Goal: Communication & Community: Answer question/provide support

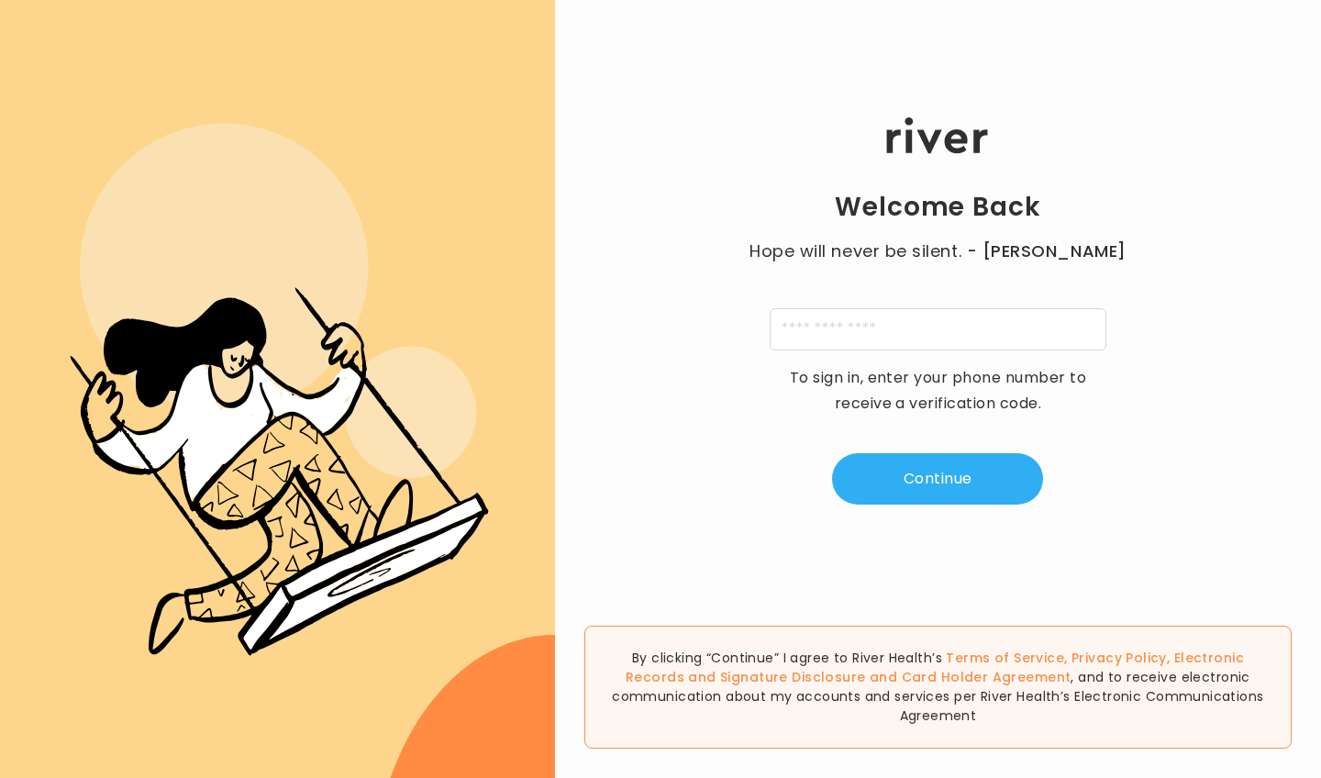
click at [966, 316] on input "tel" at bounding box center [938, 329] width 337 height 42
type input "**********"
type input "*"
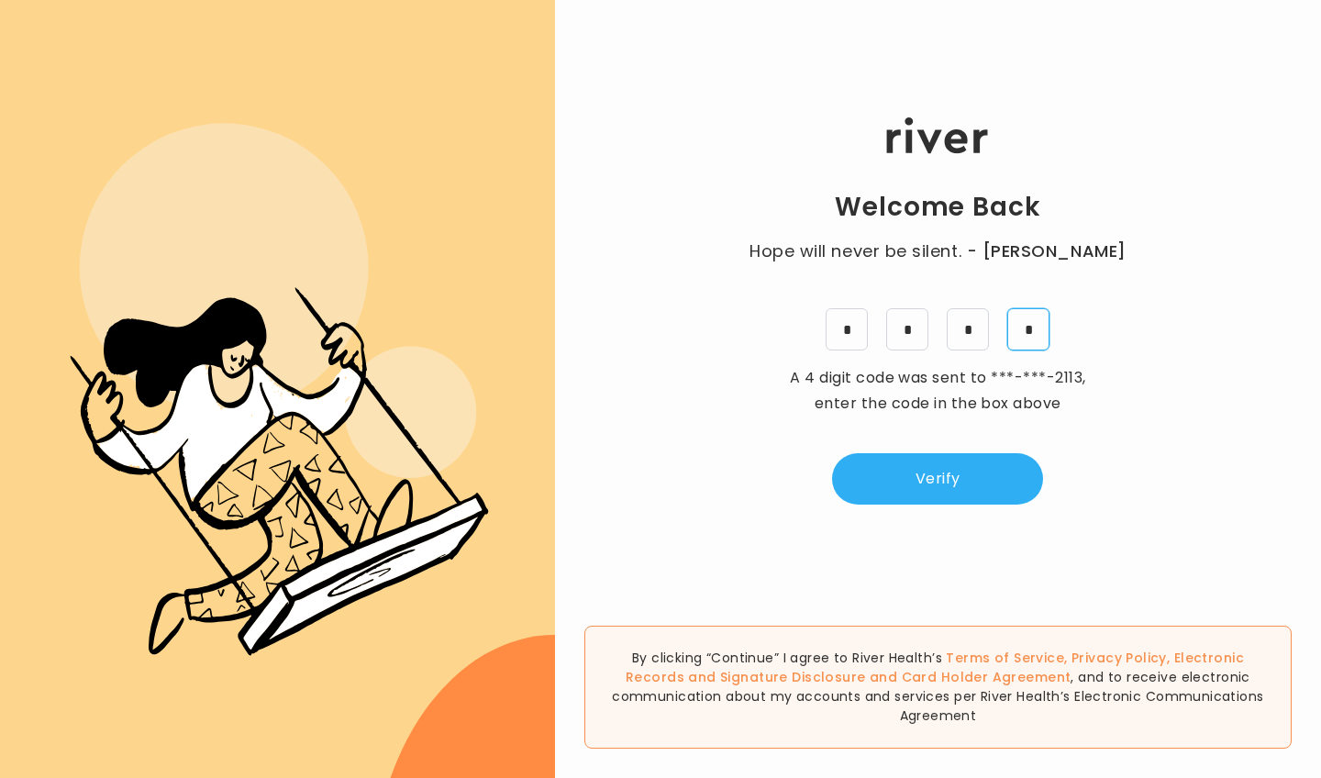
type input "*"
click at [961, 468] on button "Verify" at bounding box center [937, 478] width 211 height 51
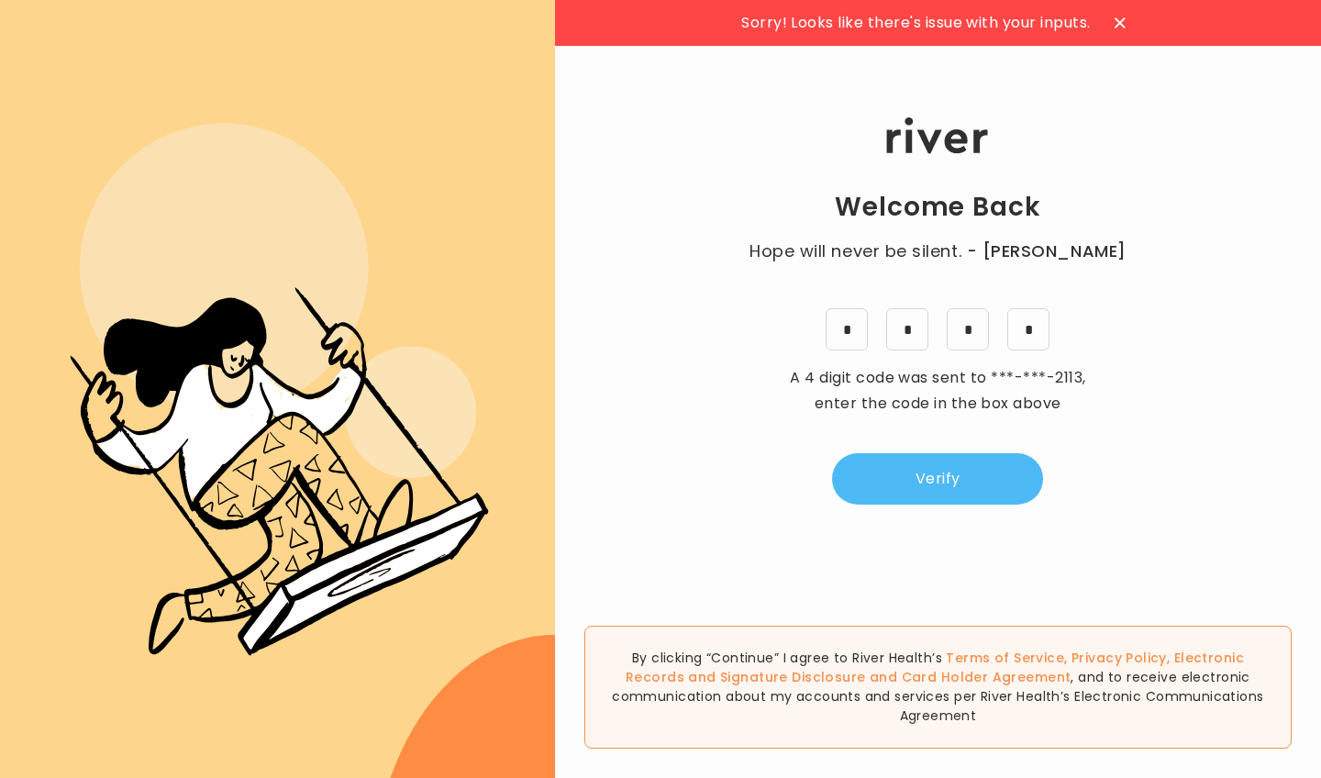
click at [955, 484] on button "Verify" at bounding box center [937, 478] width 211 height 51
click at [911, 354] on div "Welcome Back Hope will never be silent. - Harvey Milk * * * * A 4 digit code wa…" at bounding box center [938, 311] width 766 height 467
click at [911, 342] on input "*" at bounding box center [907, 329] width 42 height 42
click at [1031, 324] on input "*" at bounding box center [1028, 329] width 42 height 42
type input "*"
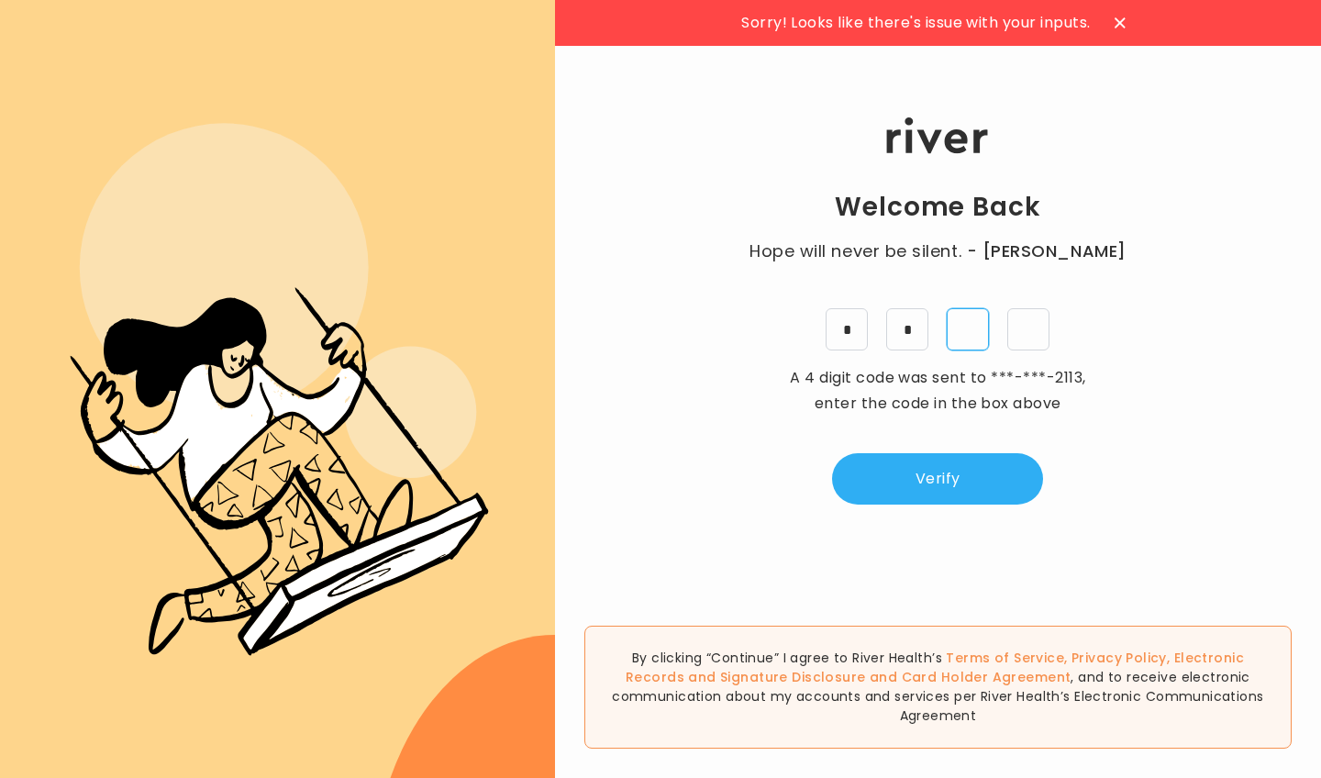
type input "*"
click at [998, 464] on button "Verify" at bounding box center [937, 478] width 211 height 51
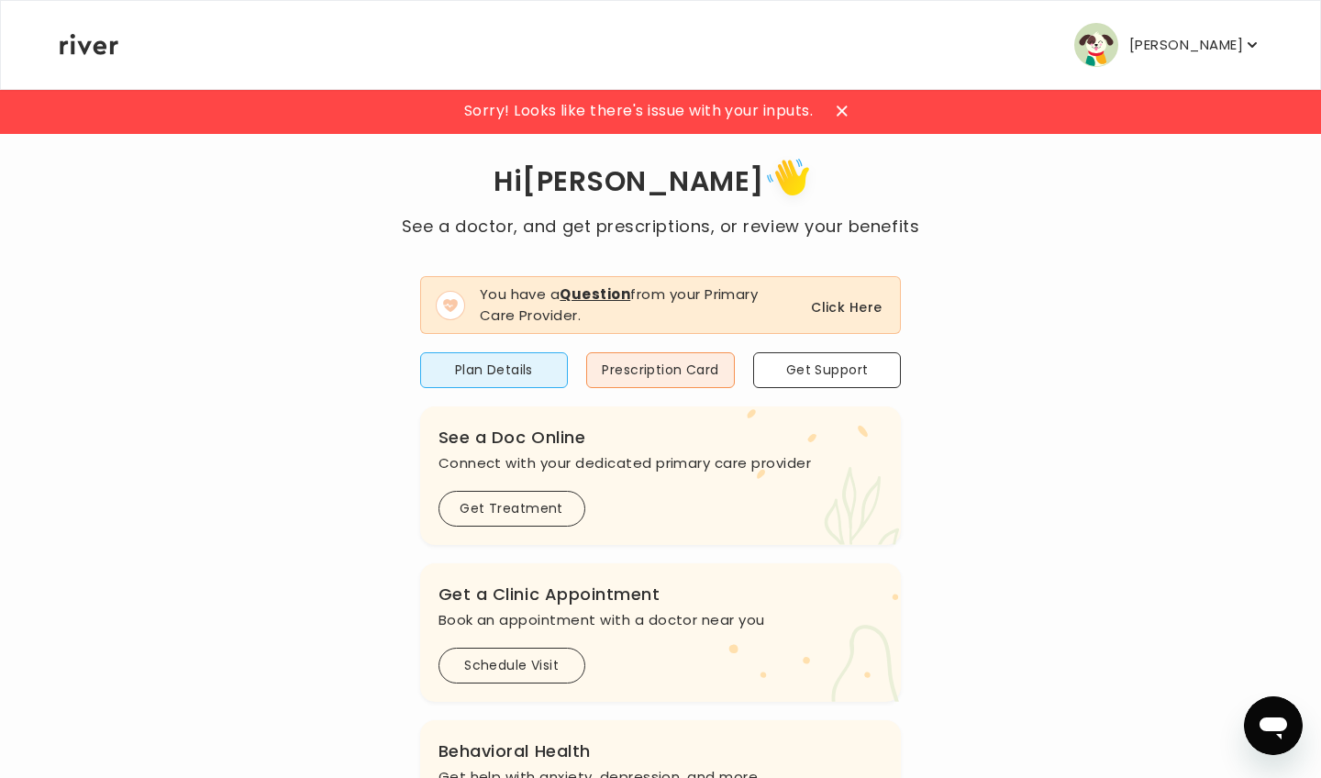
click at [860, 311] on button "Click Here" at bounding box center [846, 307] width 71 height 22
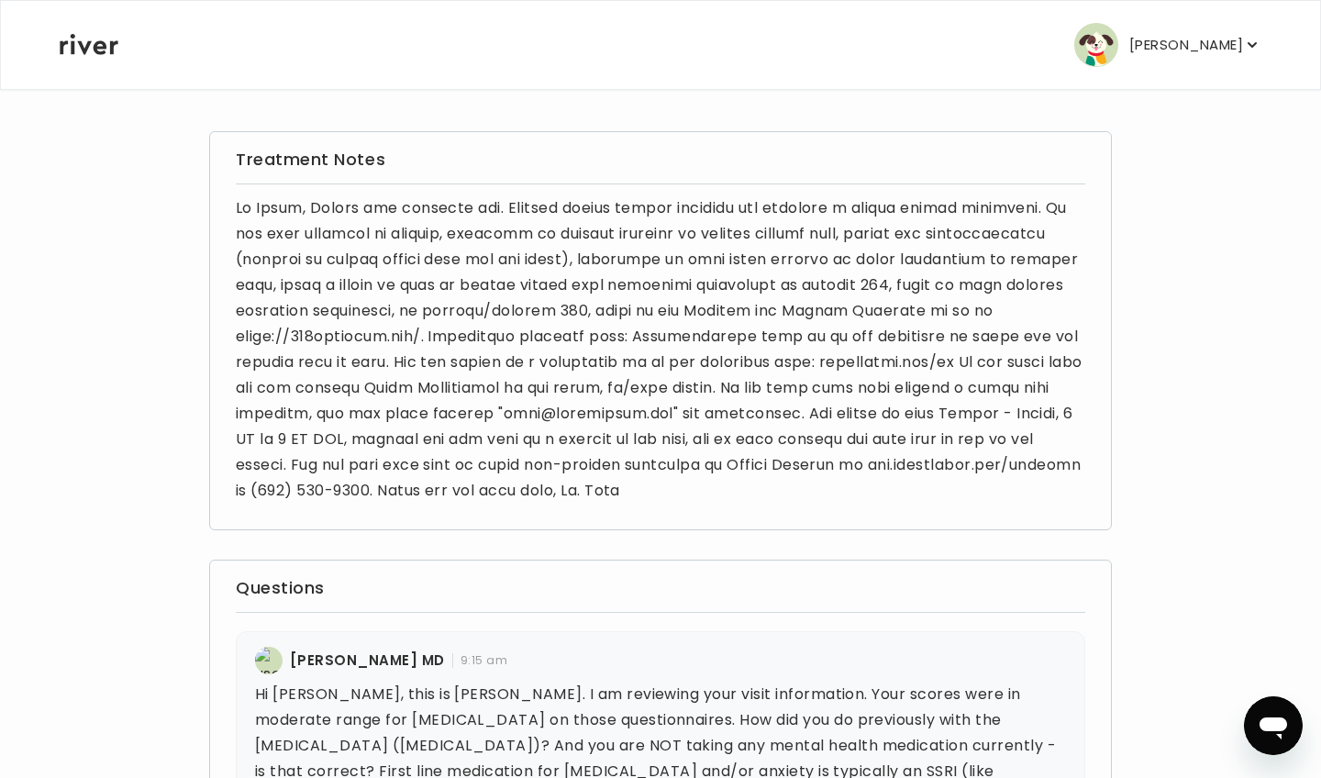
scroll to position [104, 0]
drag, startPoint x: 920, startPoint y: 361, endPoint x: 1049, endPoint y: 369, distance: 129.6
click at [1049, 369] on p at bounding box center [660, 349] width 849 height 308
copy p "helloriver.com/rx"
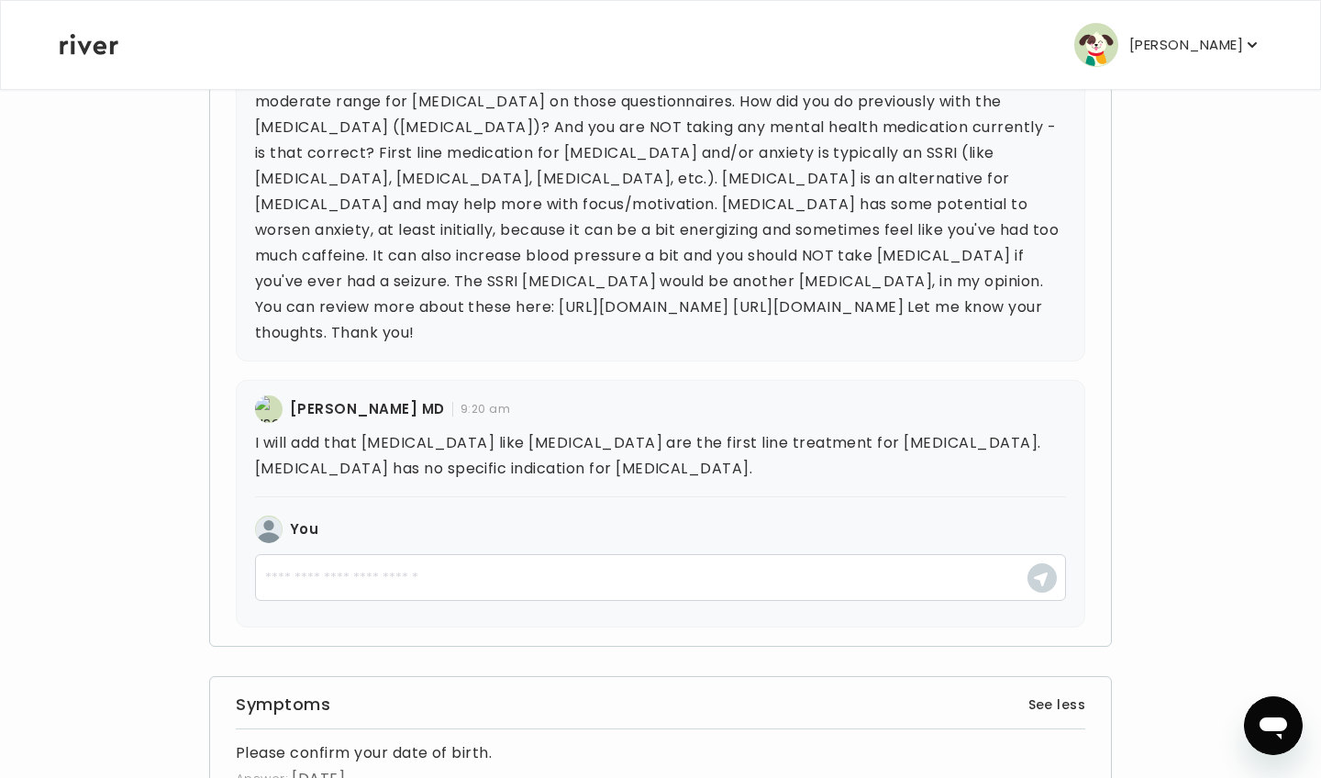
scroll to position [730, 0]
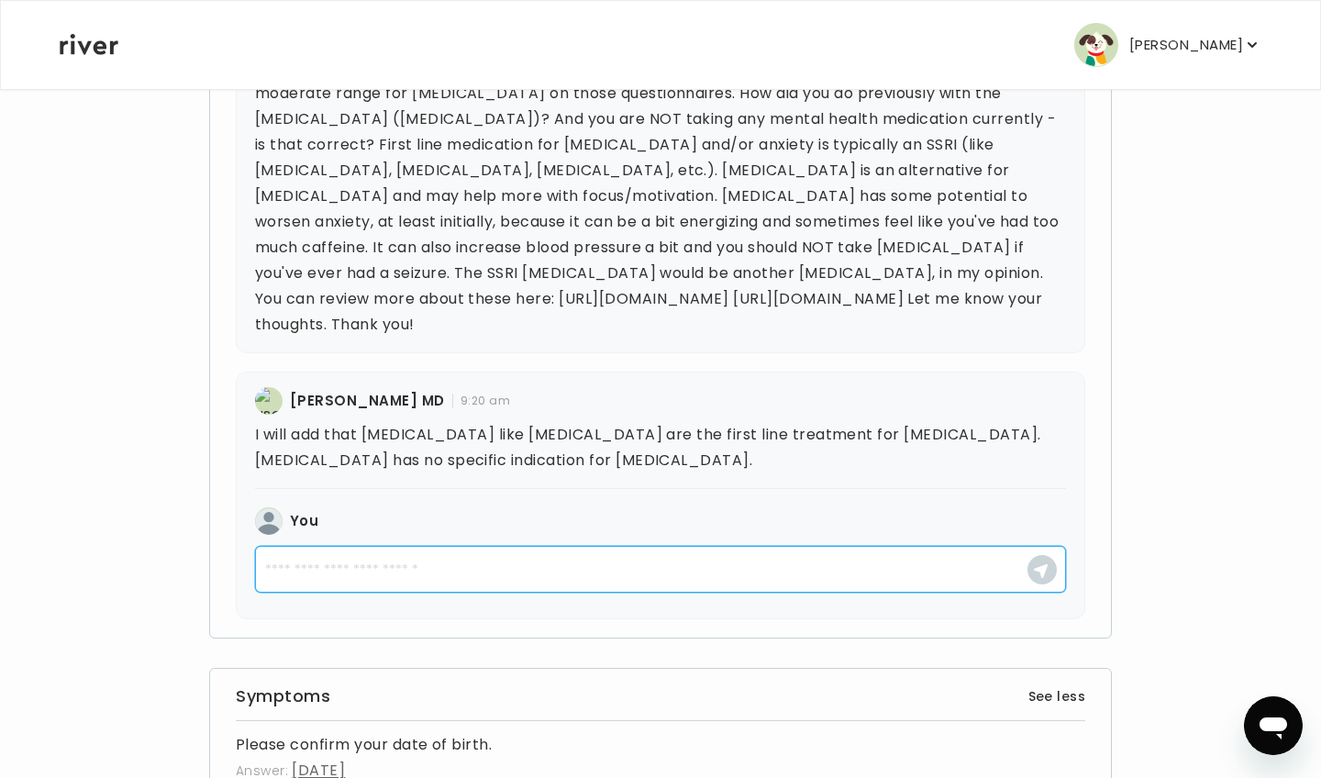
click at [880, 559] on textarea at bounding box center [660, 569] width 811 height 47
type textarea "*"
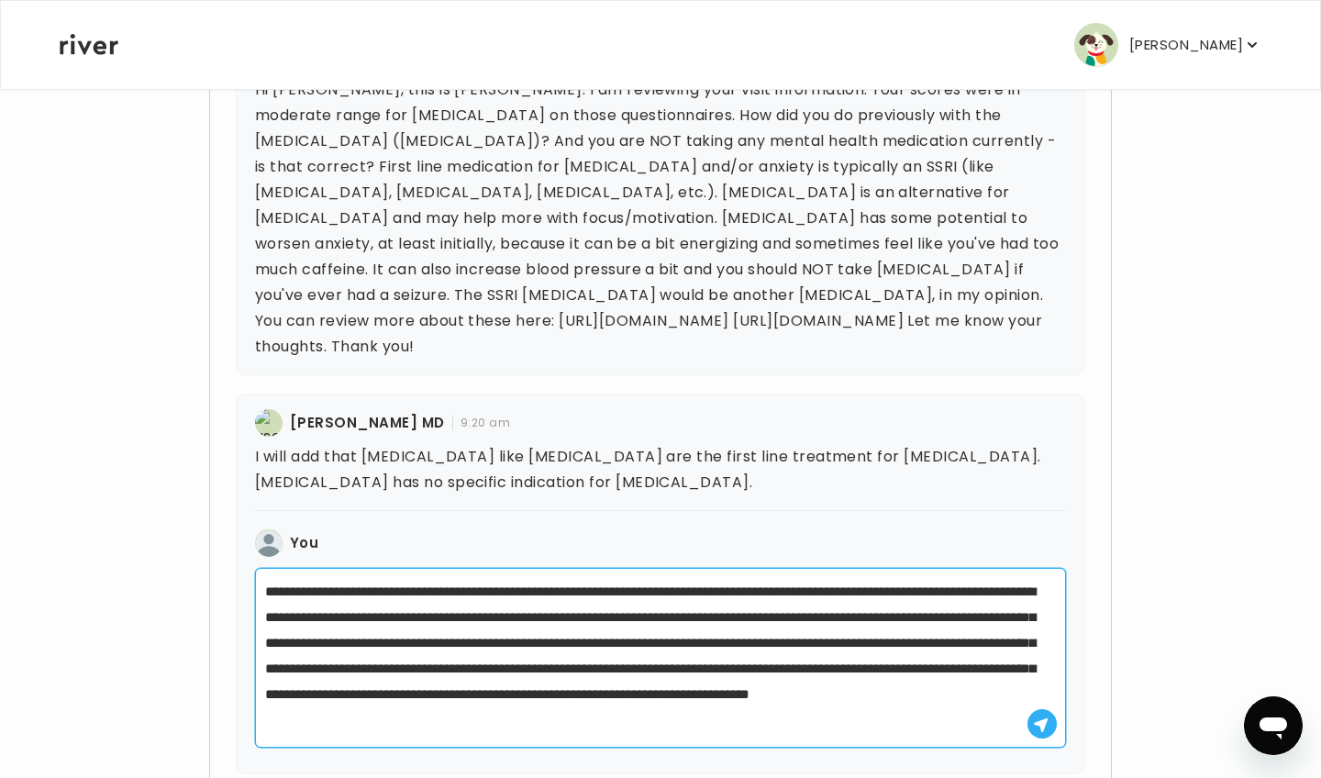
scroll to position [8, 0]
drag, startPoint x: 435, startPoint y: 606, endPoint x: 561, endPoint y: 617, distance: 126.2
click at [561, 617] on textarea "**********" at bounding box center [660, 658] width 811 height 180
drag, startPoint x: 564, startPoint y: 605, endPoint x: 756, endPoint y: 613, distance: 191.9
click at [756, 613] on textarea "**********" at bounding box center [660, 658] width 811 height 180
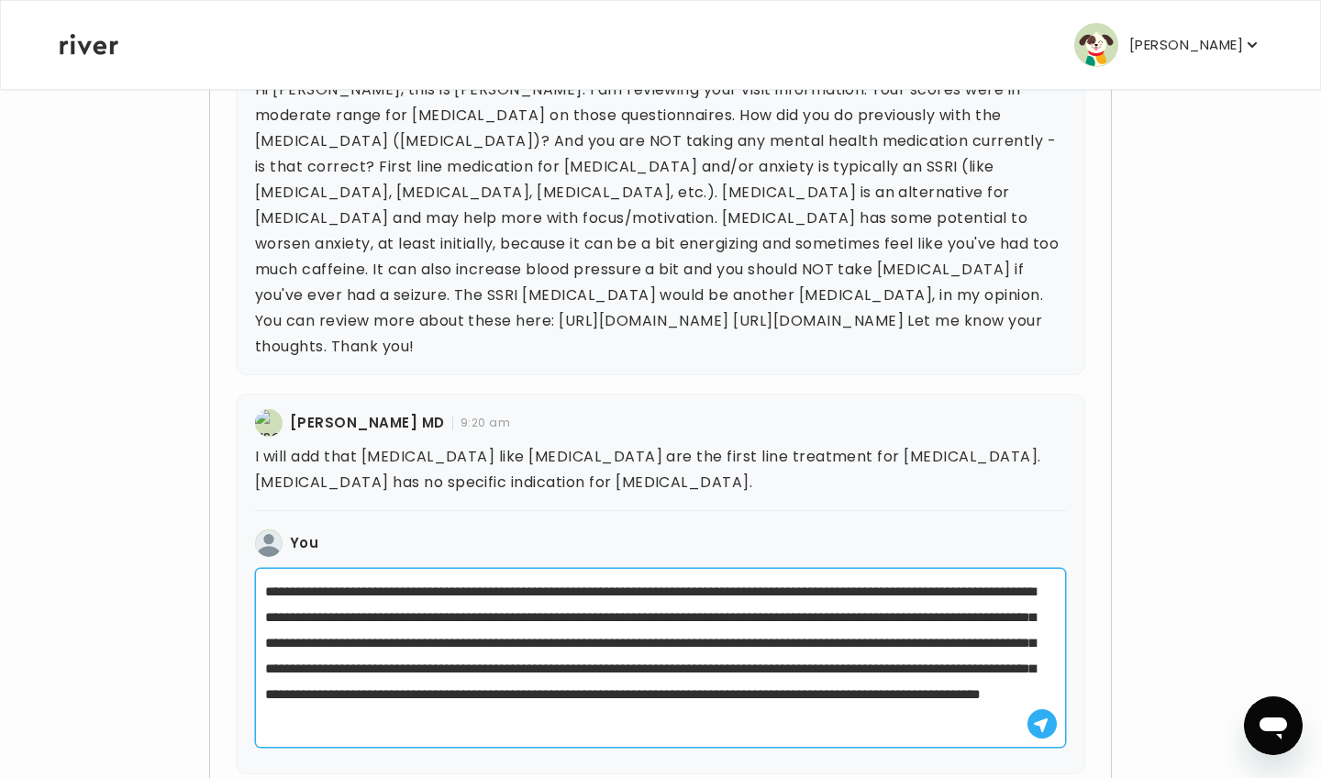
click at [646, 636] on textarea "**********" at bounding box center [660, 658] width 811 height 180
click at [805, 637] on textarea "**********" at bounding box center [660, 658] width 811 height 180
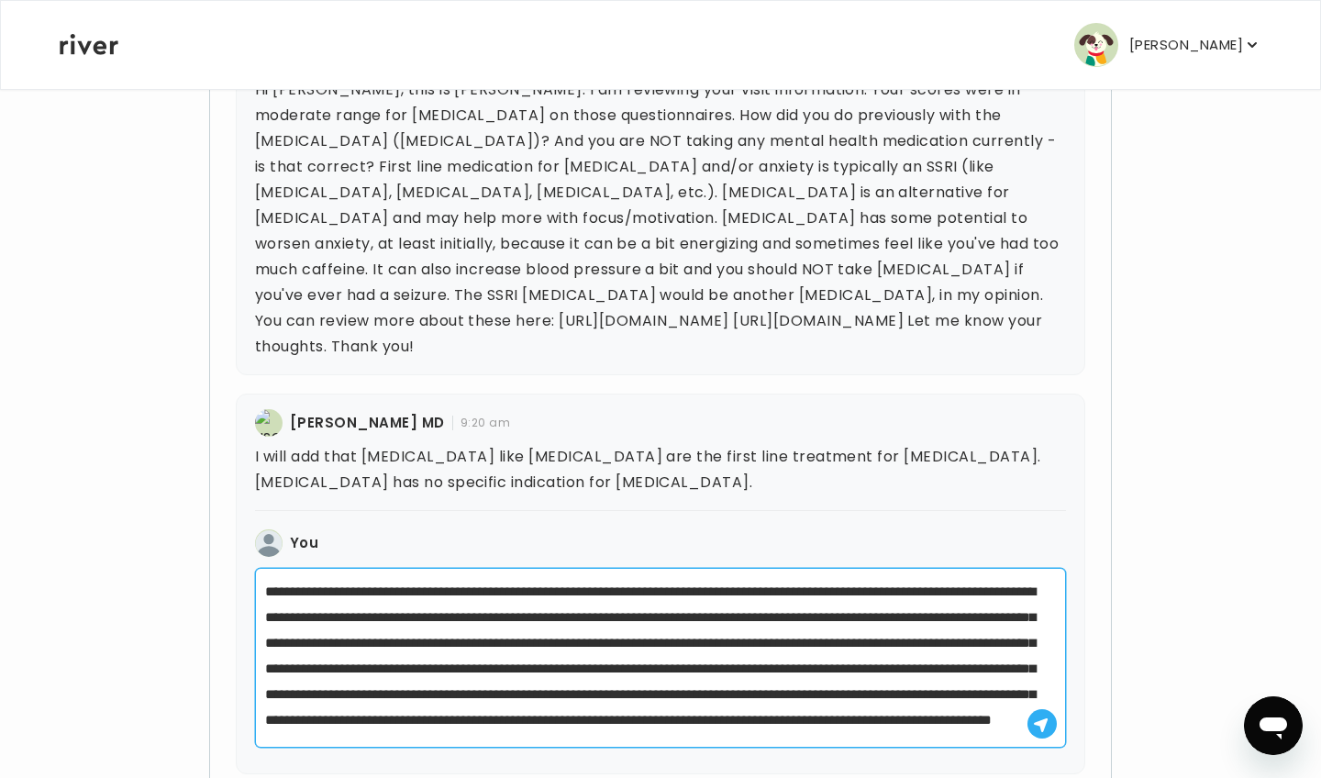
click at [474, 685] on textarea "**********" at bounding box center [660, 658] width 811 height 180
click at [782, 695] on textarea "**********" at bounding box center [660, 658] width 811 height 180
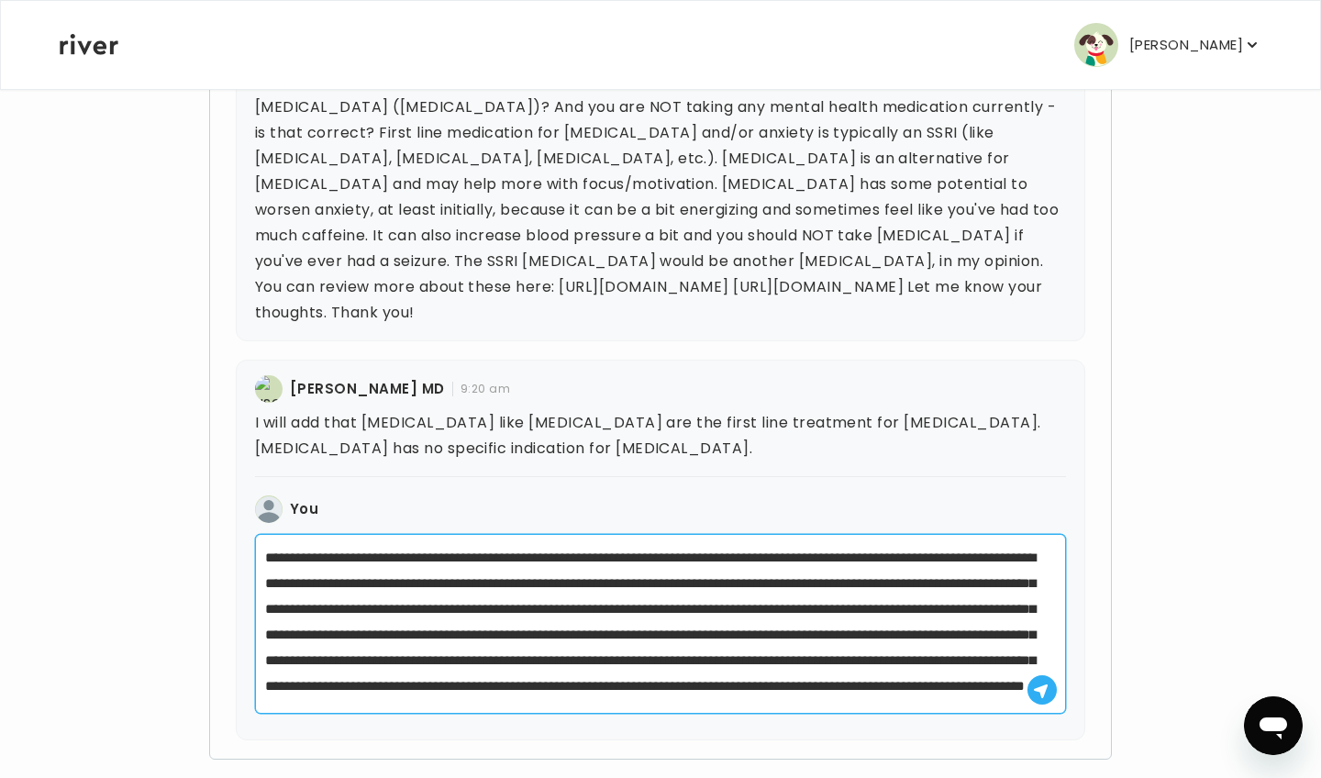
scroll to position [748, 0]
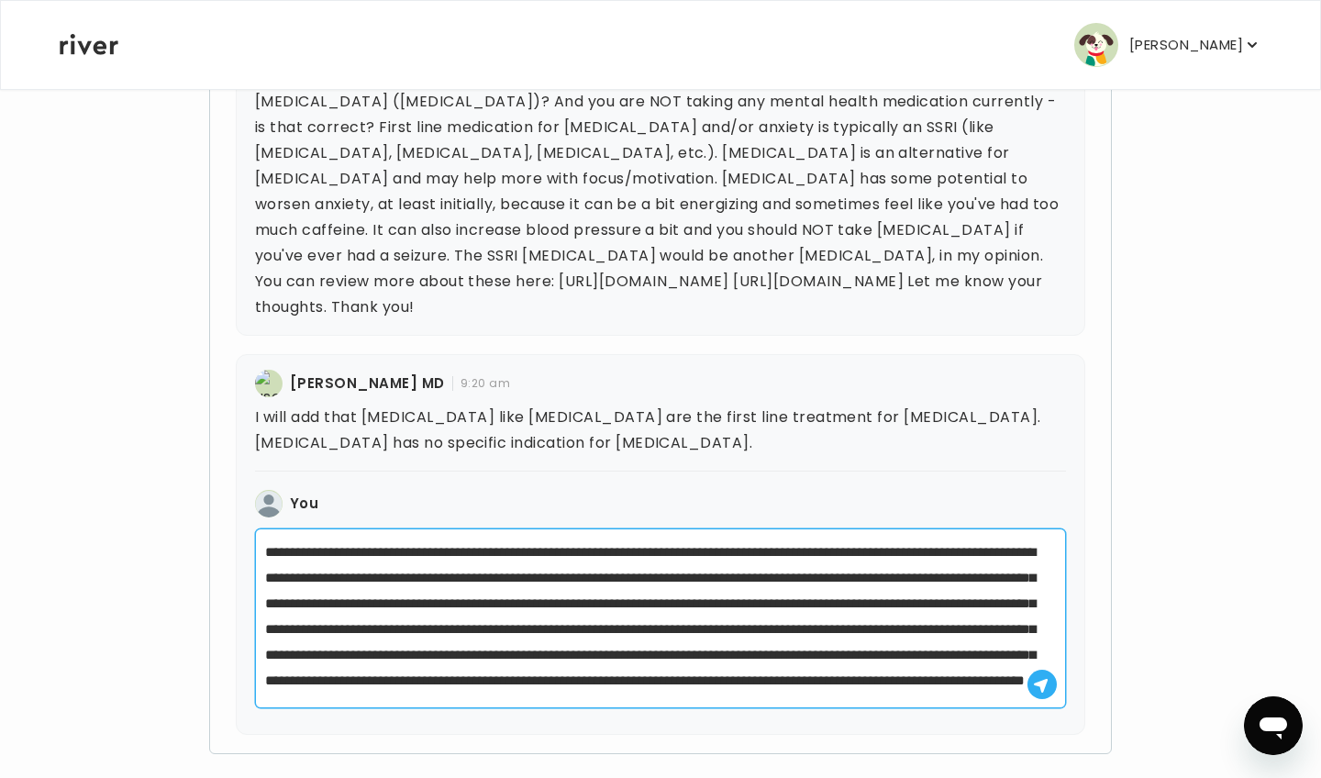
click at [1003, 680] on textarea "**********" at bounding box center [660, 618] width 811 height 180
drag, startPoint x: 704, startPoint y: 682, endPoint x: 733, endPoint y: 688, distance: 30.0
click at [732, 689] on textarea "**********" at bounding box center [660, 618] width 811 height 180
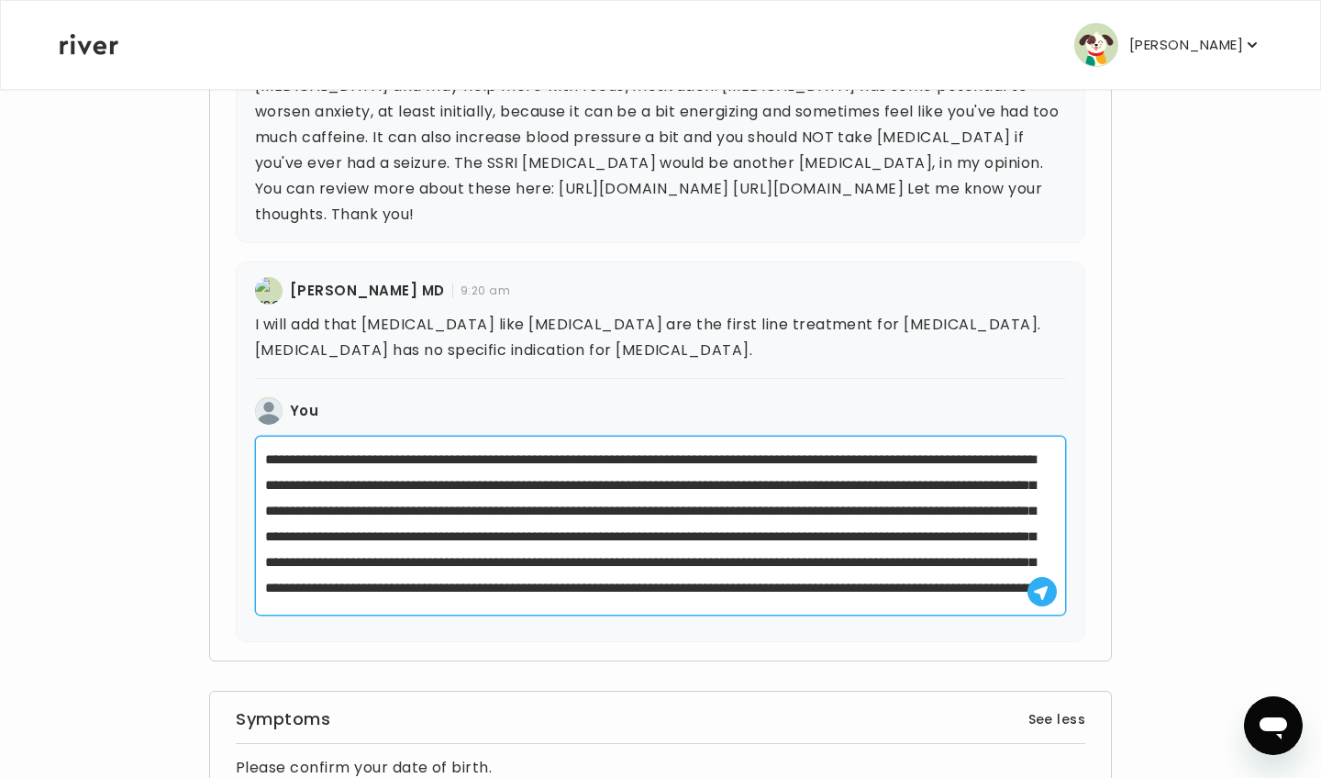
scroll to position [841, 0]
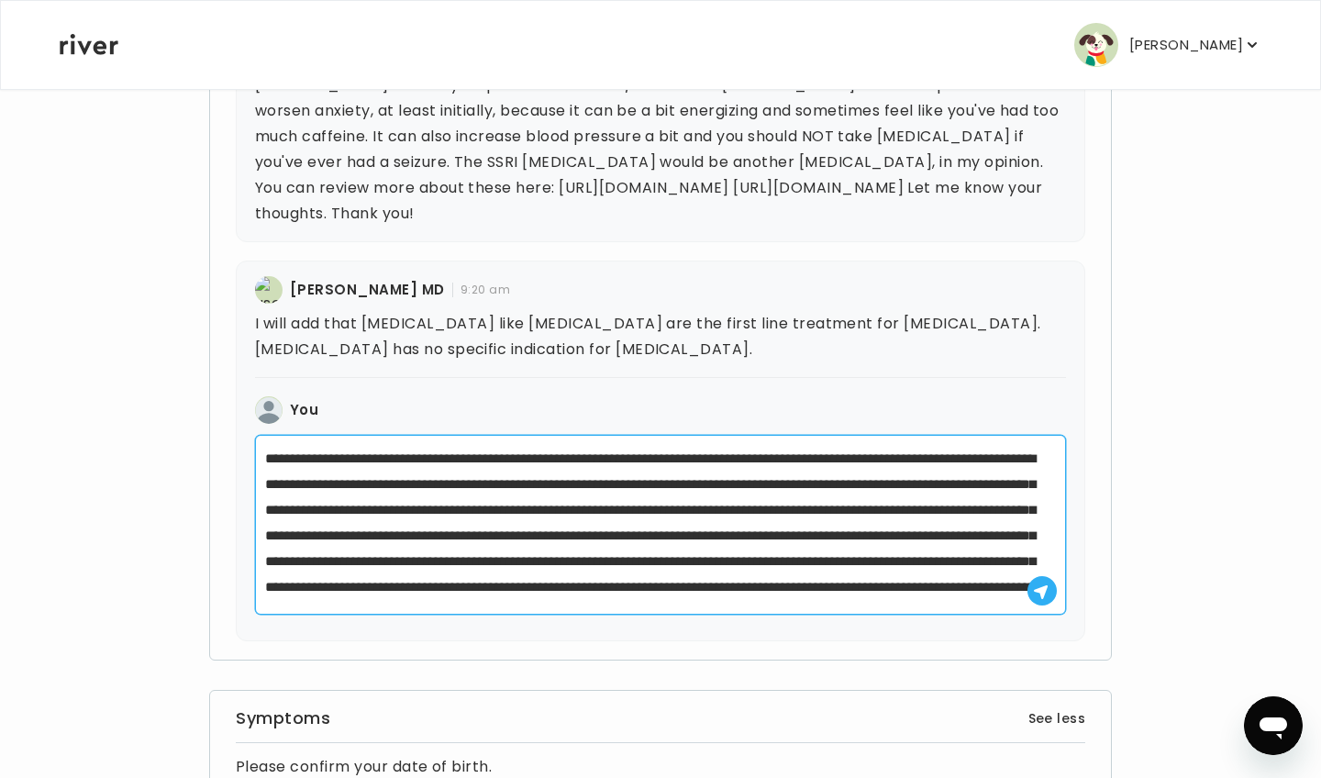
click at [974, 585] on textarea "**********" at bounding box center [660, 525] width 811 height 180
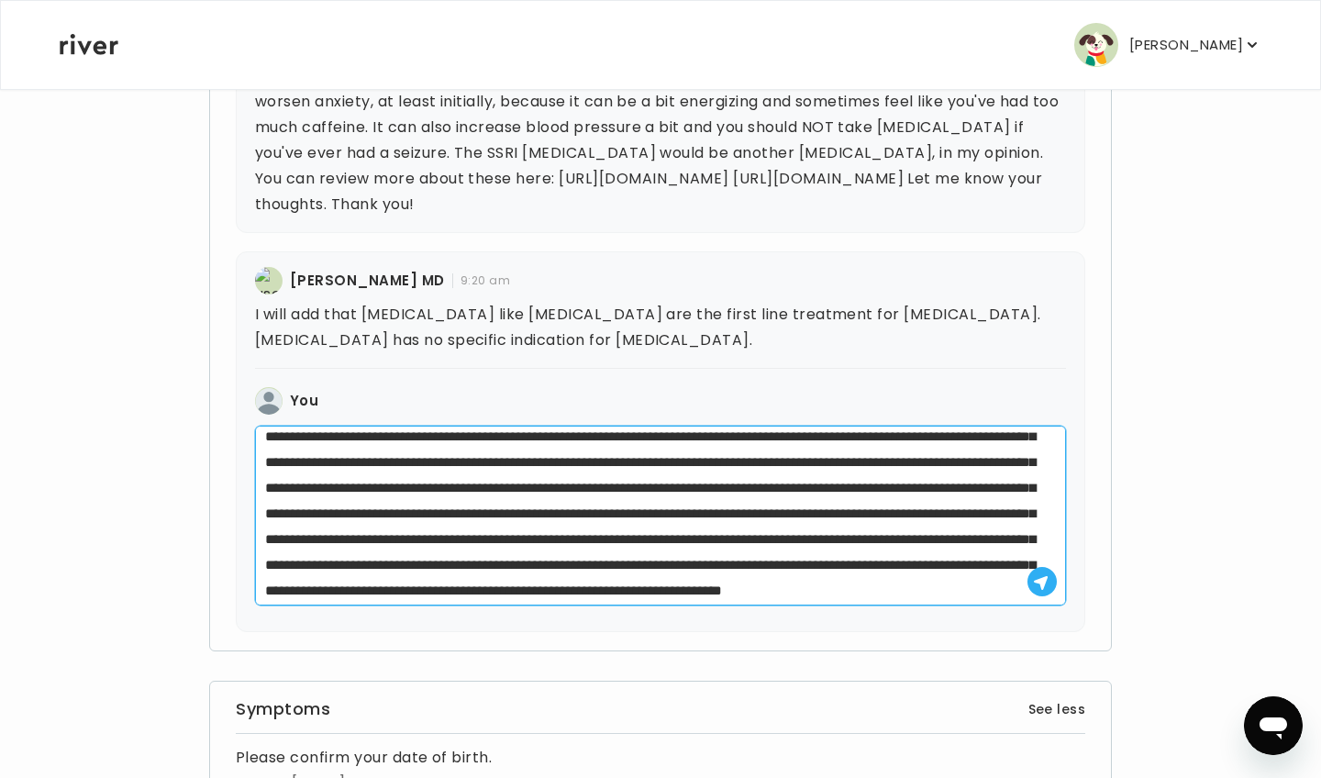
scroll to position [62, 0]
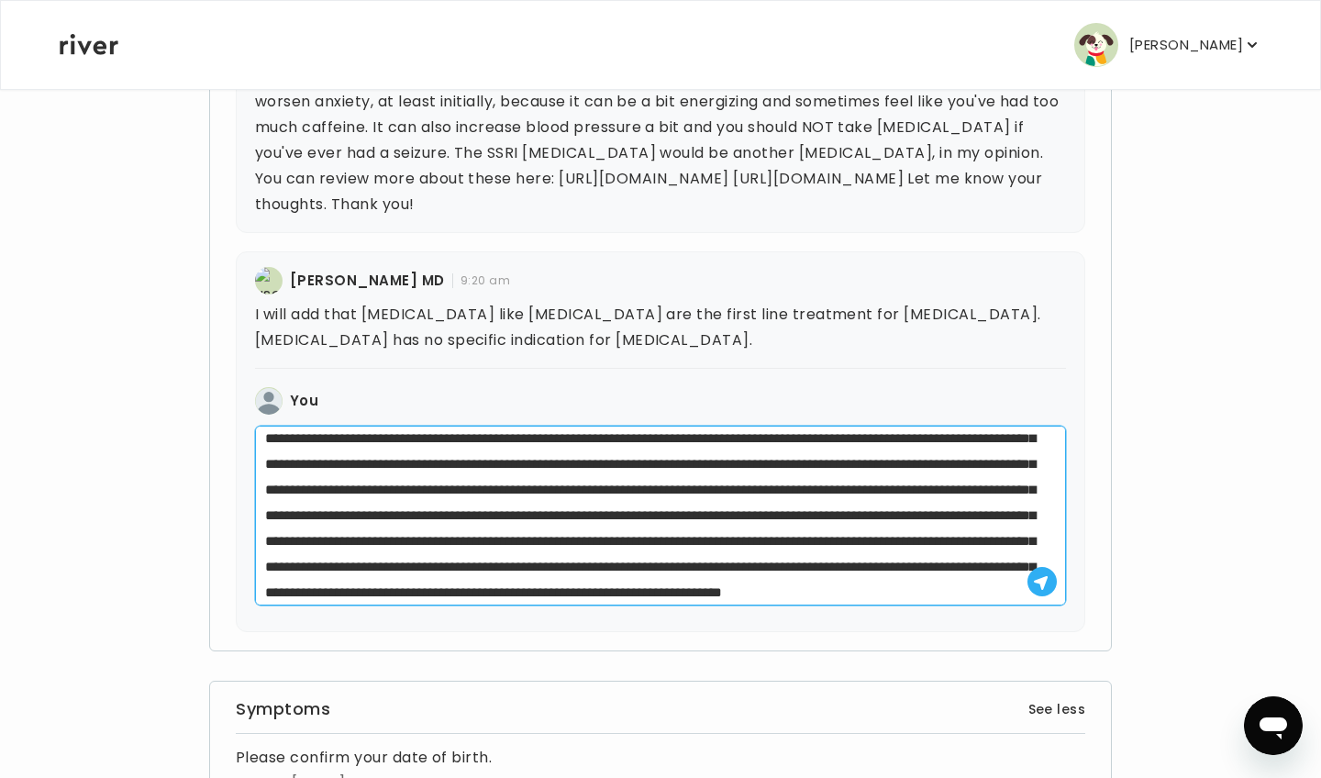
click at [501, 512] on textarea at bounding box center [660, 516] width 811 height 180
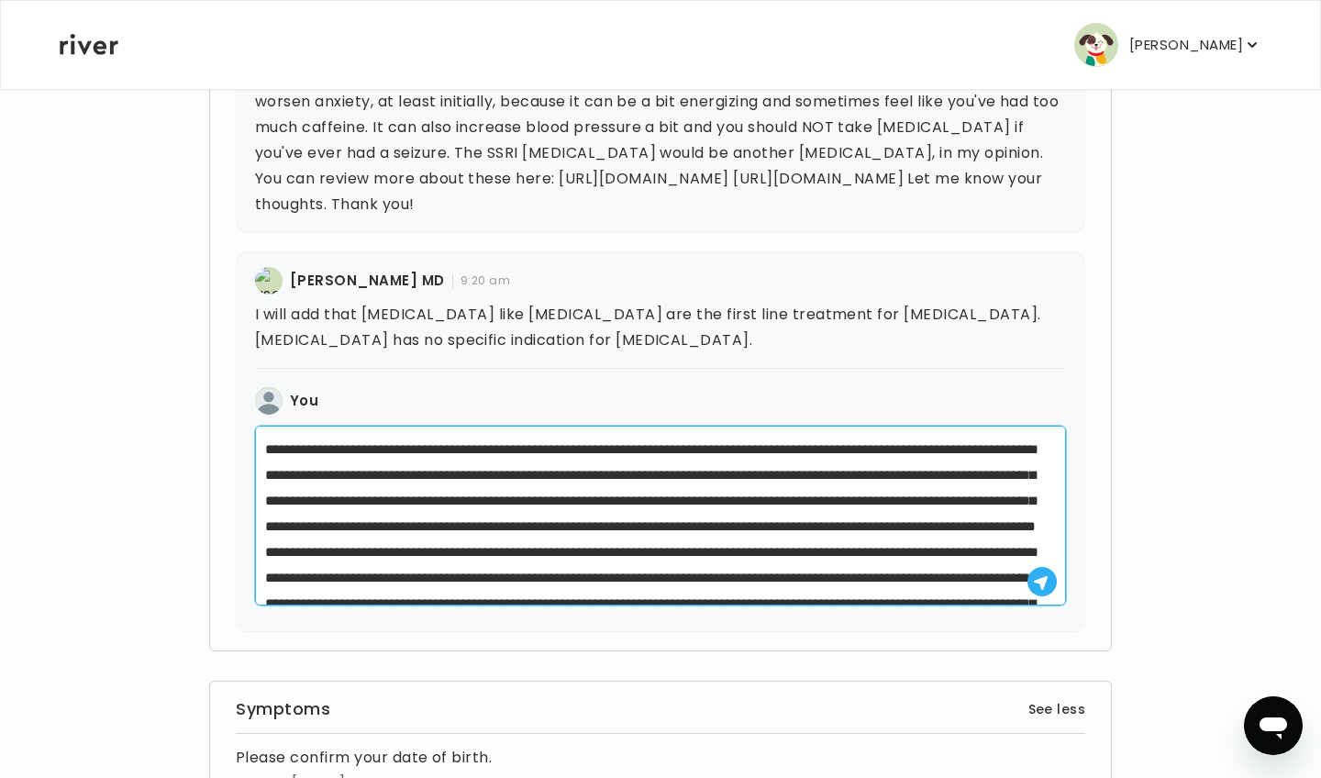
scroll to position [0, 0]
click at [515, 475] on textarea at bounding box center [660, 516] width 811 height 180
click at [559, 472] on textarea at bounding box center [660, 516] width 811 height 180
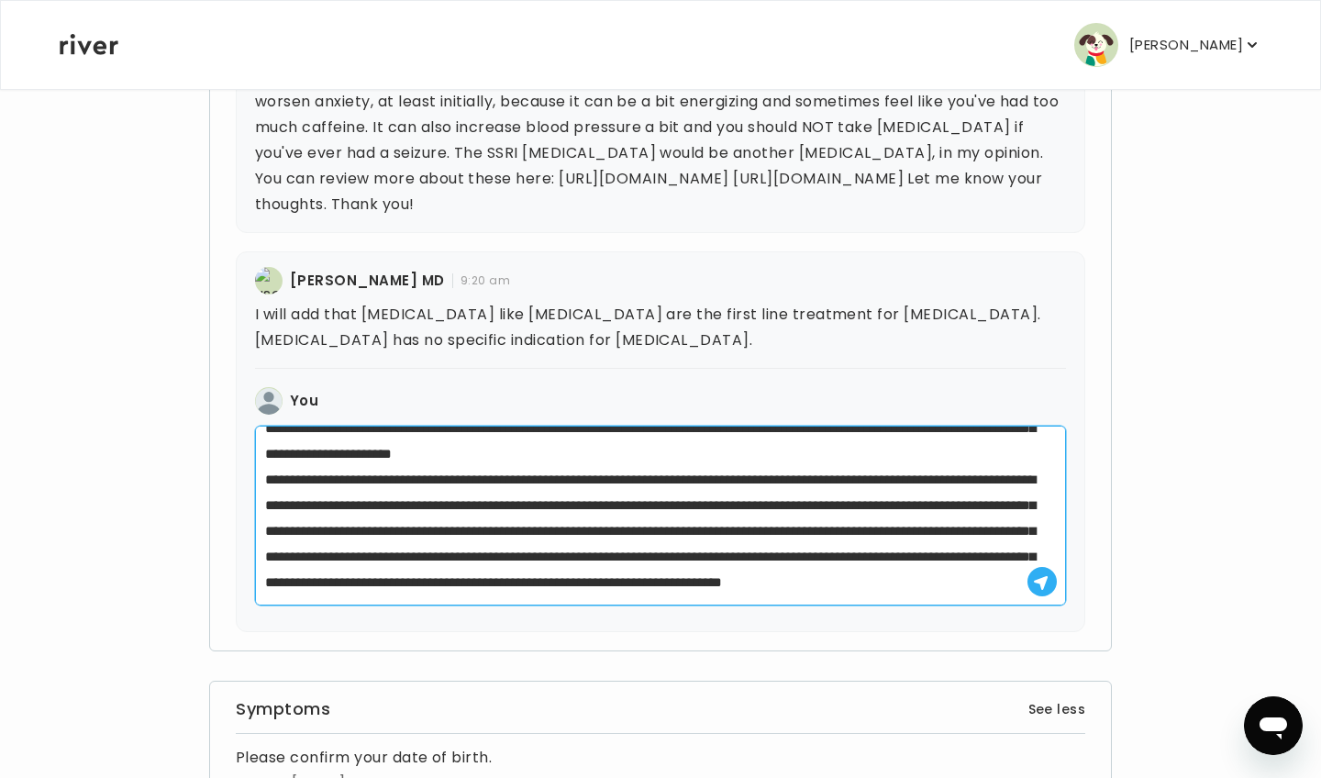
scroll to position [150, 0]
click at [757, 475] on textarea at bounding box center [660, 516] width 811 height 180
drag, startPoint x: 425, startPoint y: 560, endPoint x: 335, endPoint y: 560, distance: 89.9
click at [335, 560] on textarea at bounding box center [660, 516] width 811 height 180
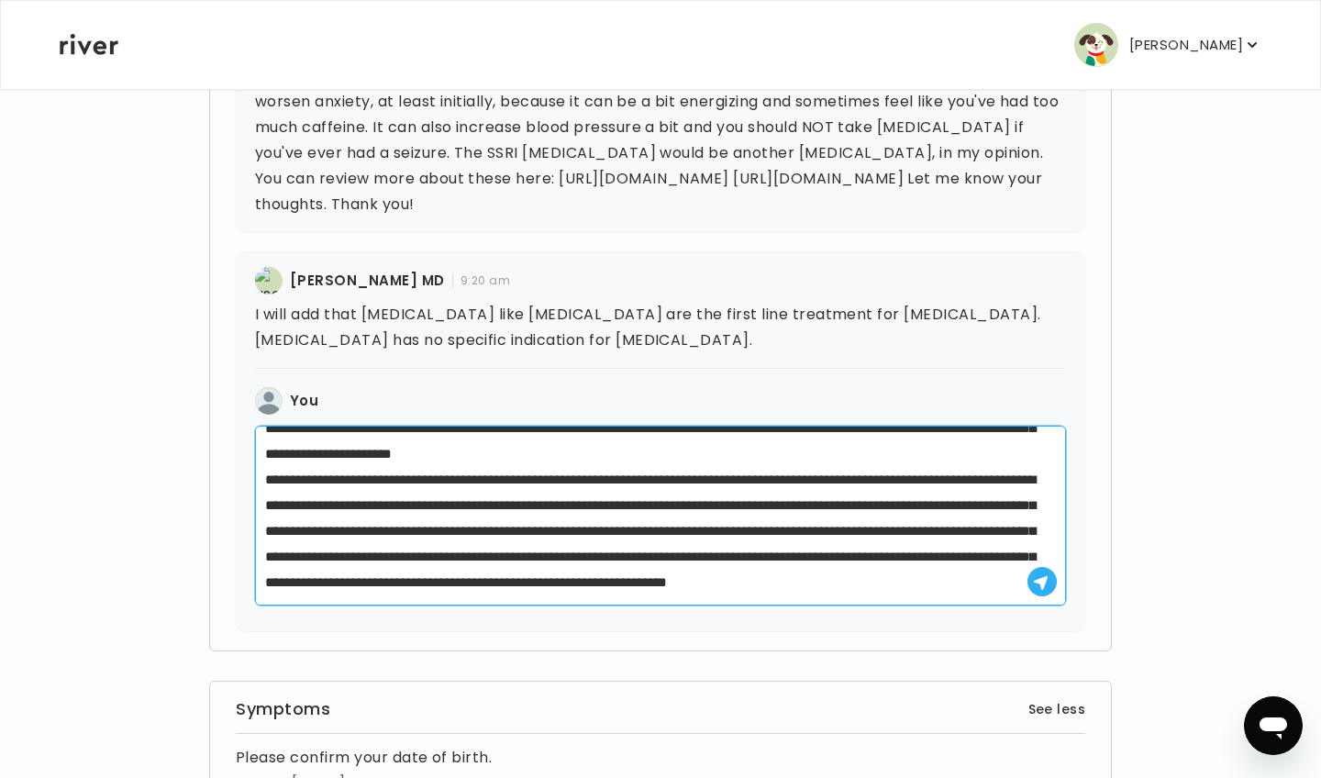
click at [907, 573] on textarea at bounding box center [660, 516] width 811 height 180
type textarea "**********"
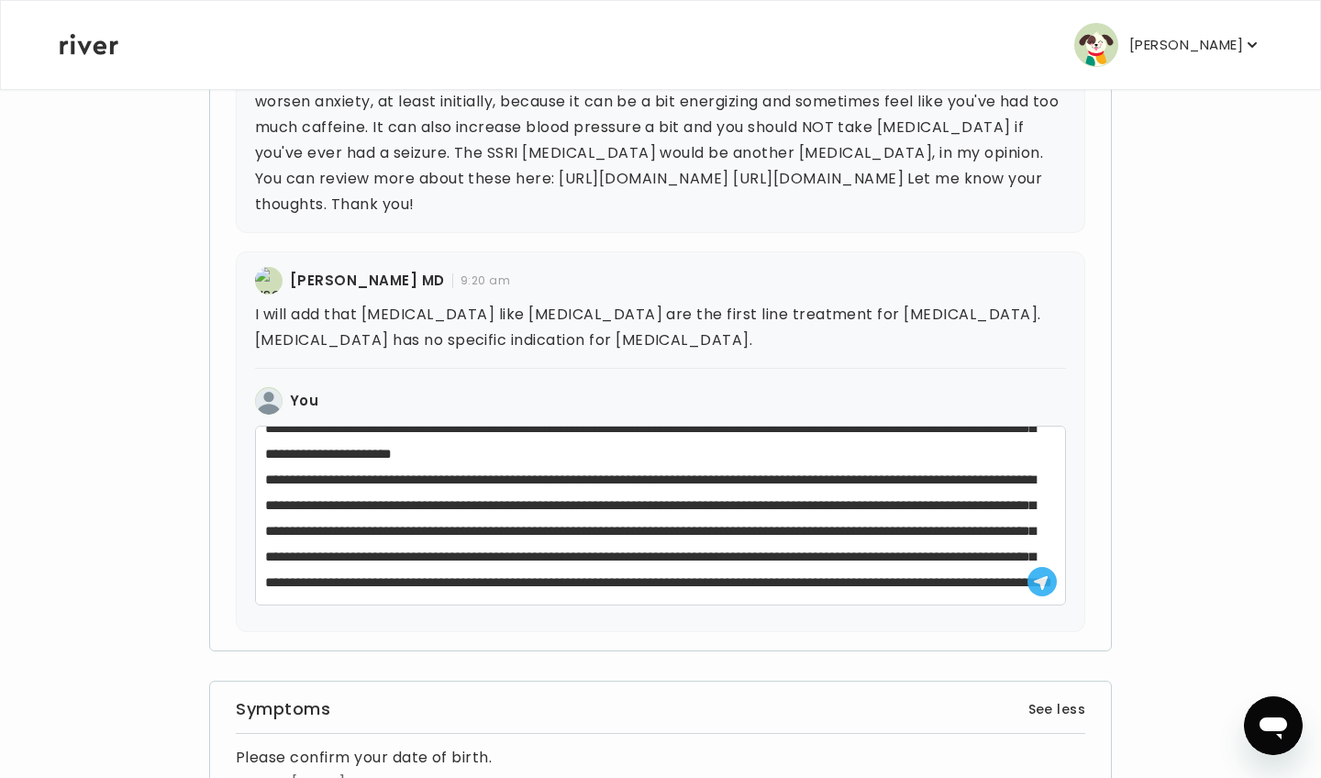
click at [1038, 583] on icon "button" at bounding box center [1041, 583] width 16 height 16
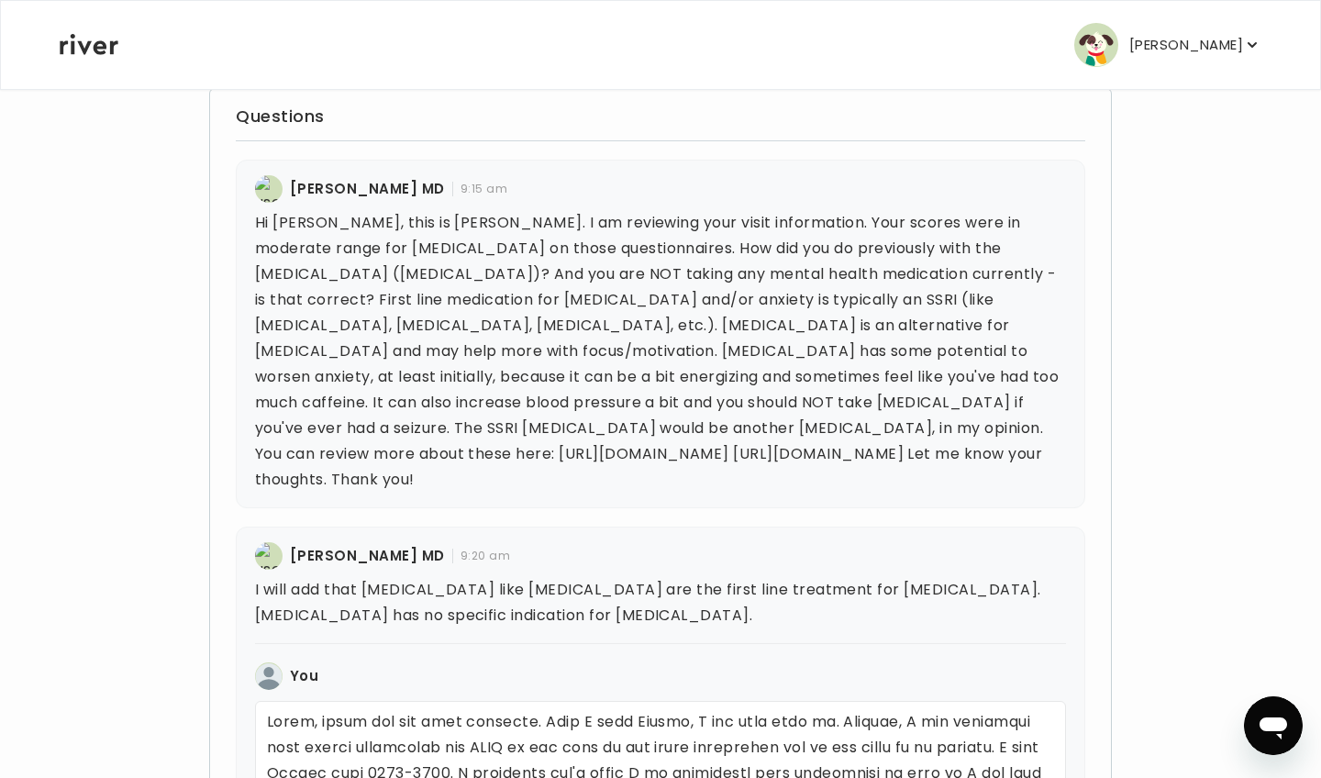
scroll to position [547, 0]
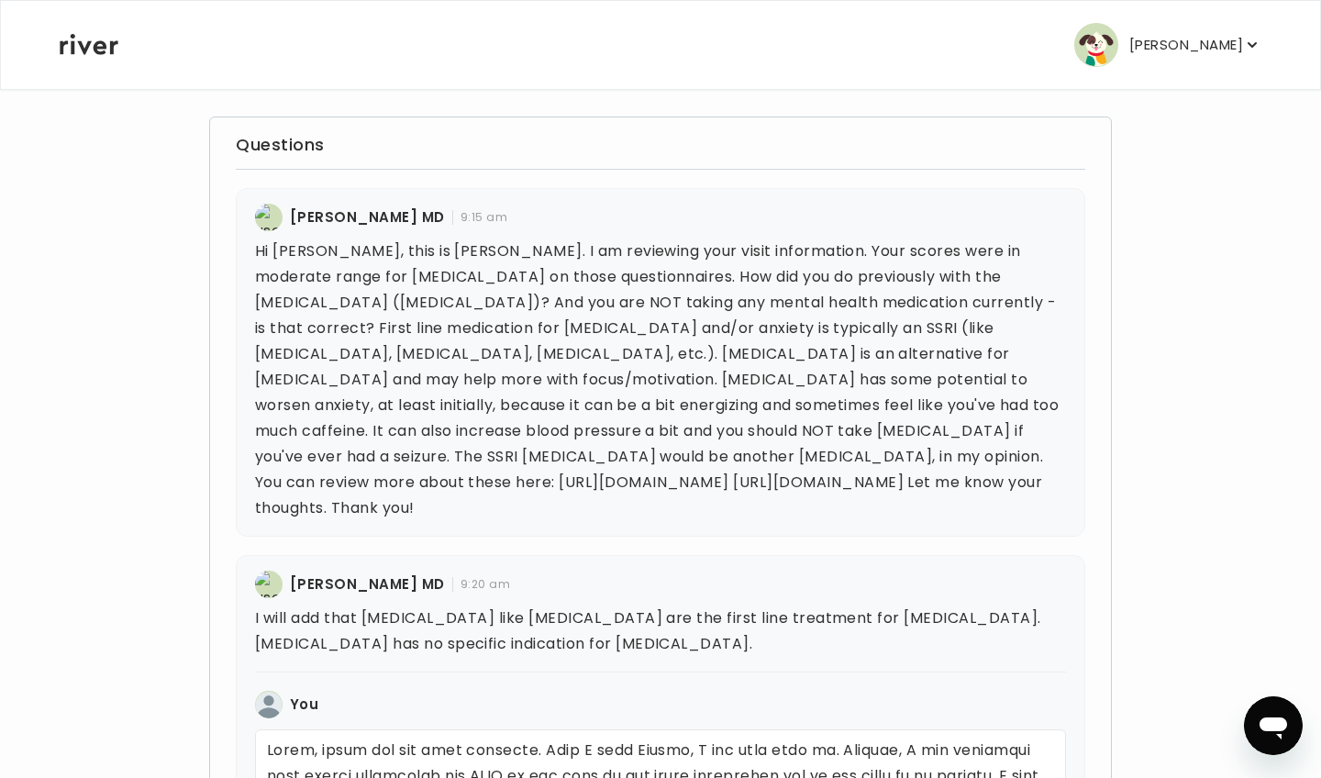
click at [1225, 46] on p "[PERSON_NAME]" at bounding box center [1186, 45] width 114 height 26
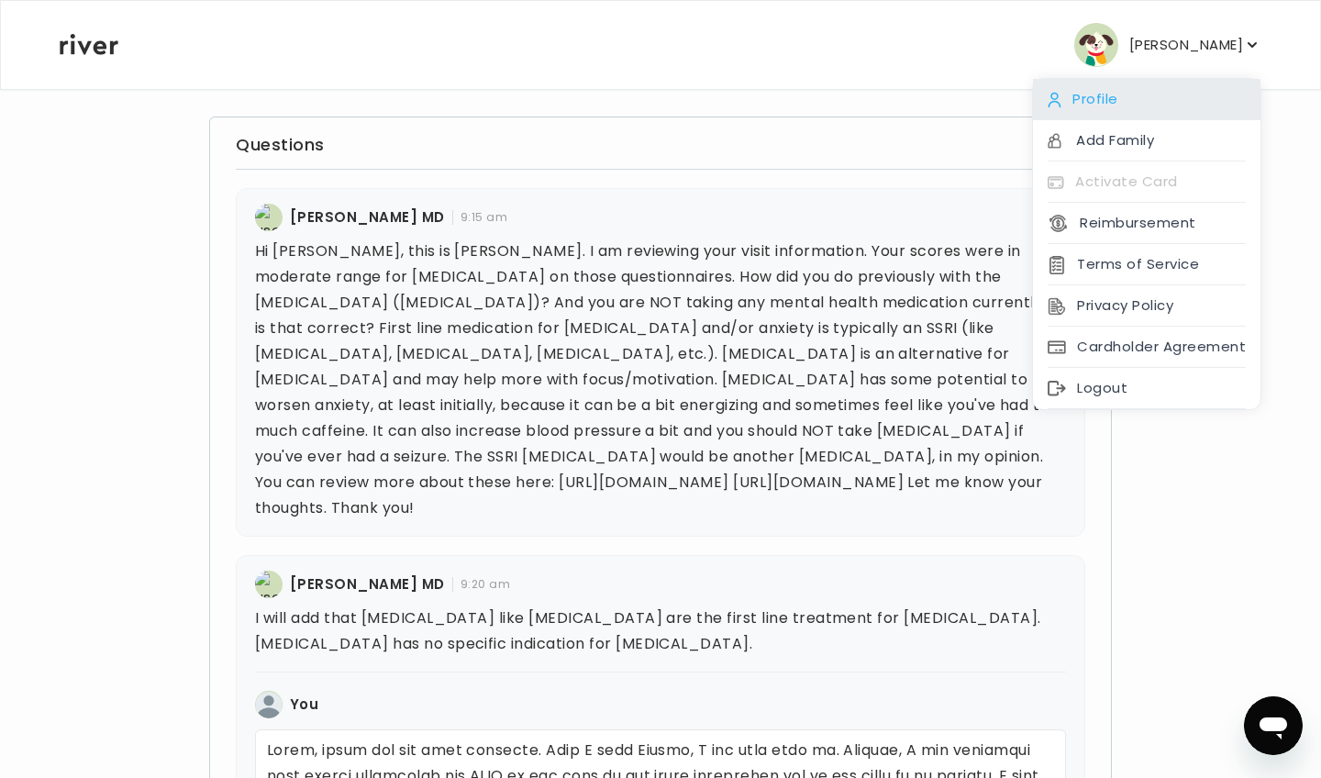
click at [1150, 93] on div "Profile" at bounding box center [1147, 99] width 228 height 41
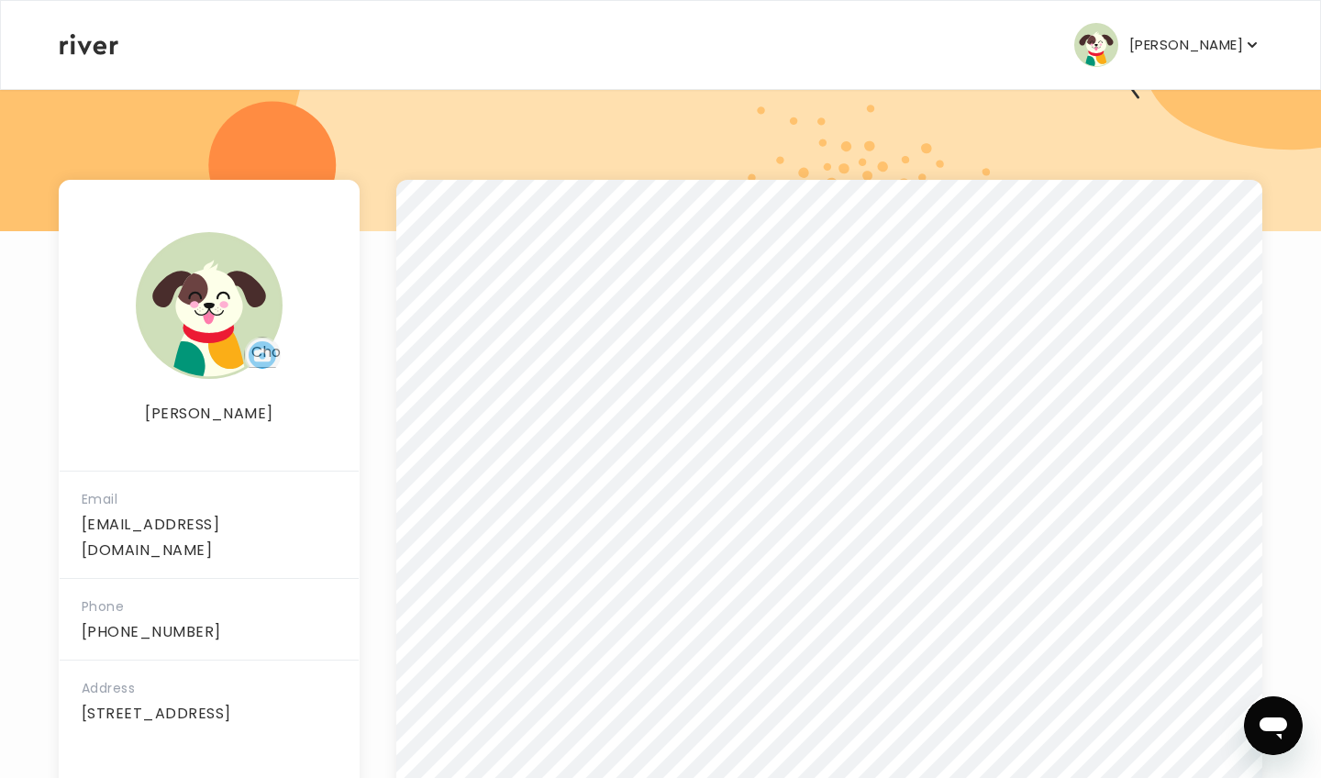
scroll to position [172, 0]
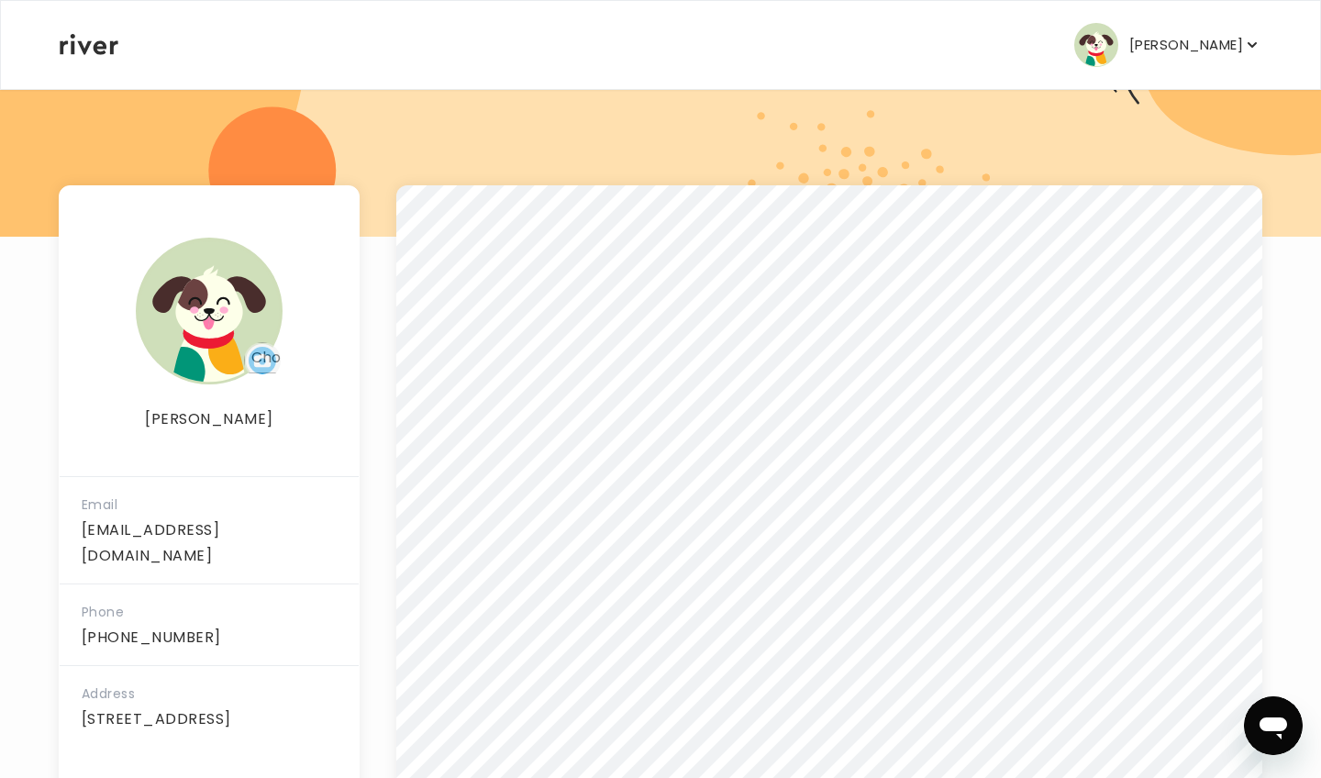
click at [1198, 62] on button "[PERSON_NAME]" at bounding box center [1167, 45] width 187 height 44
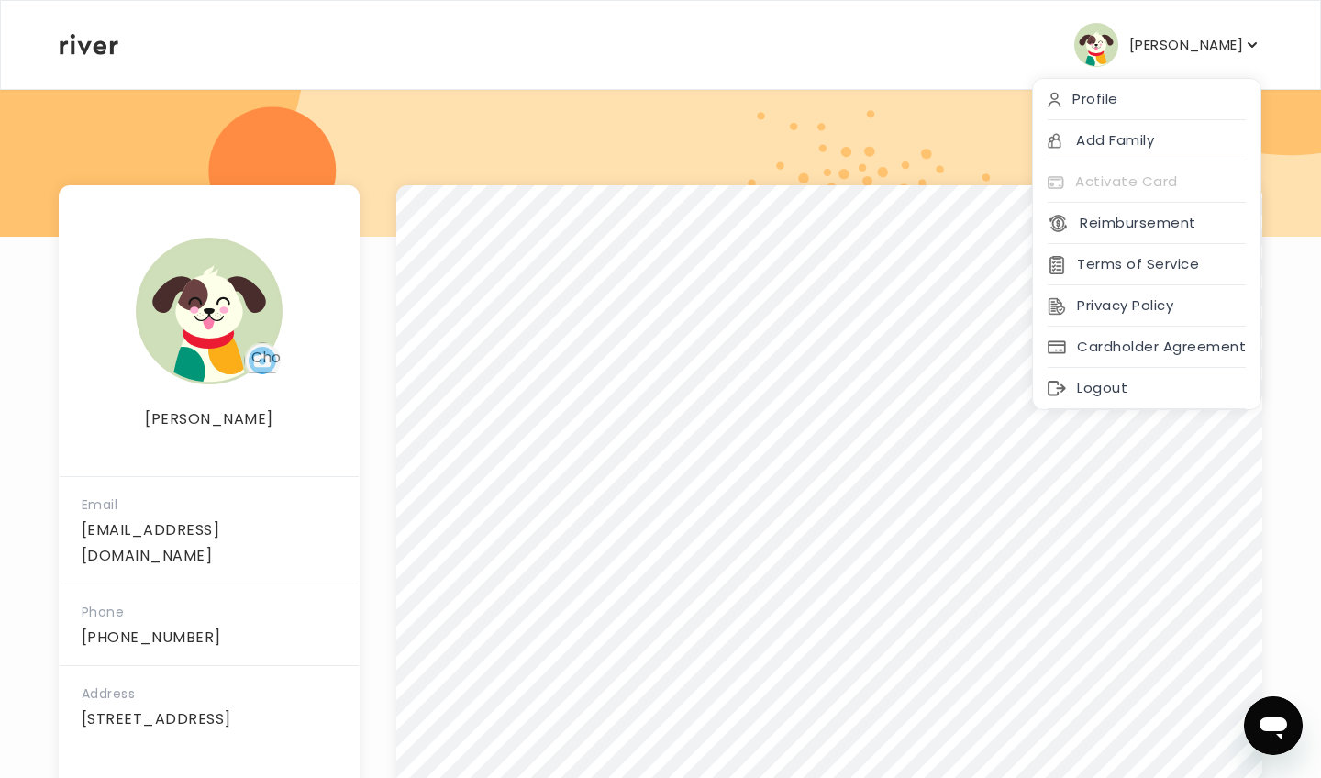
click at [77, 50] on icon at bounding box center [89, 44] width 59 height 21
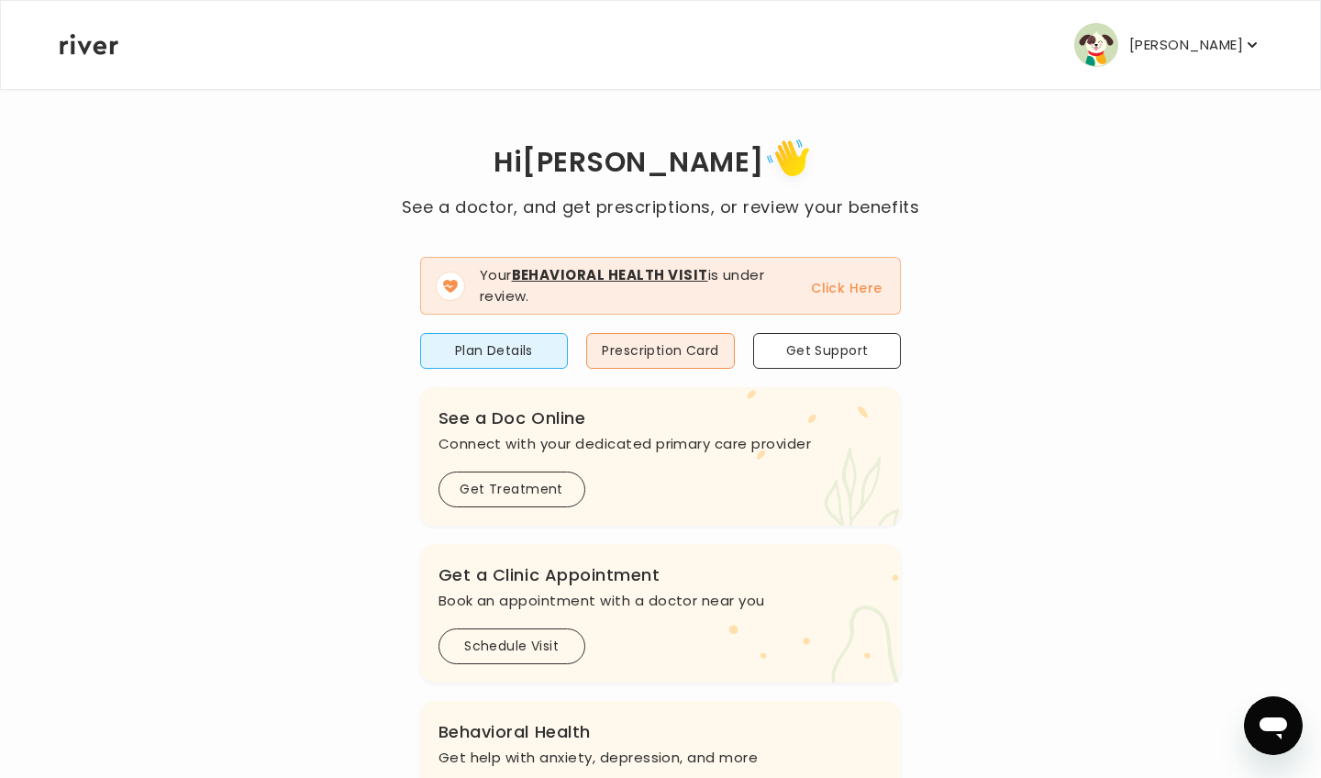
scroll to position [12, 0]
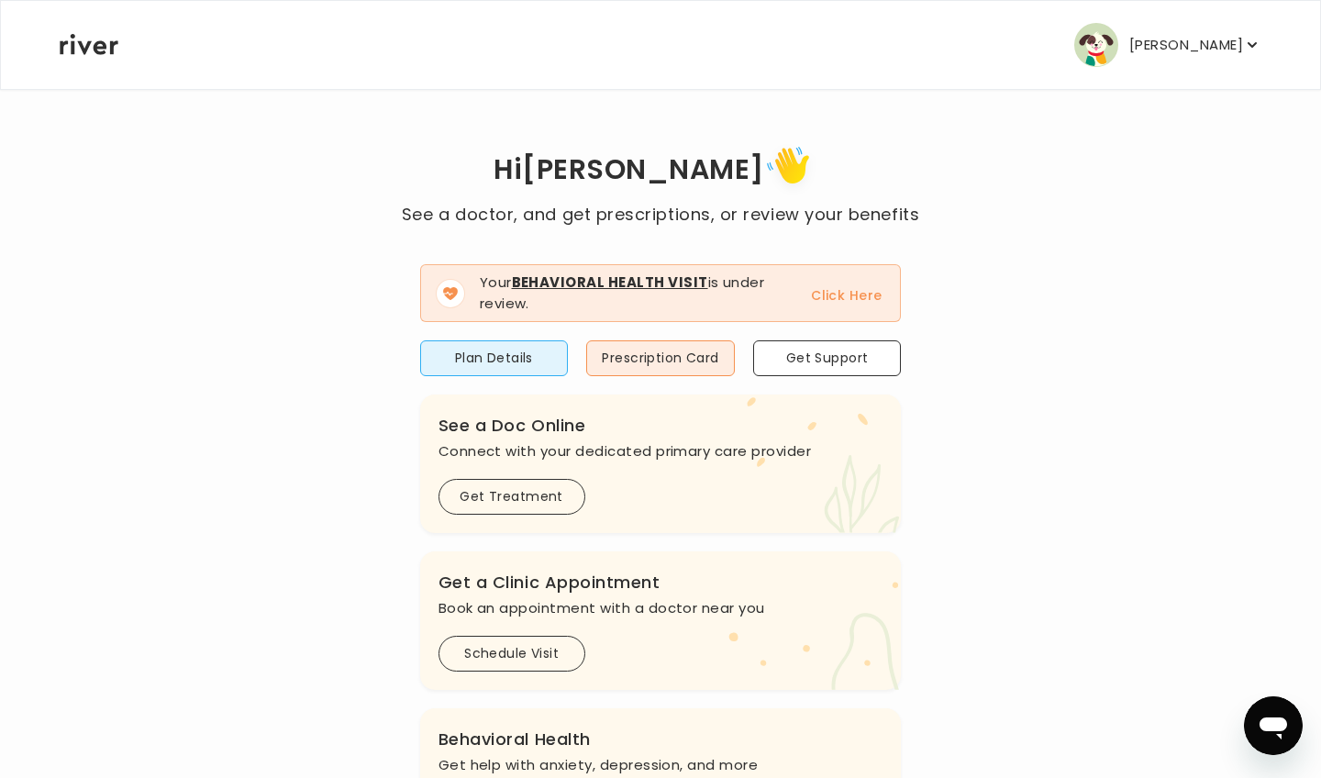
click at [830, 296] on button "Click Here" at bounding box center [846, 295] width 71 height 22
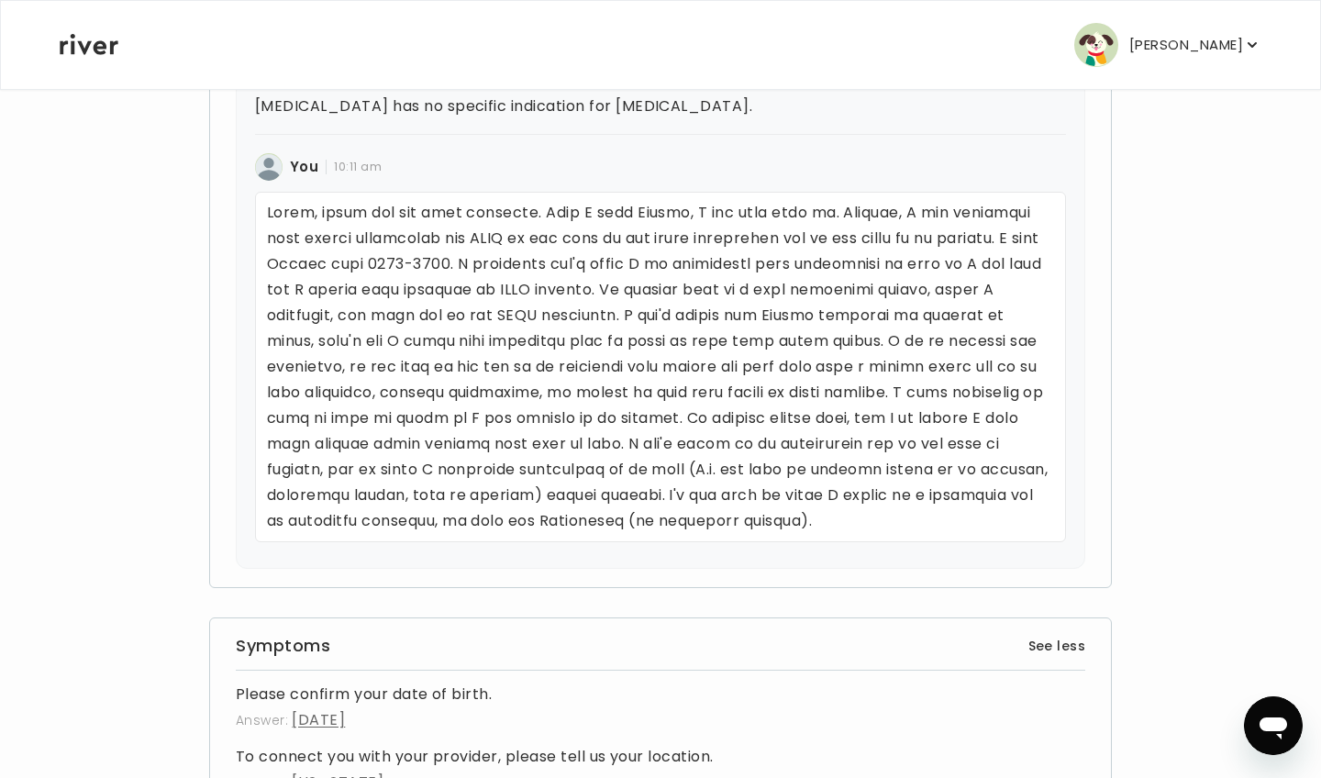
scroll to position [1098, 0]
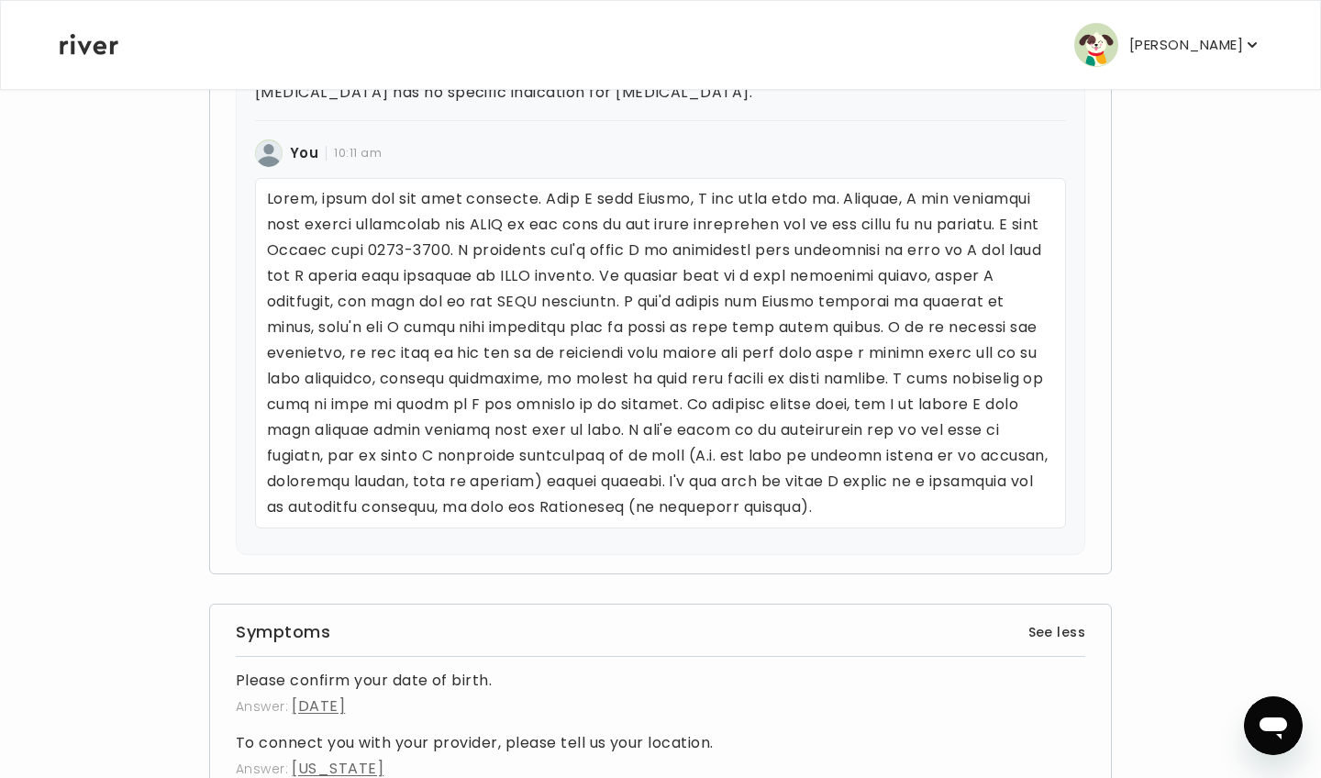
click at [782, 512] on p at bounding box center [660, 353] width 811 height 350
click at [765, 500] on p at bounding box center [660, 353] width 811 height 350
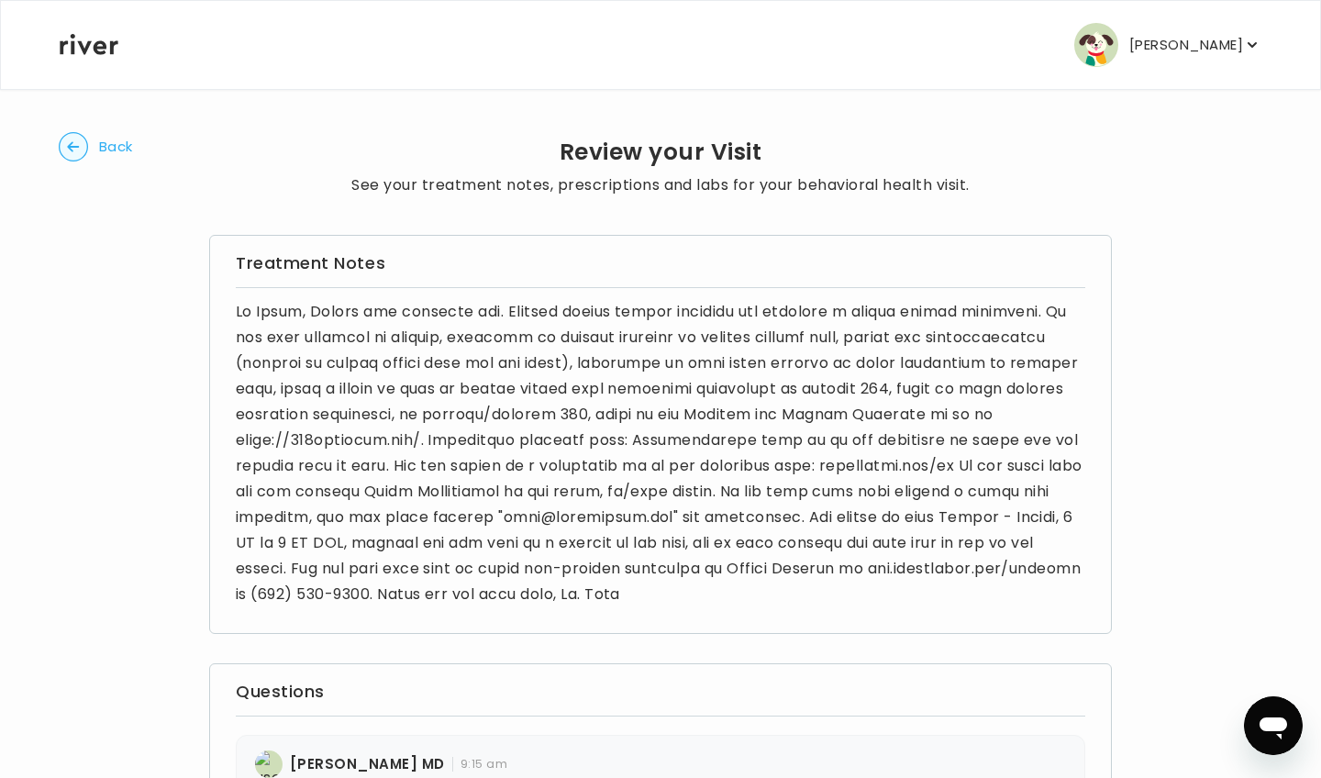
scroll to position [0, 0]
click at [100, 46] on icon at bounding box center [89, 44] width 59 height 21
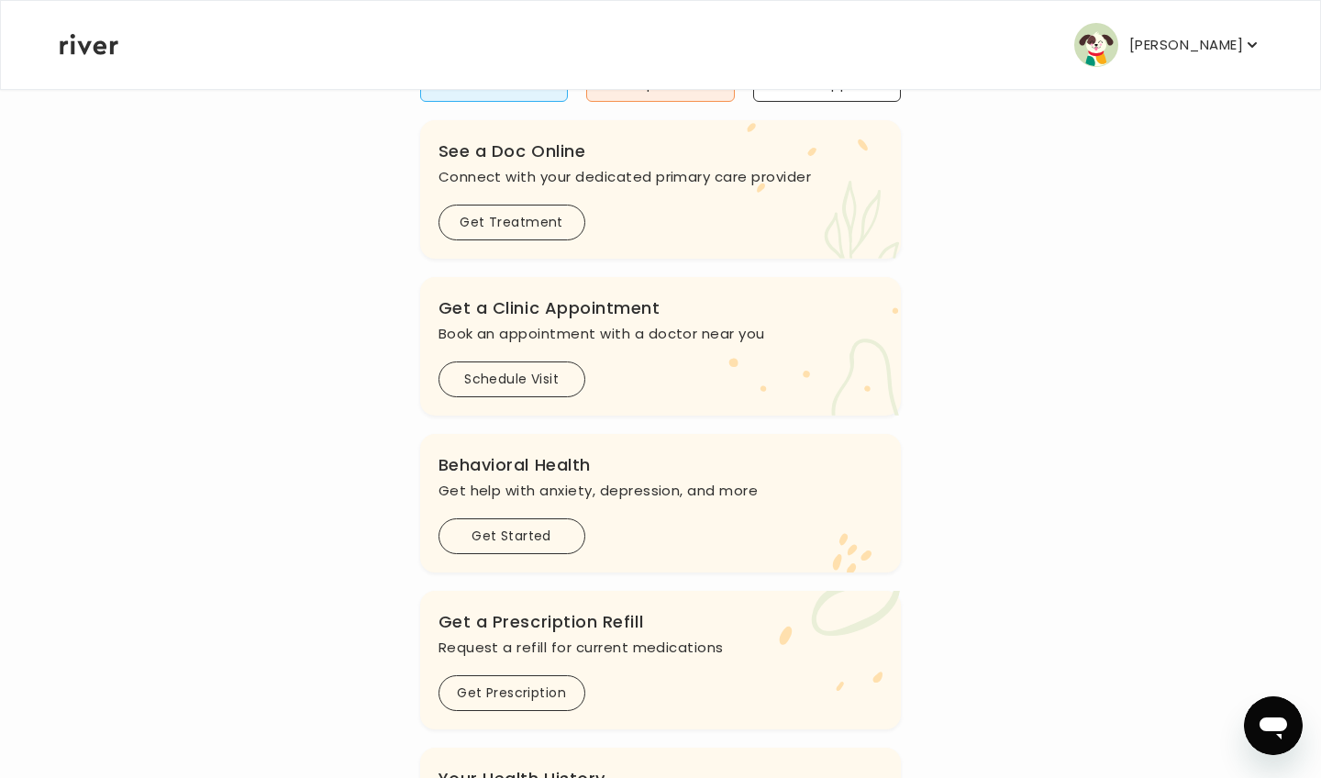
scroll to position [330, 0]
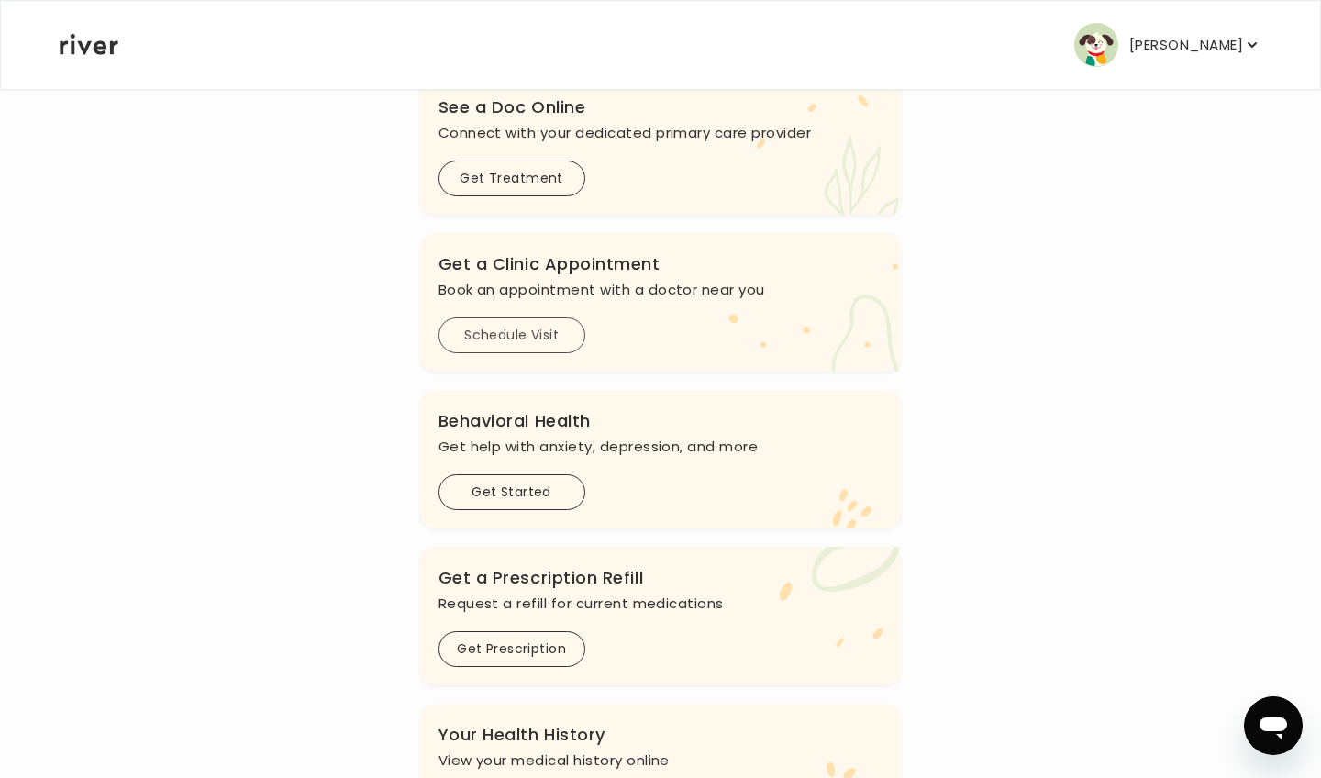
click at [557, 334] on button "Schedule Visit" at bounding box center [511, 335] width 147 height 36
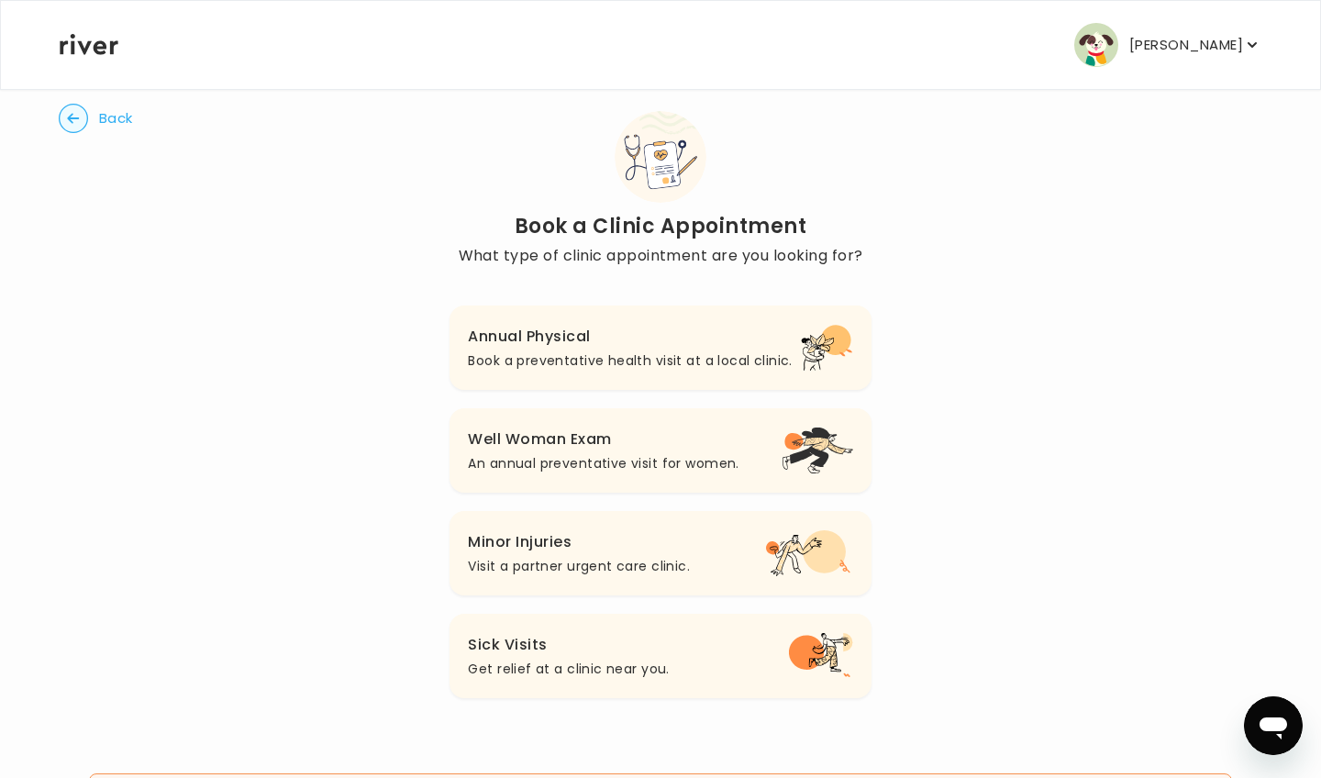
scroll to position [17, 0]
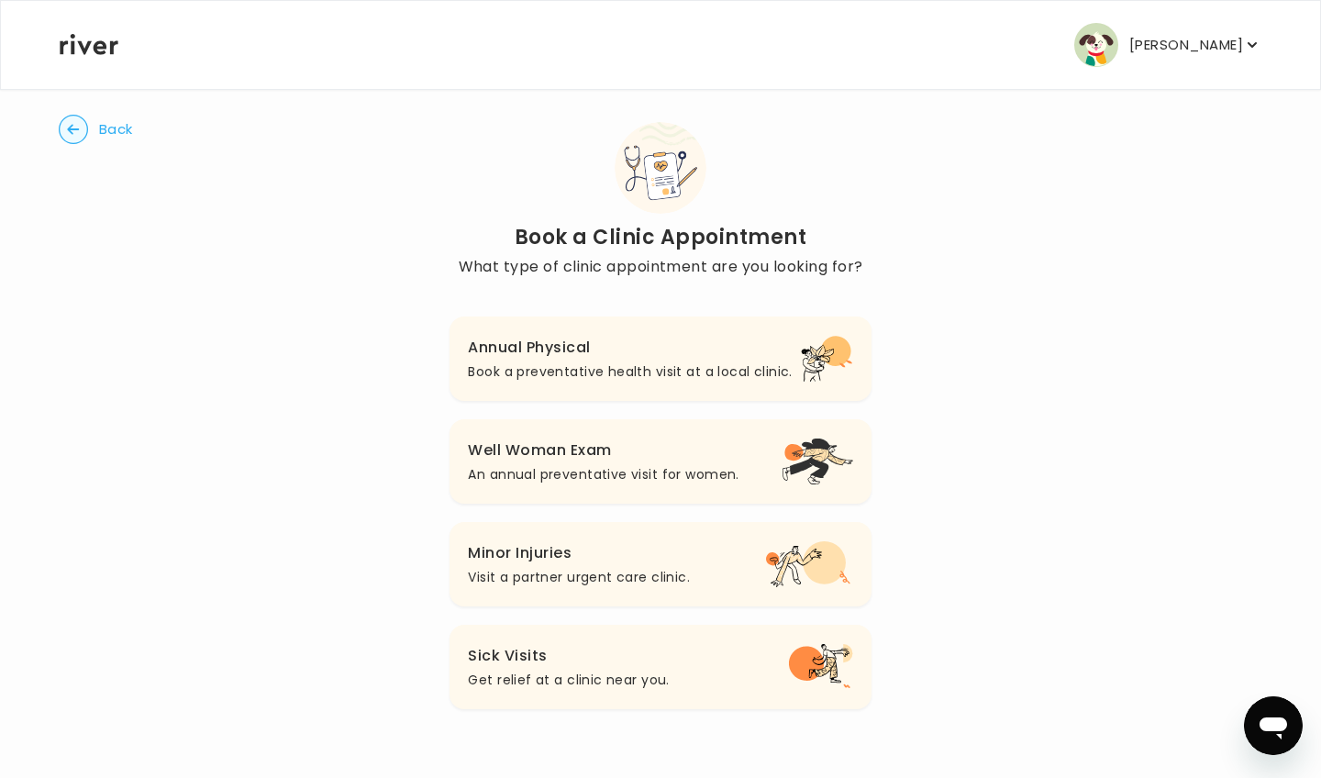
click at [578, 369] on p "Book a preventative health visit at a local clinic." at bounding box center [630, 372] width 324 height 22
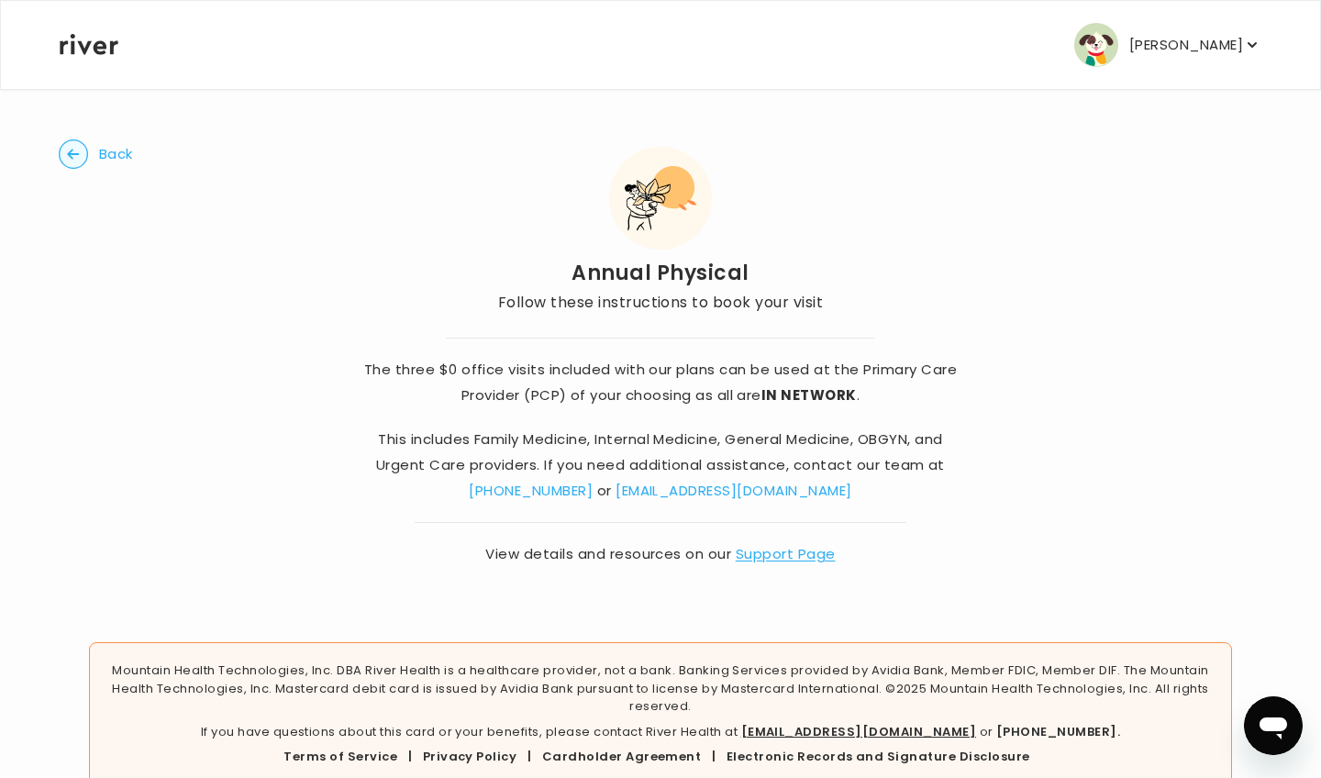
click at [118, 152] on span "Back" at bounding box center [116, 154] width 34 height 26
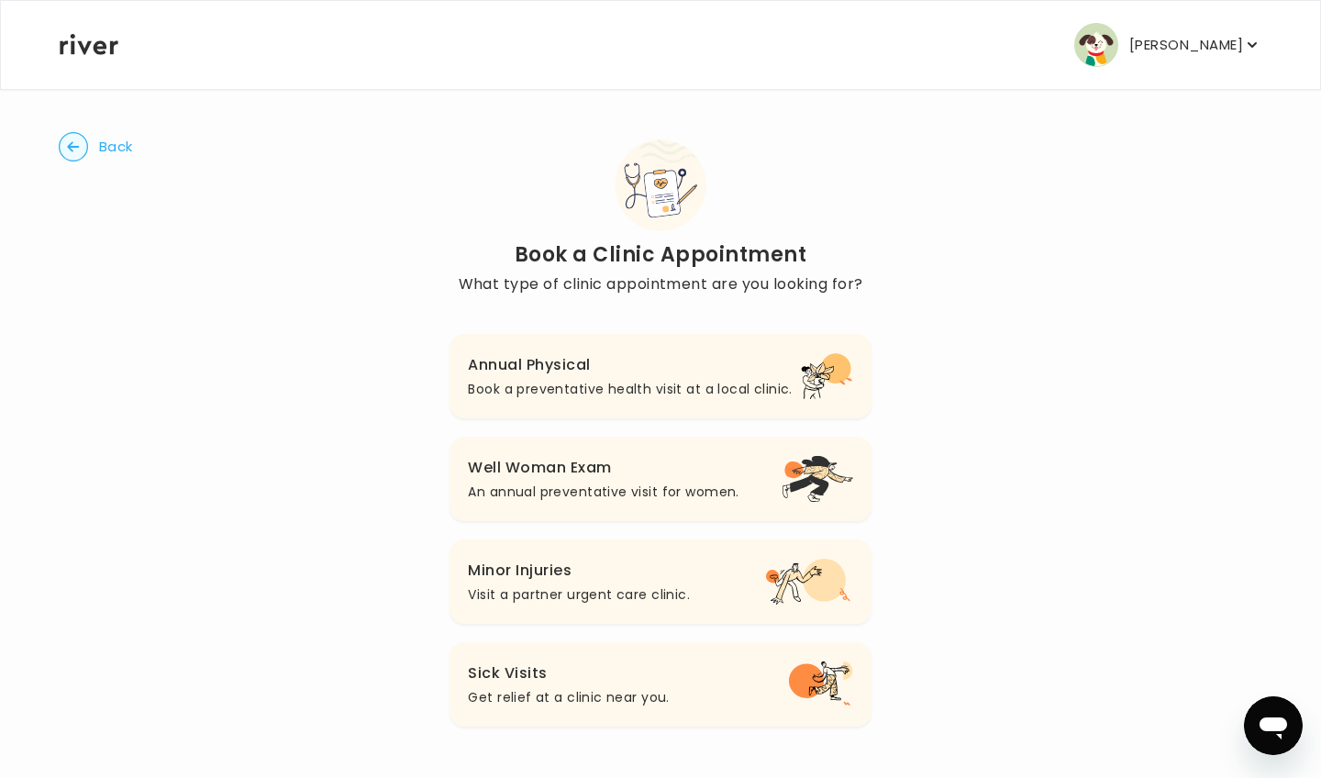
click at [82, 29] on div "Jared Greer Profile Add Family Activate Card Reimbursement Terms of Service Pri…" at bounding box center [661, 45] width 1202 height 88
click at [80, 37] on icon at bounding box center [89, 44] width 59 height 21
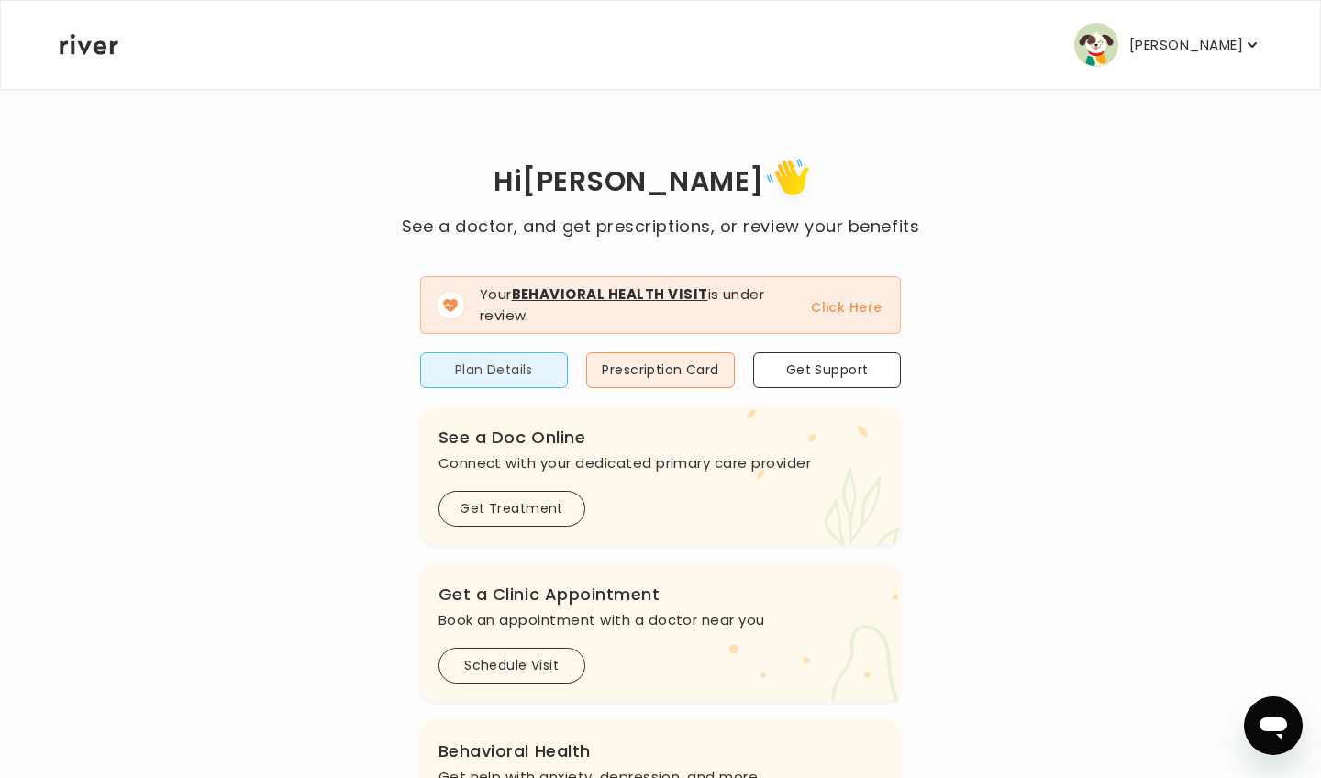
click at [524, 360] on button "Plan Details" at bounding box center [494, 370] width 149 height 36
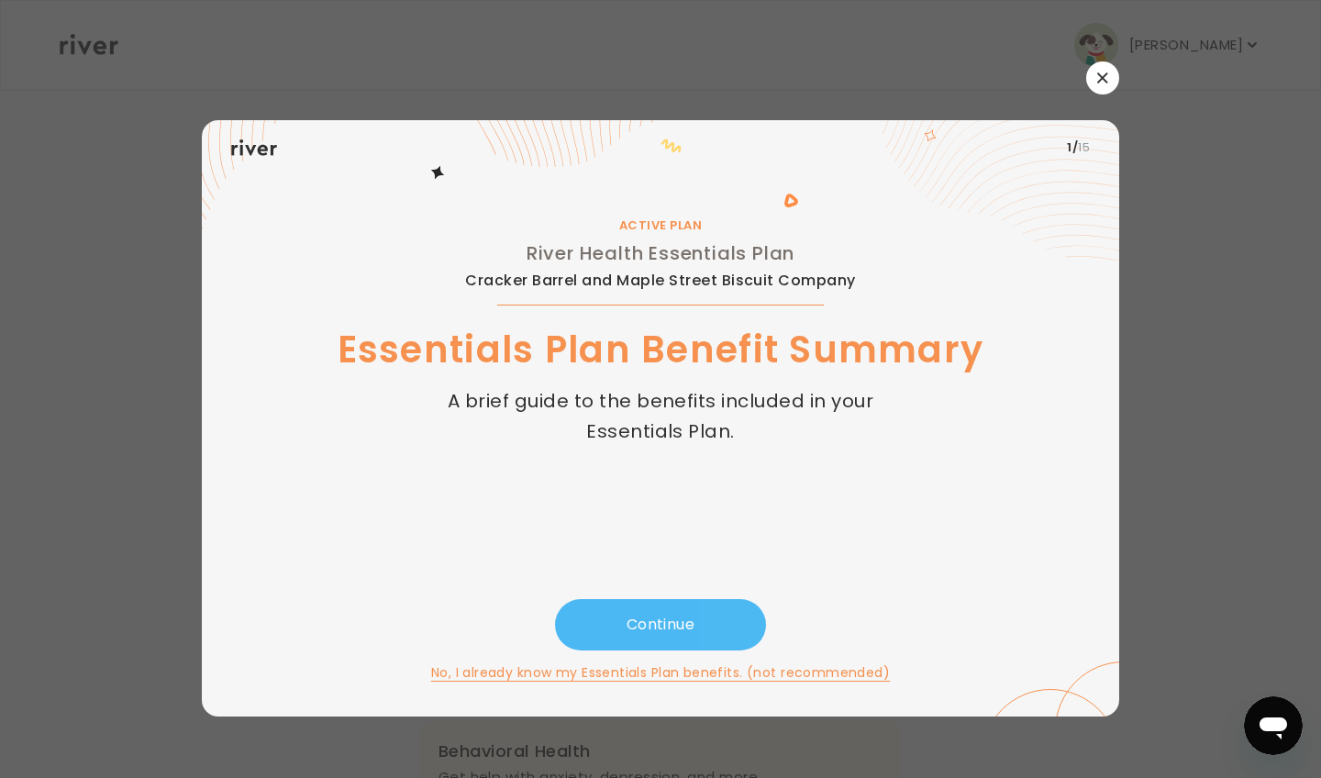
click at [683, 612] on button "Continue" at bounding box center [660, 624] width 211 height 51
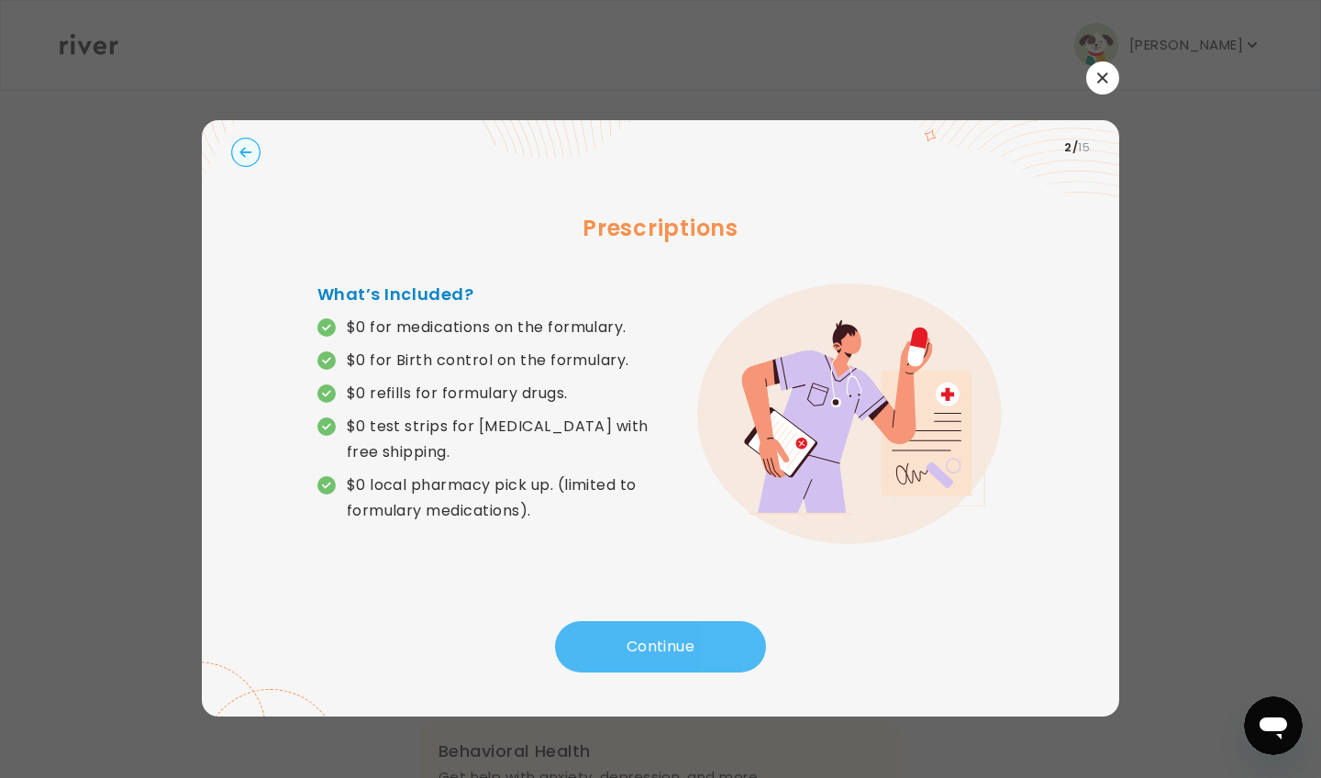
click at [678, 622] on button "Continue" at bounding box center [660, 646] width 211 height 51
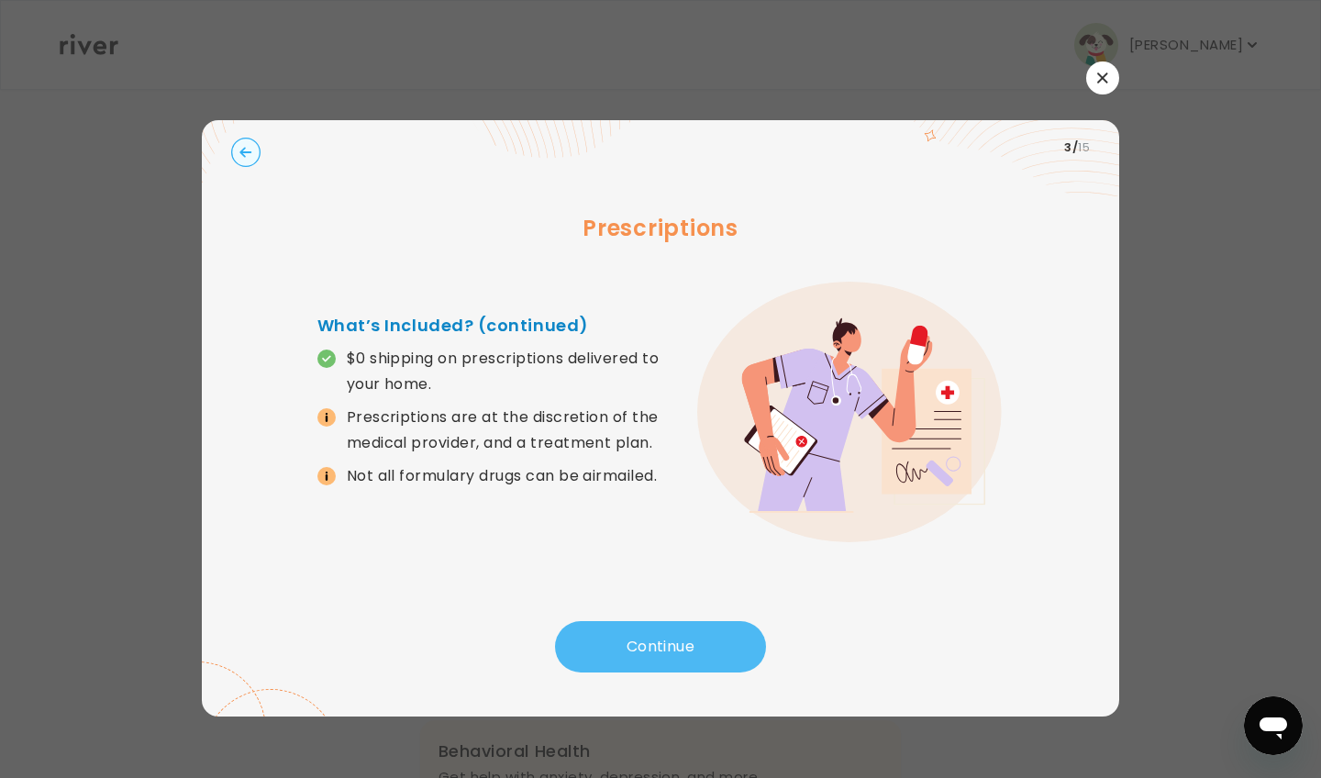
click at [678, 622] on button "Continue" at bounding box center [660, 646] width 211 height 51
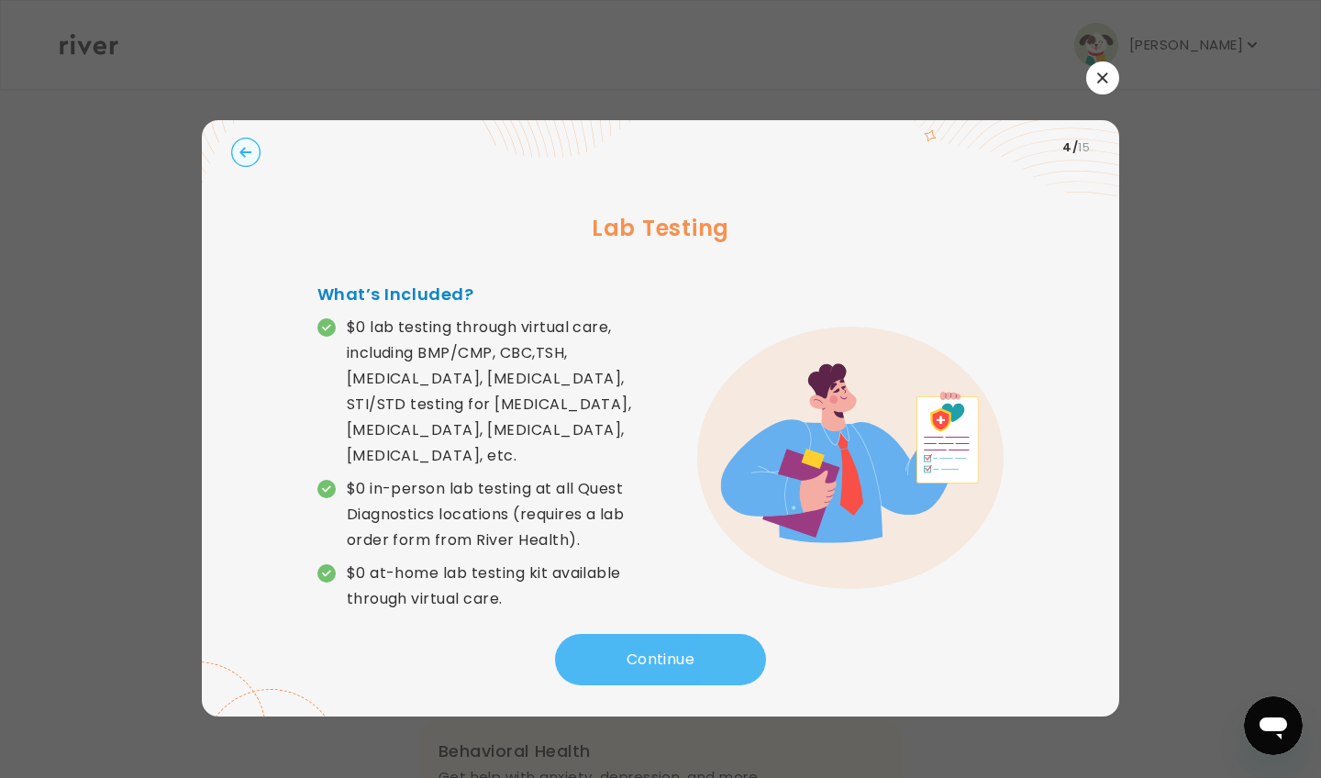
click at [678, 634] on button "Continue" at bounding box center [660, 659] width 211 height 51
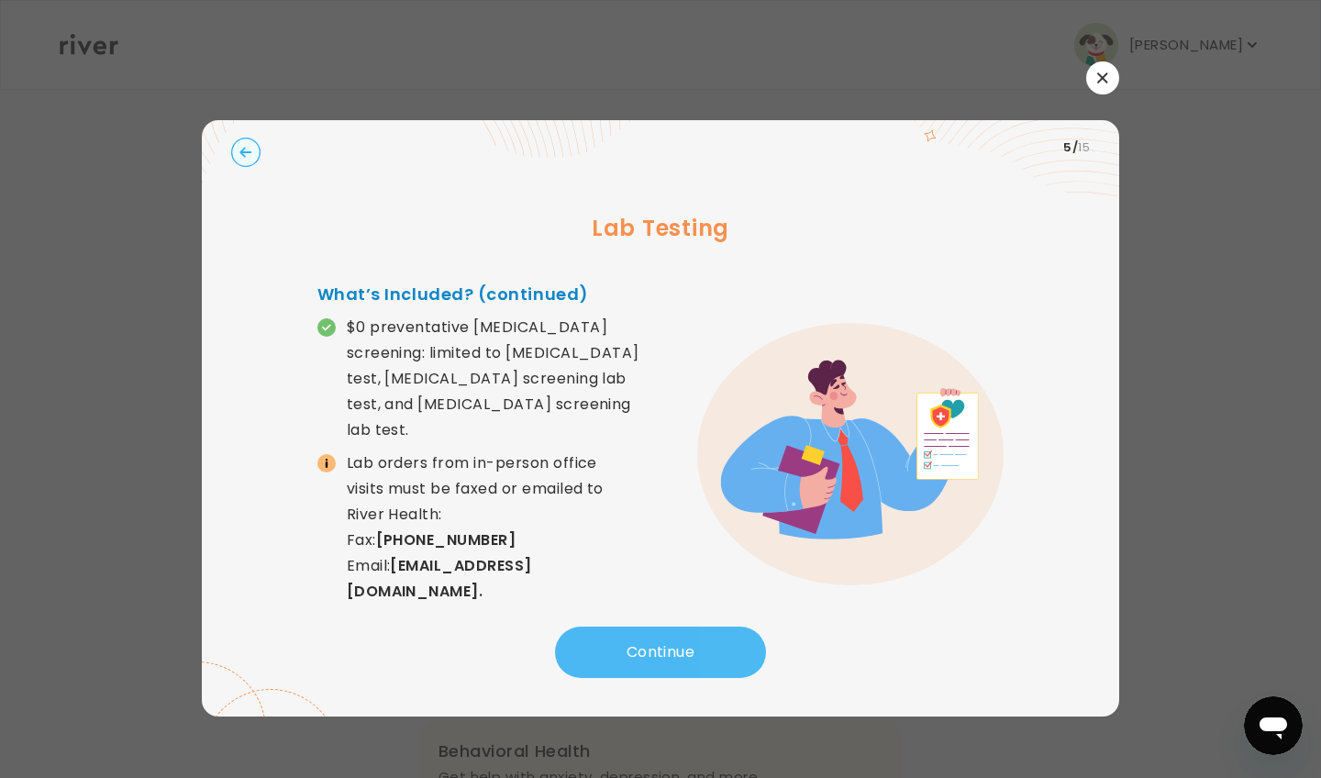
click at [678, 627] on button "Continue" at bounding box center [660, 652] width 211 height 51
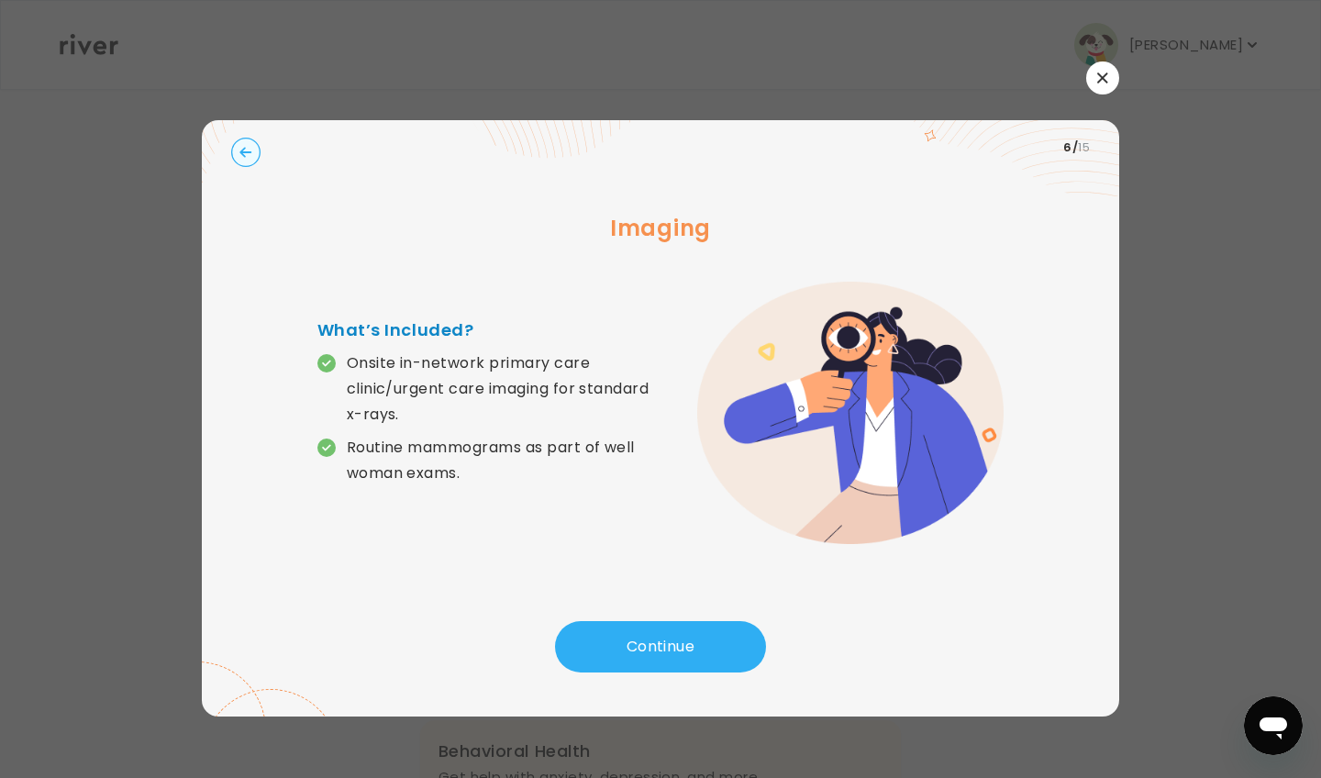
click at [263, 151] on icon at bounding box center [266, 144] width 128 height 140
click at [250, 151] on circle "button" at bounding box center [246, 153] width 28 height 28
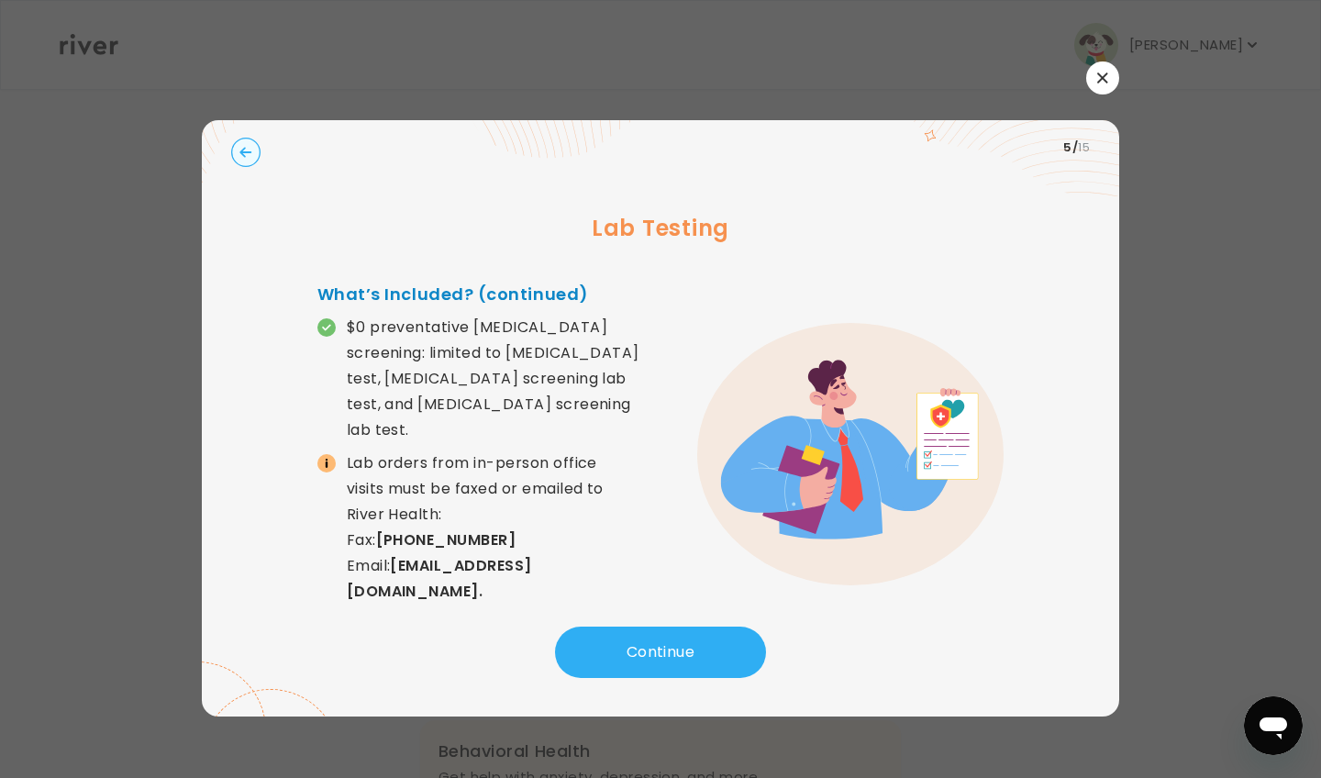
click at [247, 154] on circle "button" at bounding box center [246, 153] width 28 height 28
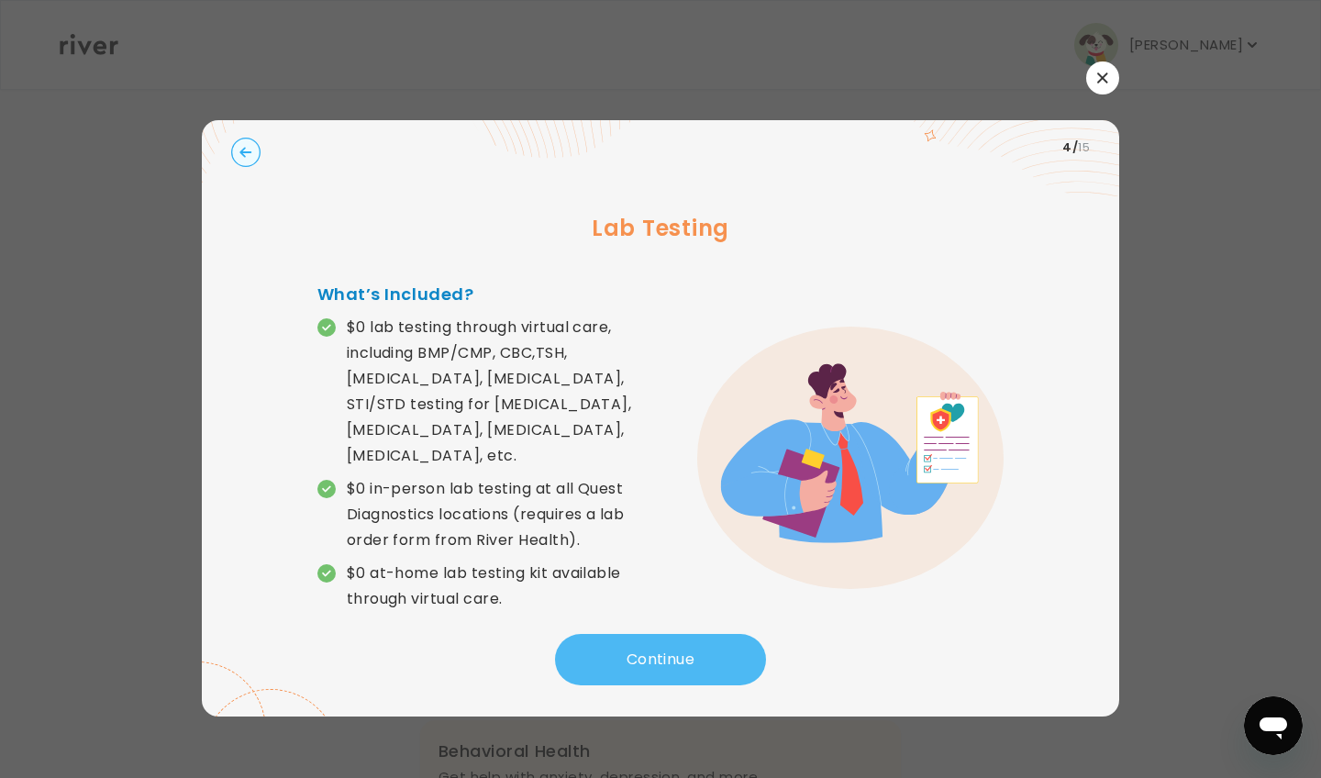
click at [673, 638] on button "Continue" at bounding box center [660, 659] width 211 height 51
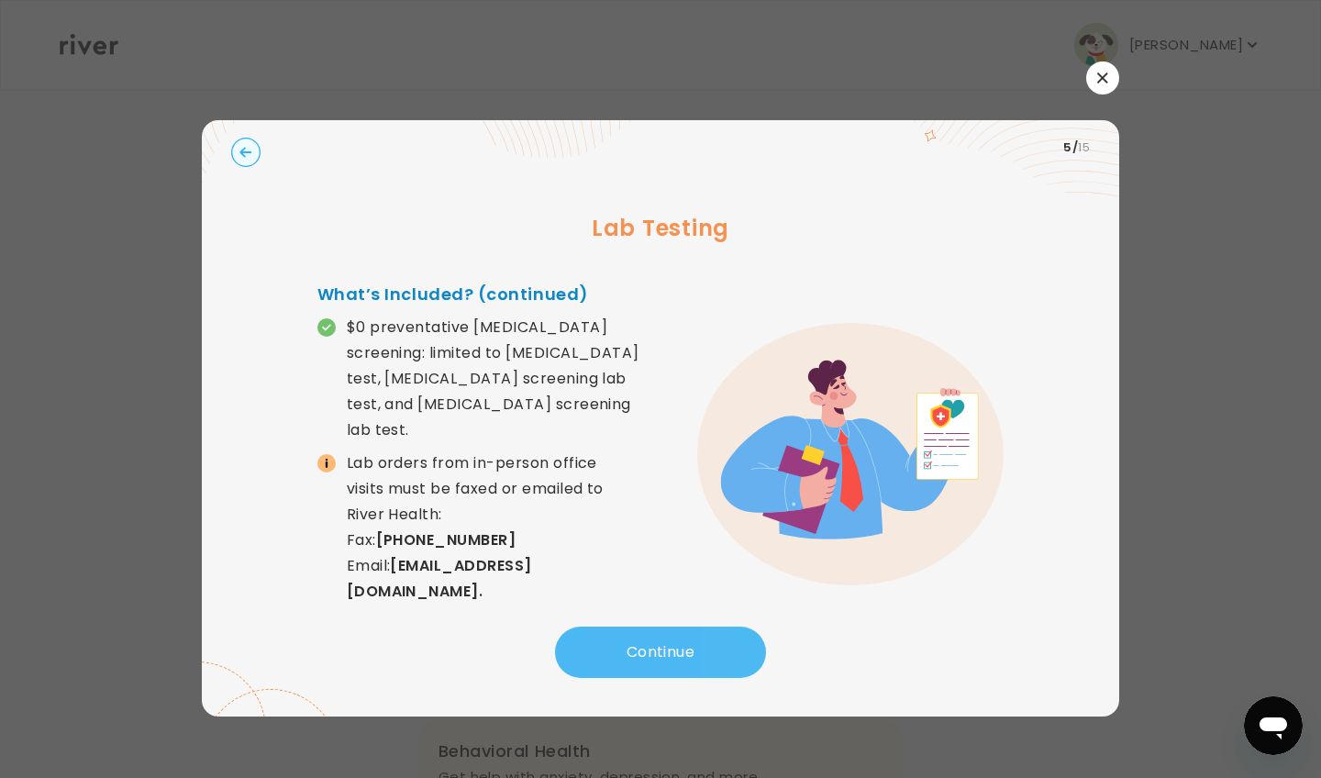
click at [673, 638] on button "Continue" at bounding box center [660, 652] width 211 height 51
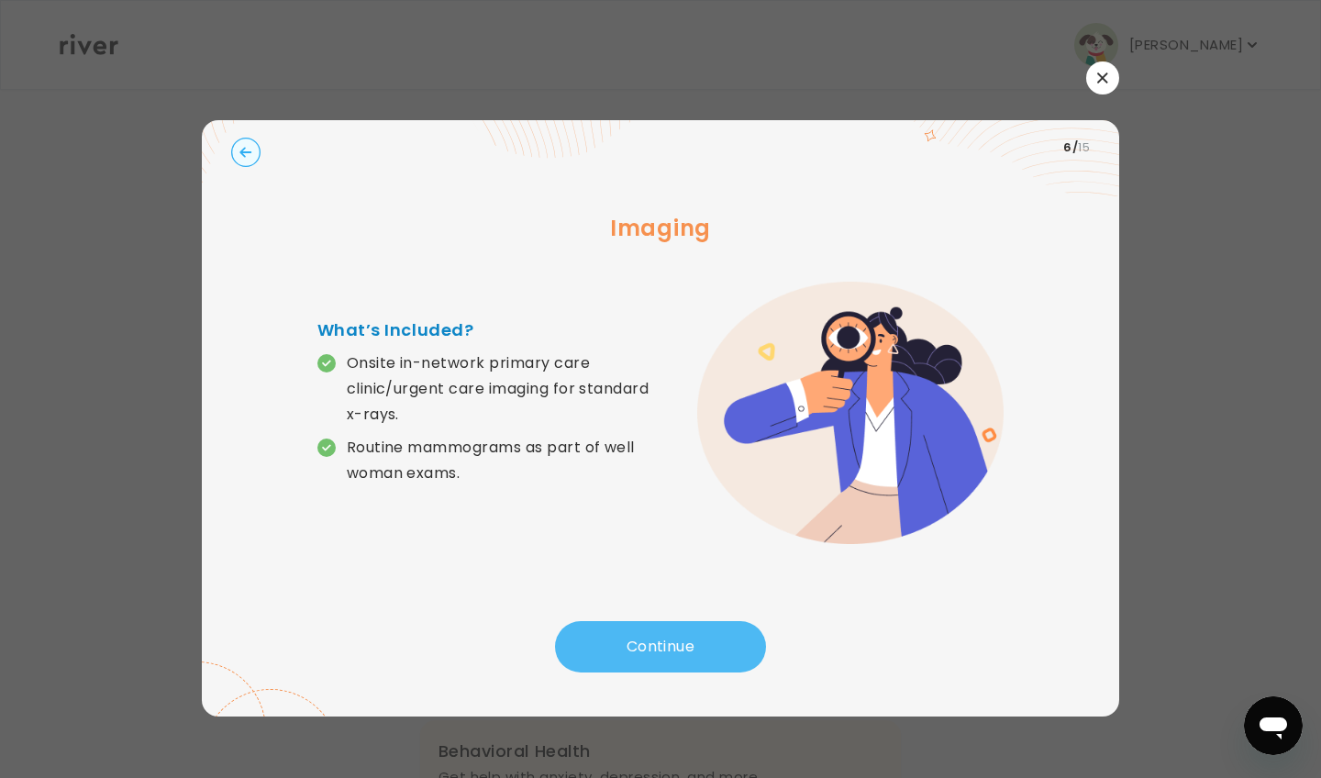
click at [673, 638] on button "Continue" at bounding box center [660, 646] width 211 height 51
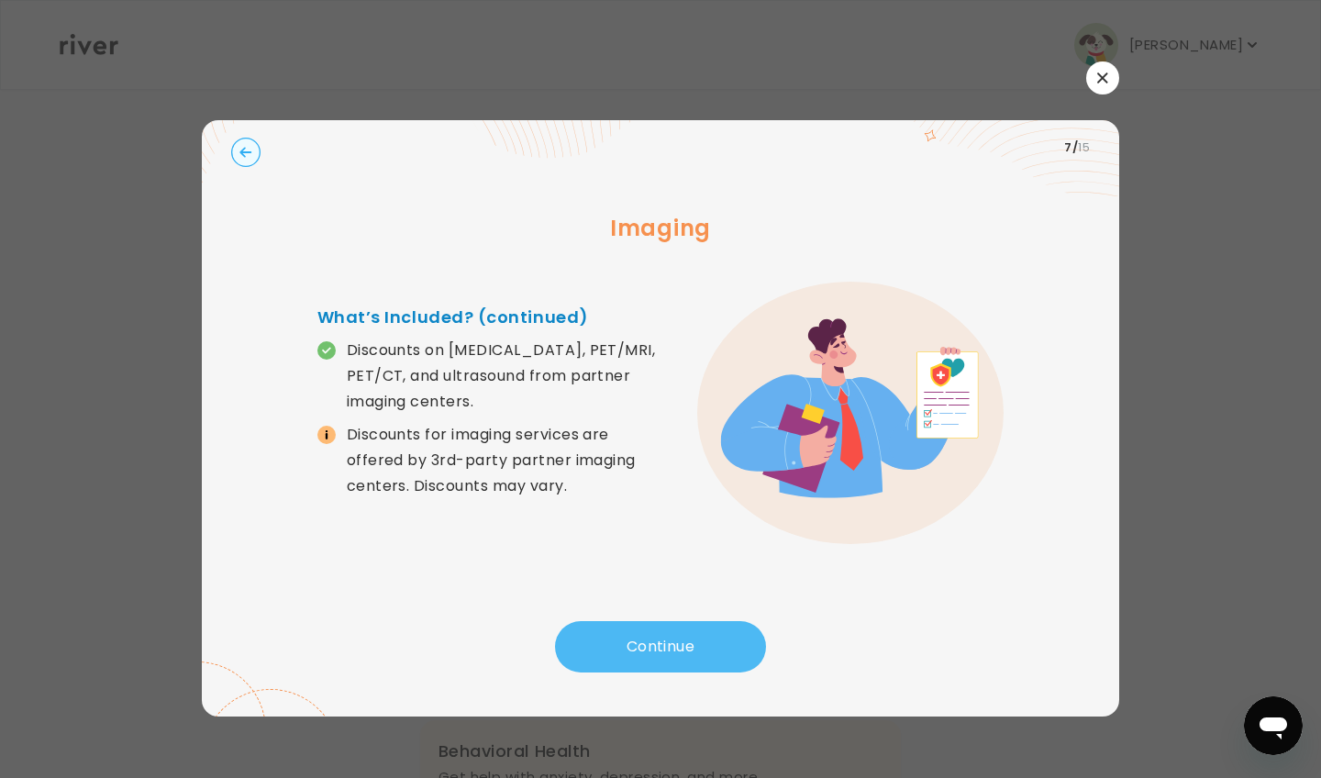
click at [673, 638] on button "Continue" at bounding box center [660, 646] width 211 height 51
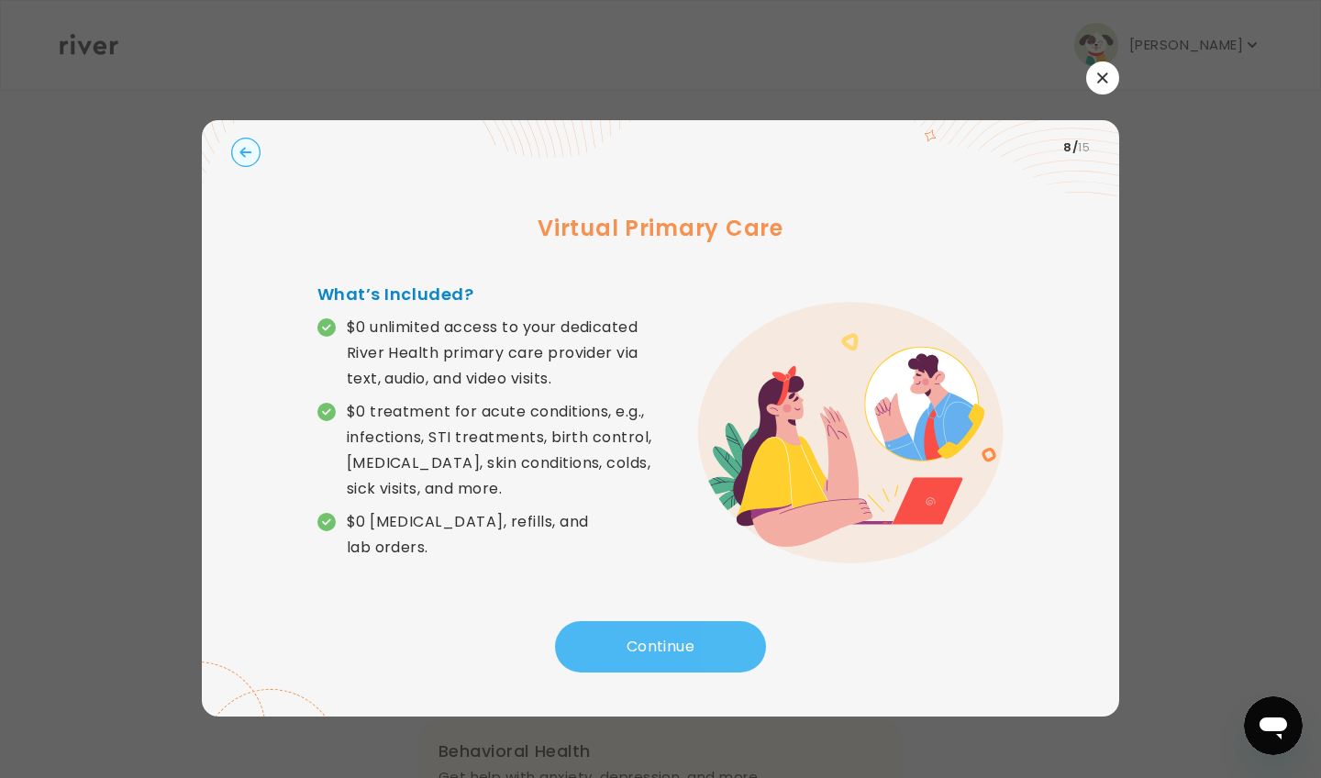
click at [673, 638] on button "Continue" at bounding box center [660, 646] width 211 height 51
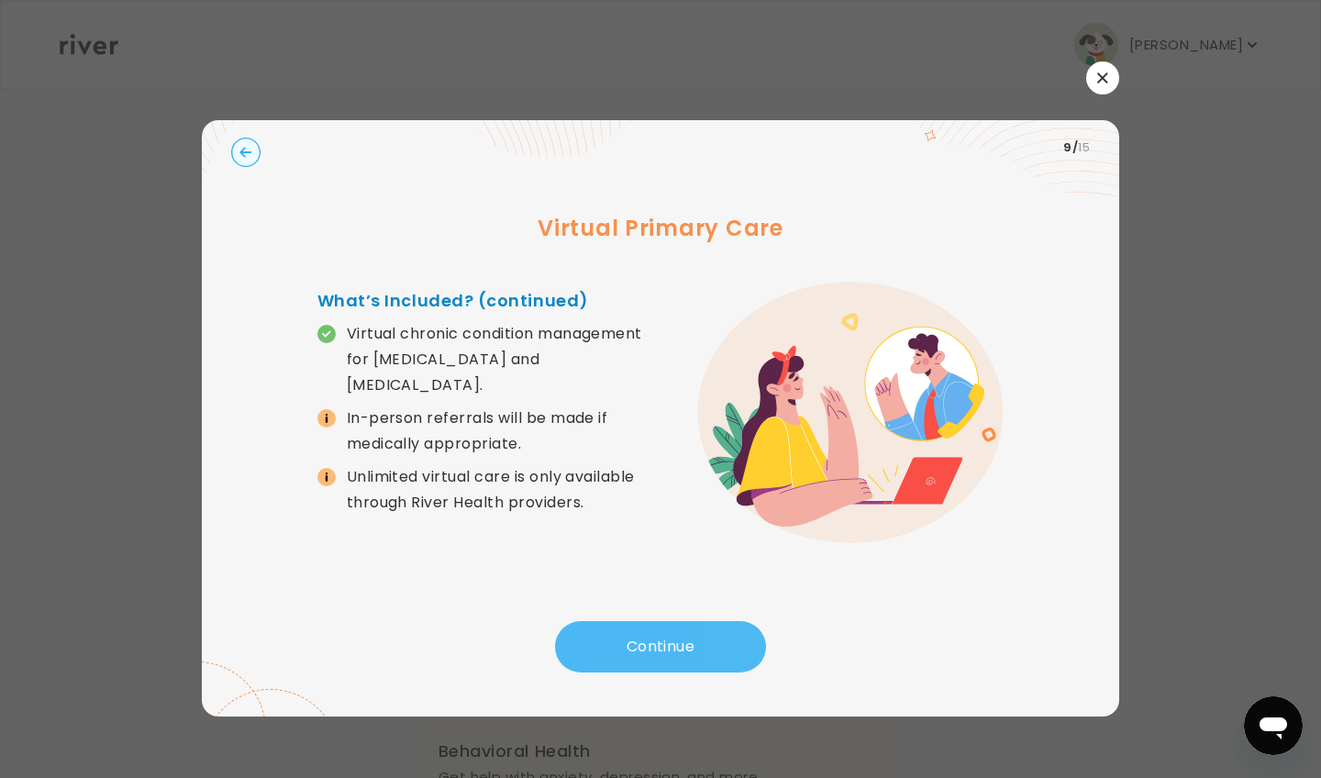
click at [673, 638] on button "Continue" at bounding box center [660, 646] width 211 height 51
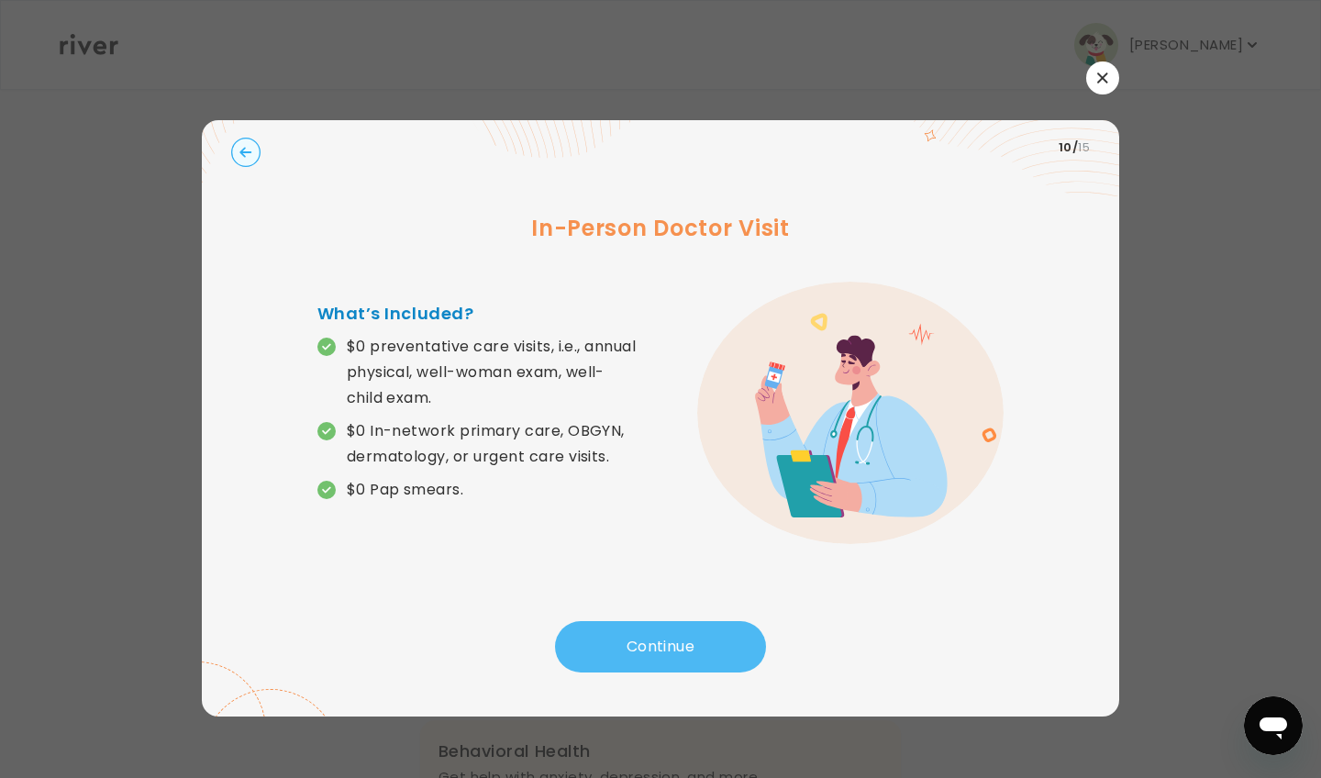
click at [673, 638] on button "Continue" at bounding box center [660, 646] width 211 height 51
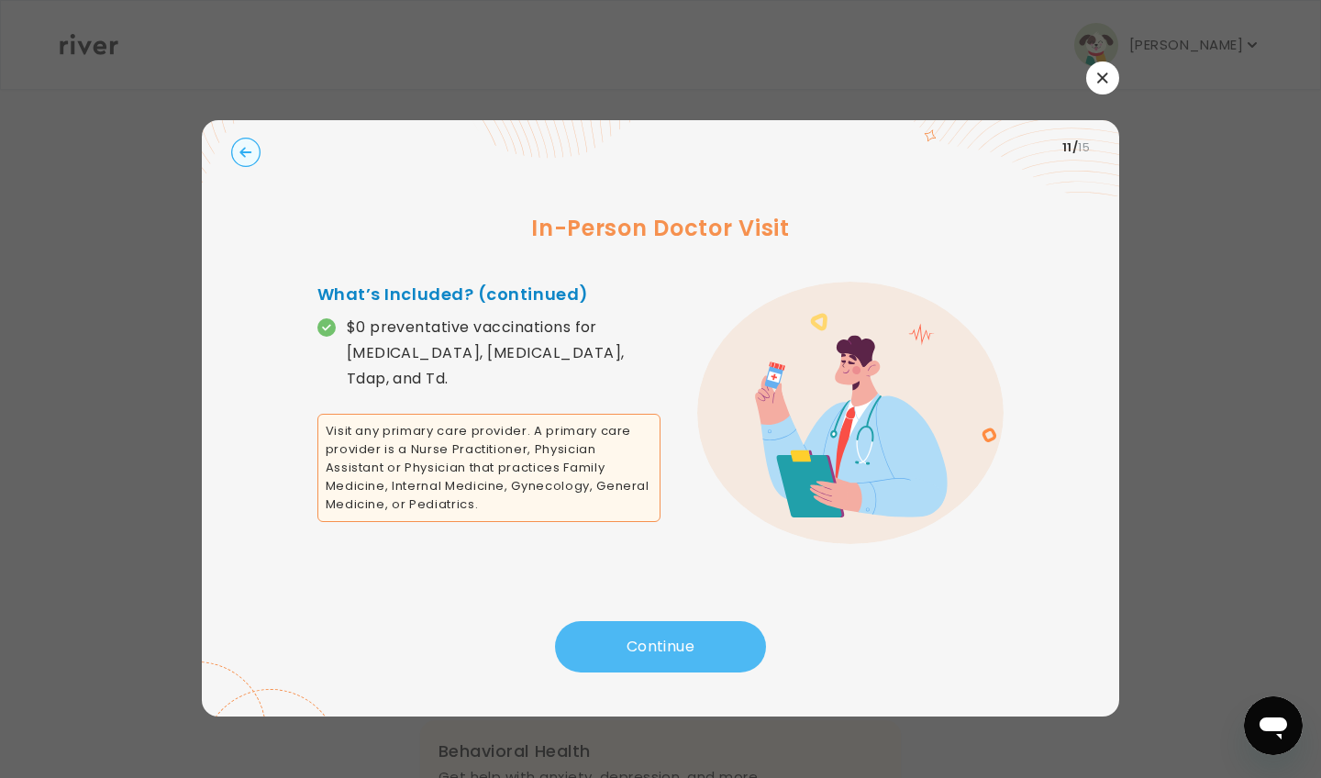
click at [673, 638] on button "Continue" at bounding box center [660, 646] width 211 height 51
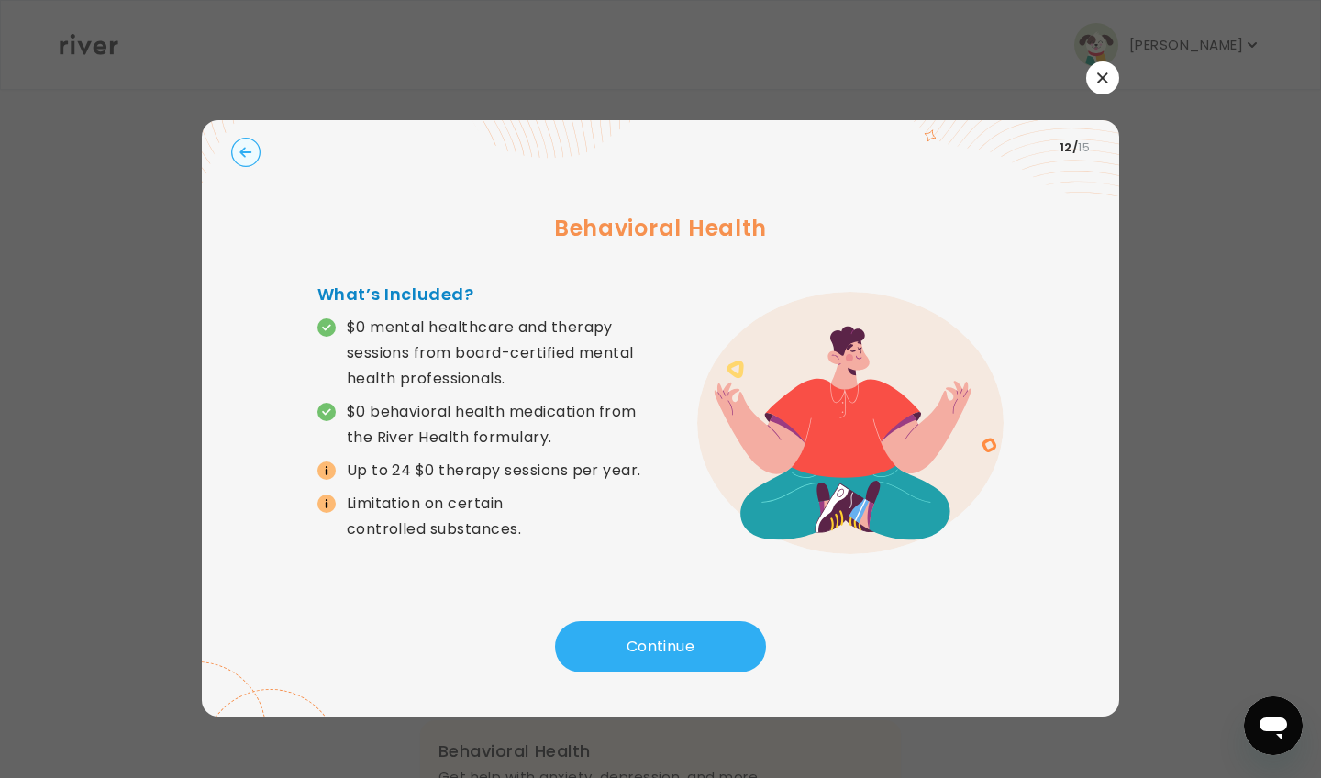
click at [248, 154] on circle "button" at bounding box center [246, 153] width 28 height 28
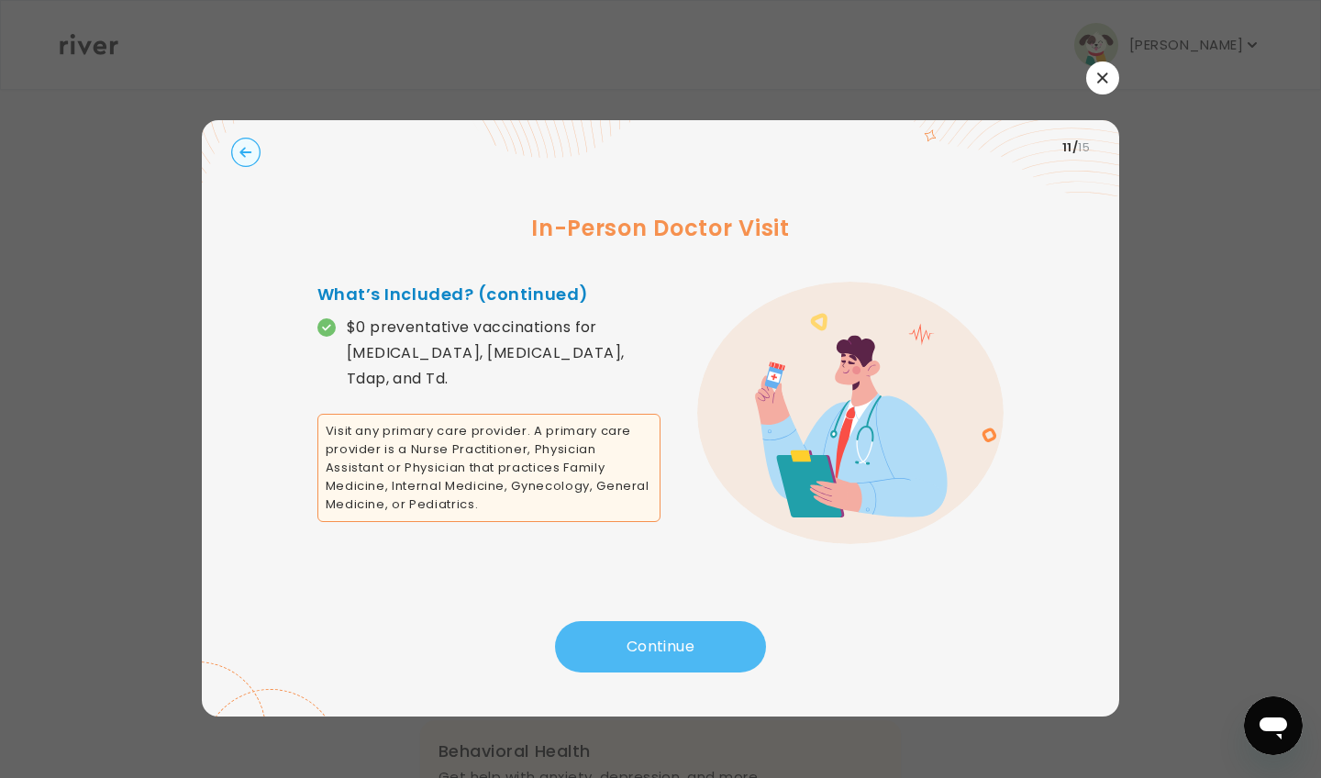
click at [616, 636] on button "Continue" at bounding box center [660, 646] width 211 height 51
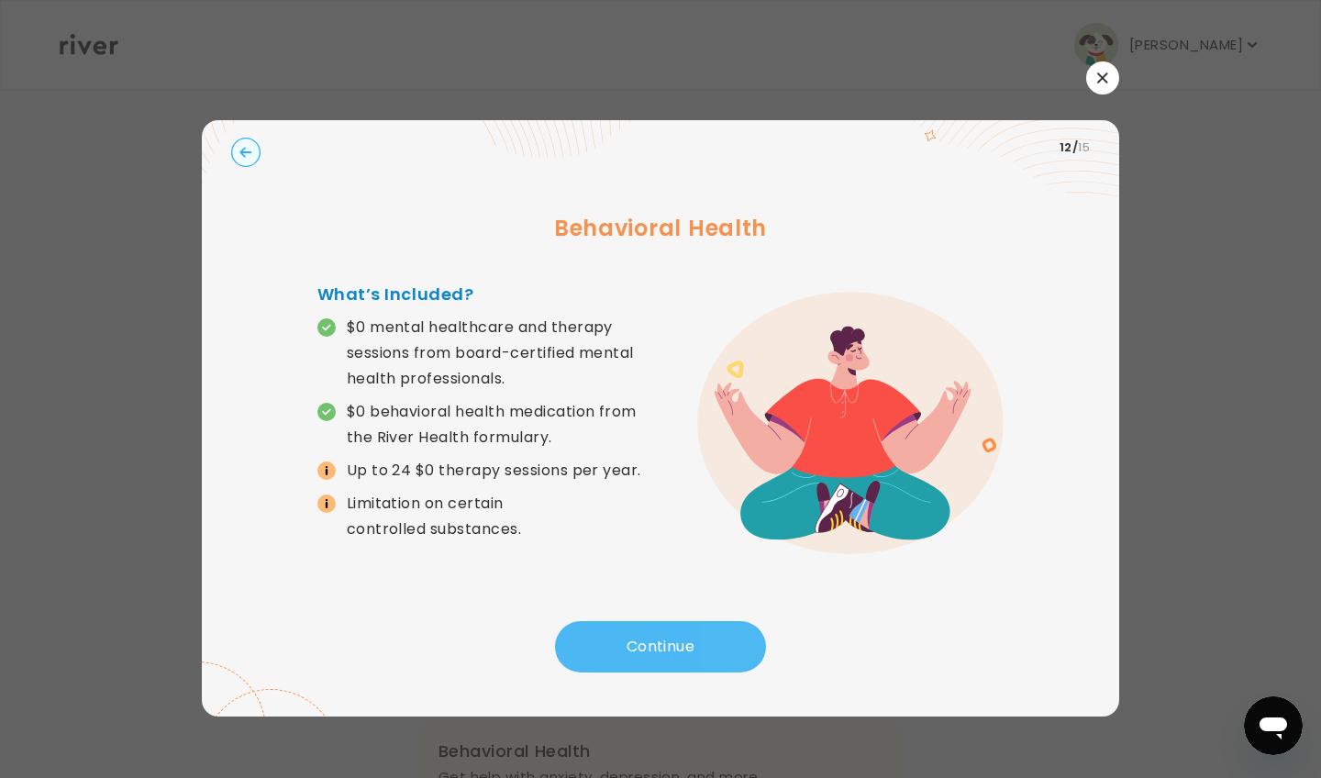
click at [626, 642] on button "Continue" at bounding box center [660, 646] width 211 height 51
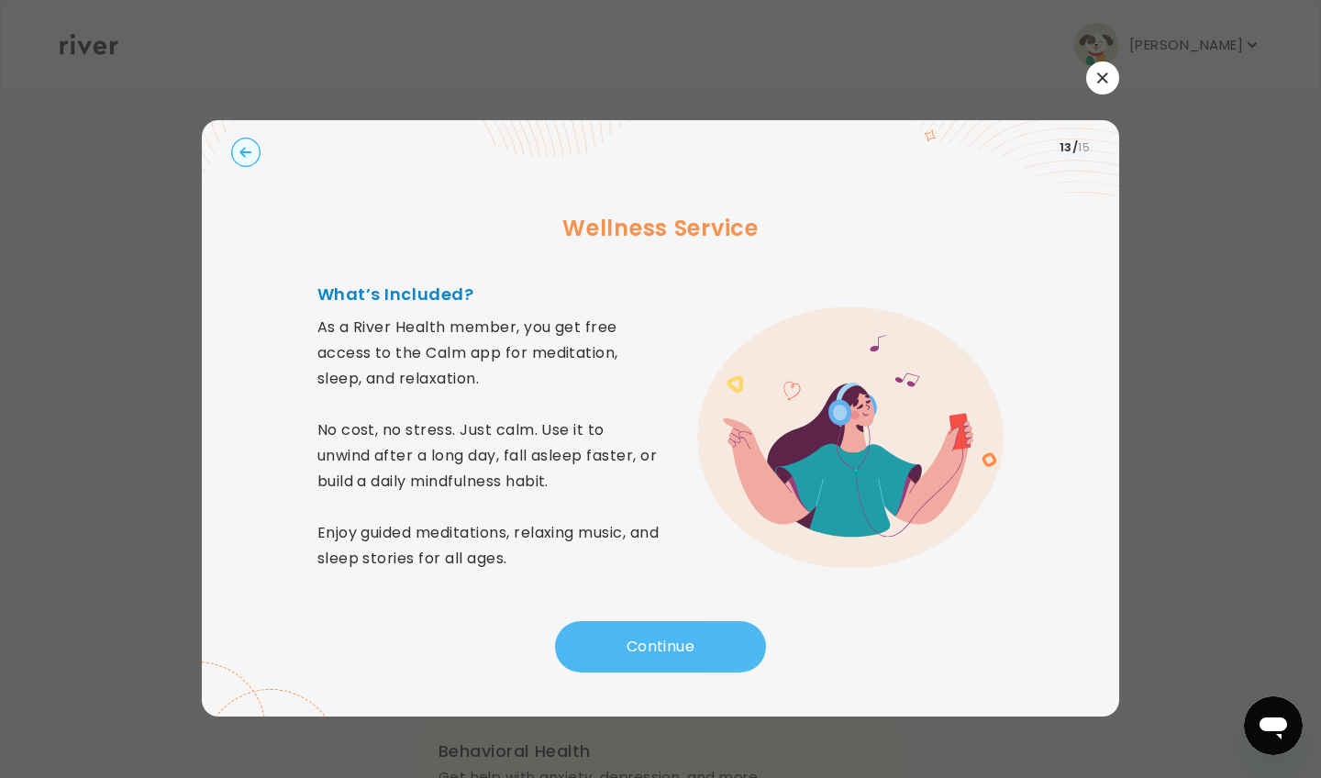
click at [654, 645] on button "Continue" at bounding box center [660, 646] width 211 height 51
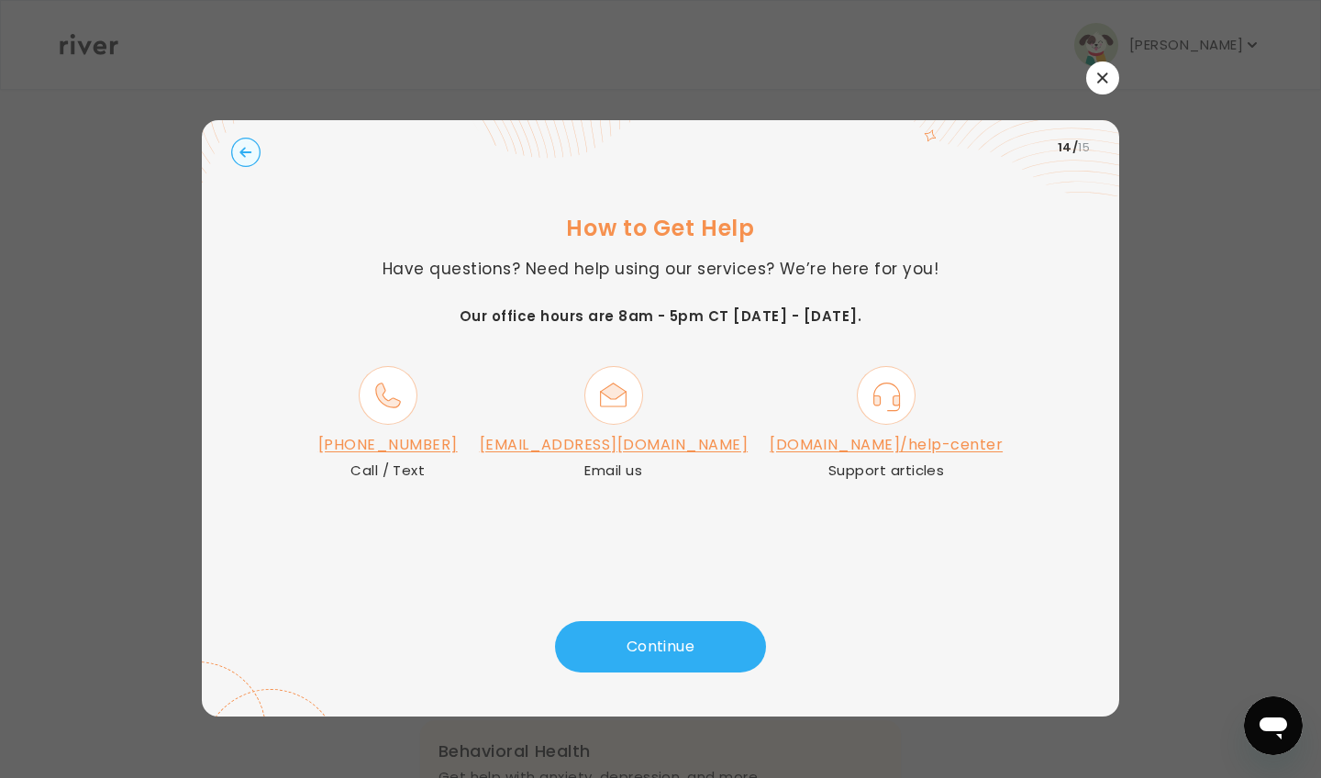
click at [1105, 81] on icon "button" at bounding box center [1102, 77] width 10 height 10
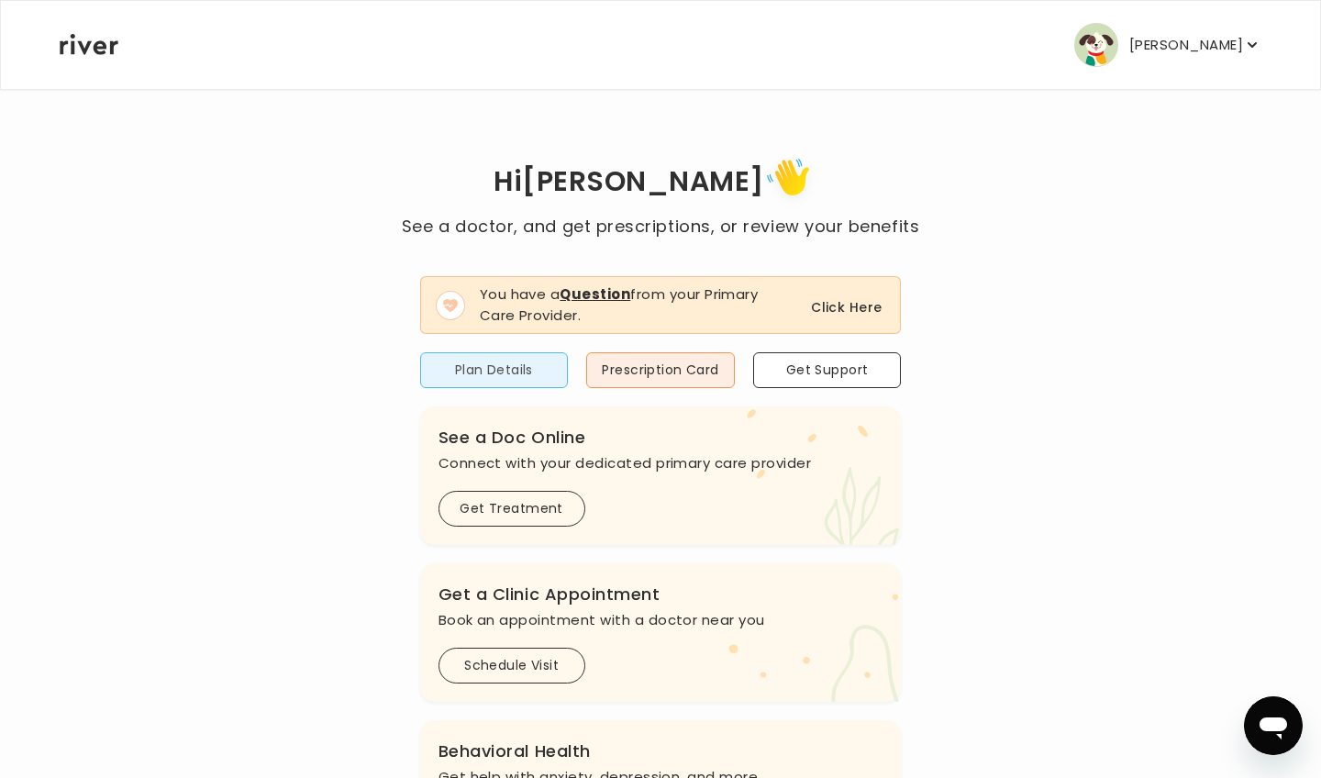
click at [548, 364] on button "Plan Details" at bounding box center [494, 370] width 149 height 36
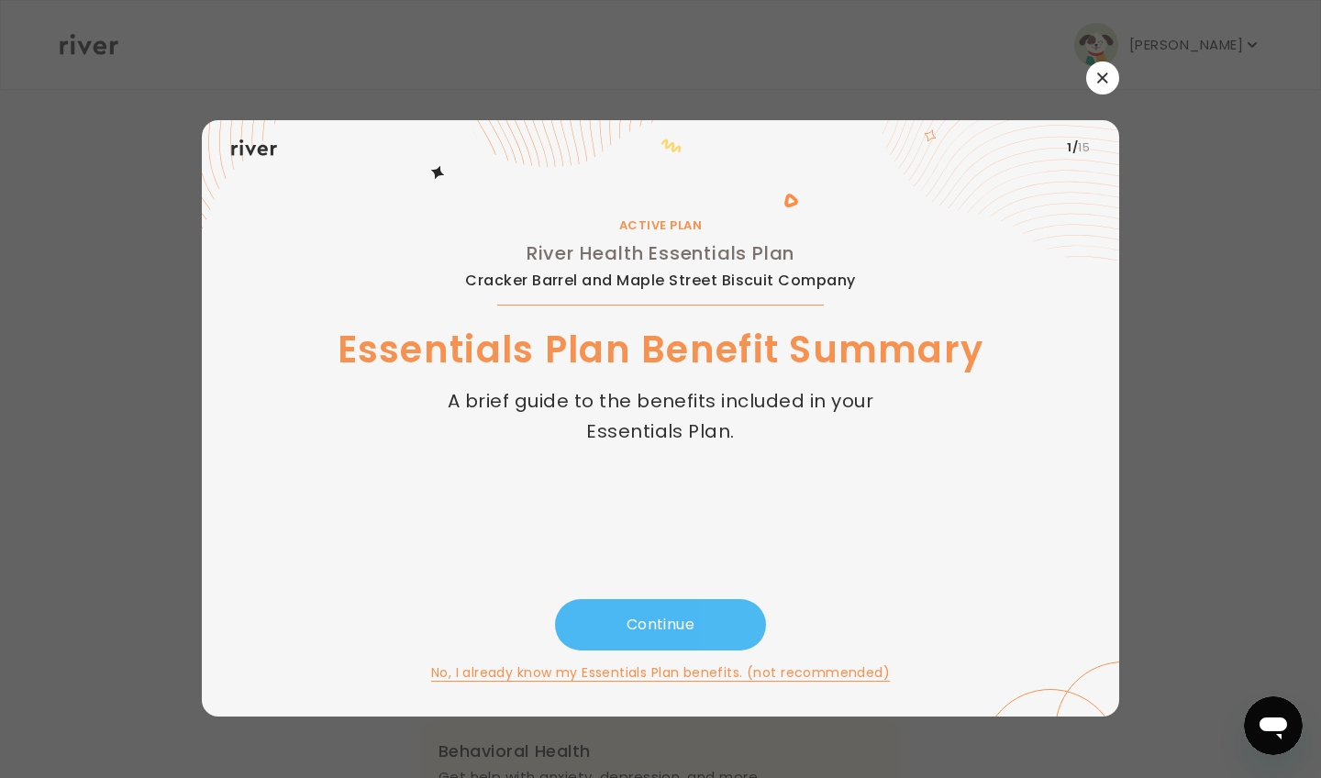
click at [662, 603] on button "Continue" at bounding box center [660, 624] width 211 height 51
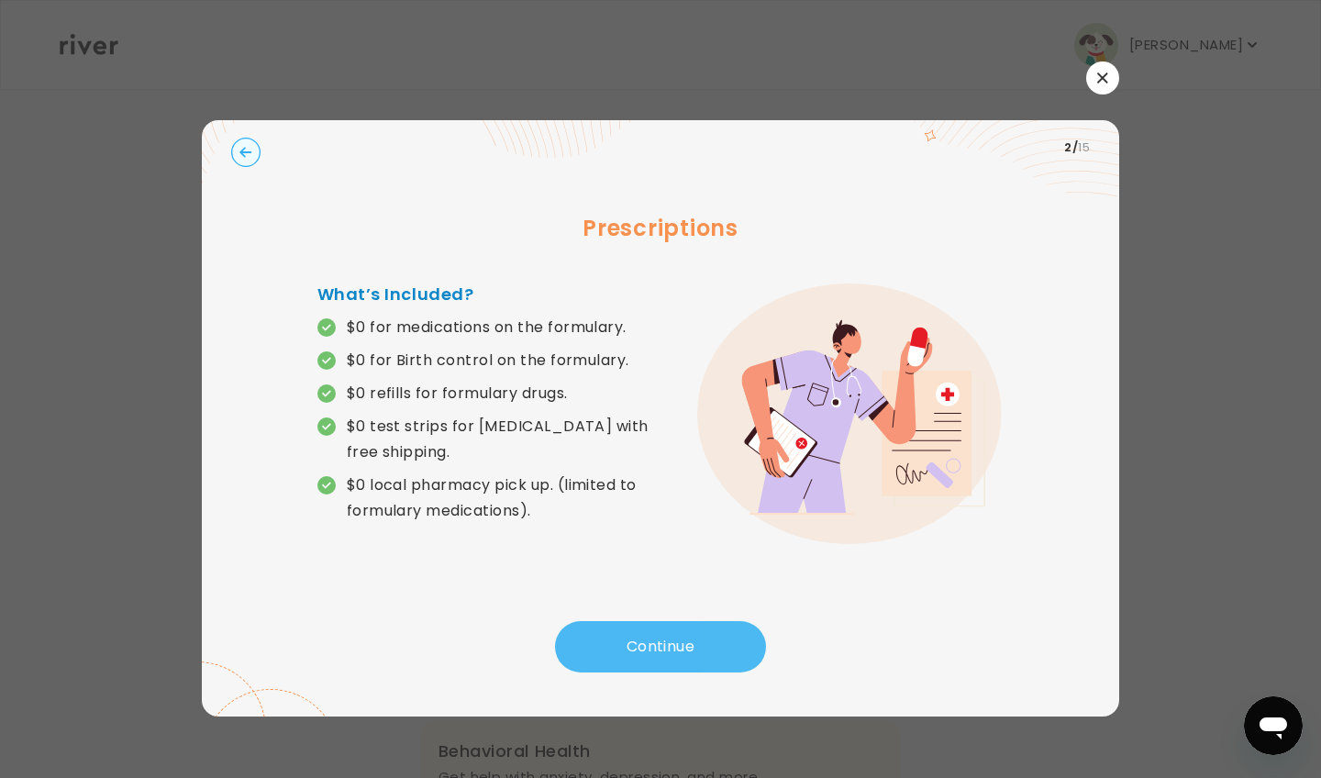
click at [649, 635] on button "Continue" at bounding box center [660, 646] width 211 height 51
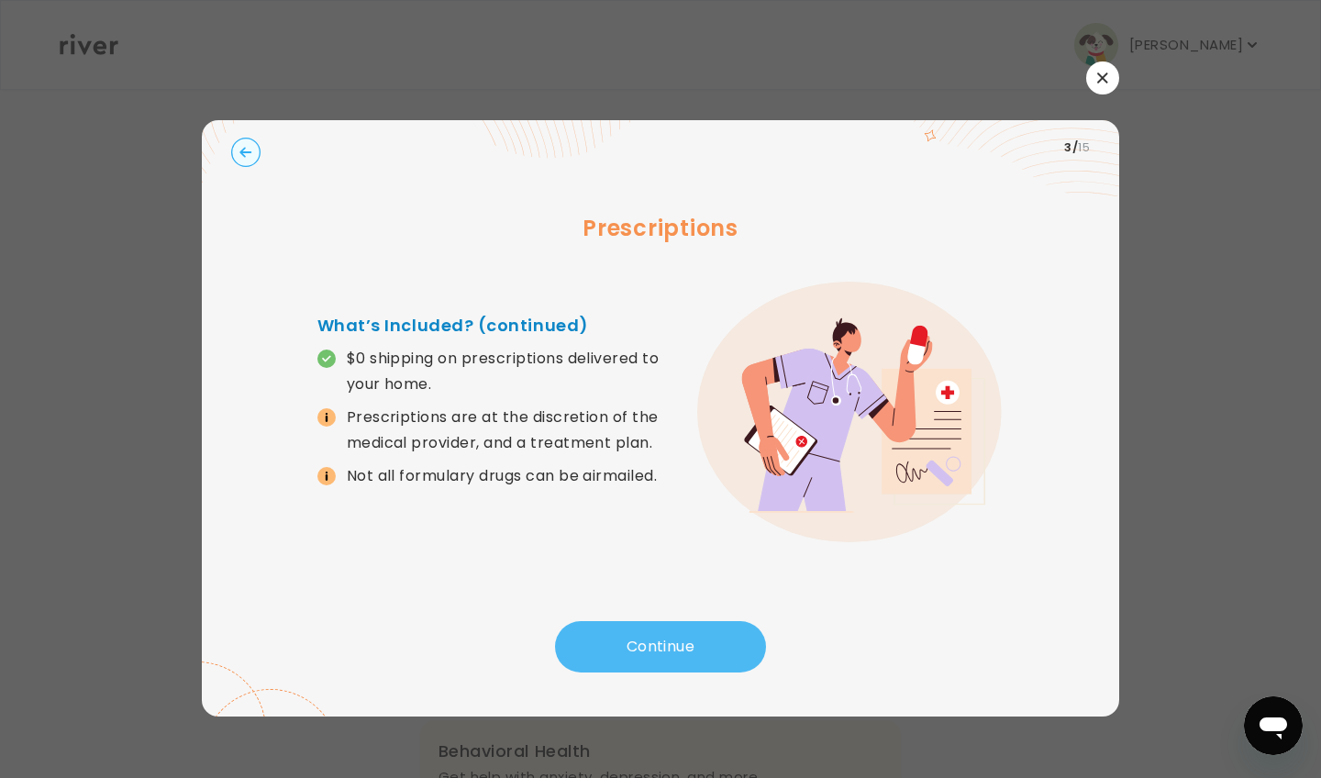
click at [649, 635] on button "Continue" at bounding box center [660, 646] width 211 height 51
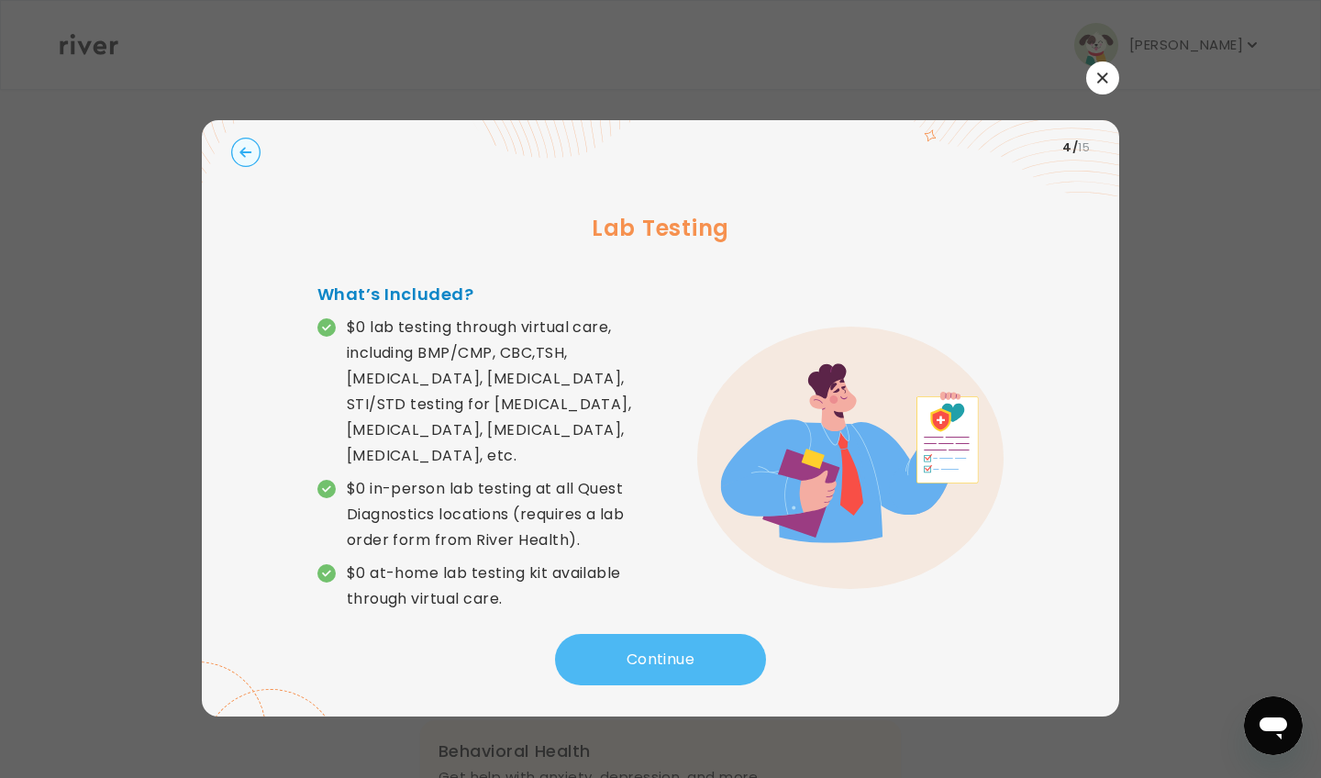
click at [649, 635] on button "Continue" at bounding box center [660, 659] width 211 height 51
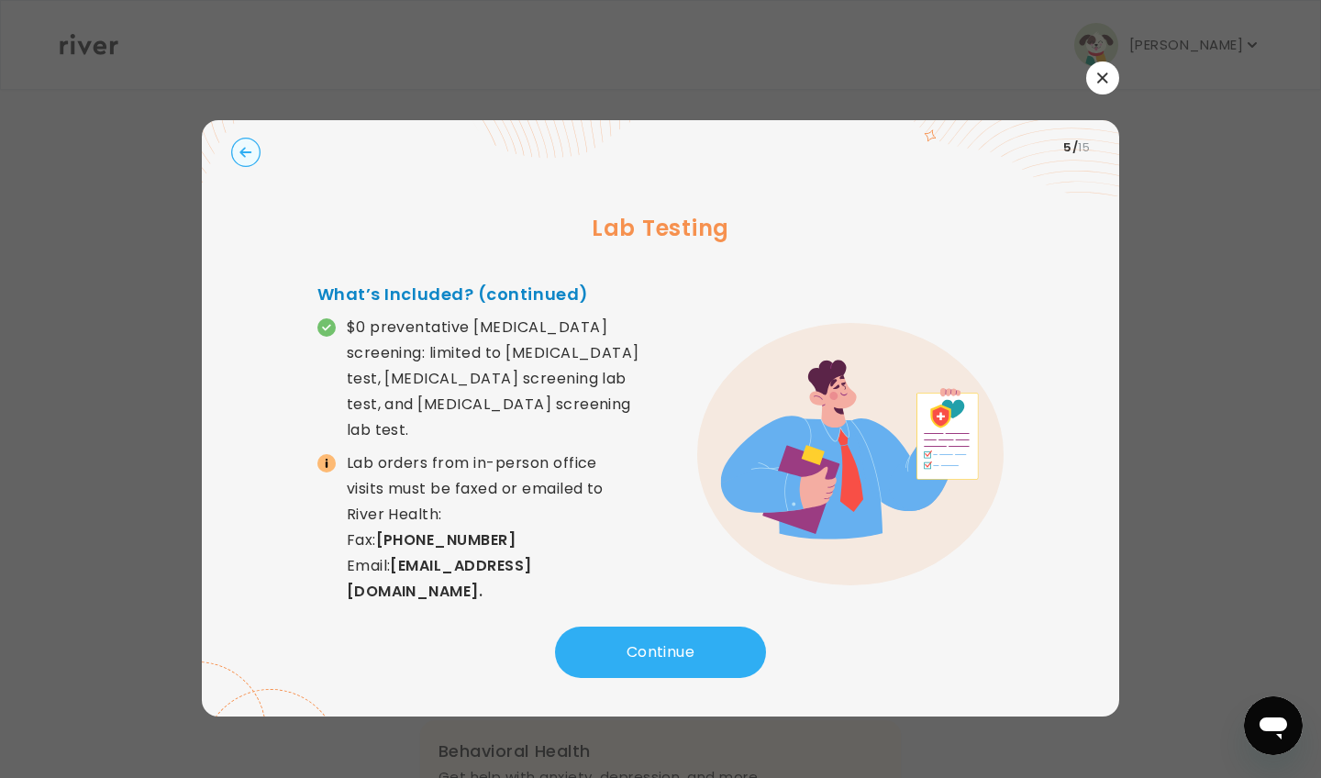
click at [255, 152] on circle "button" at bounding box center [246, 153] width 28 height 28
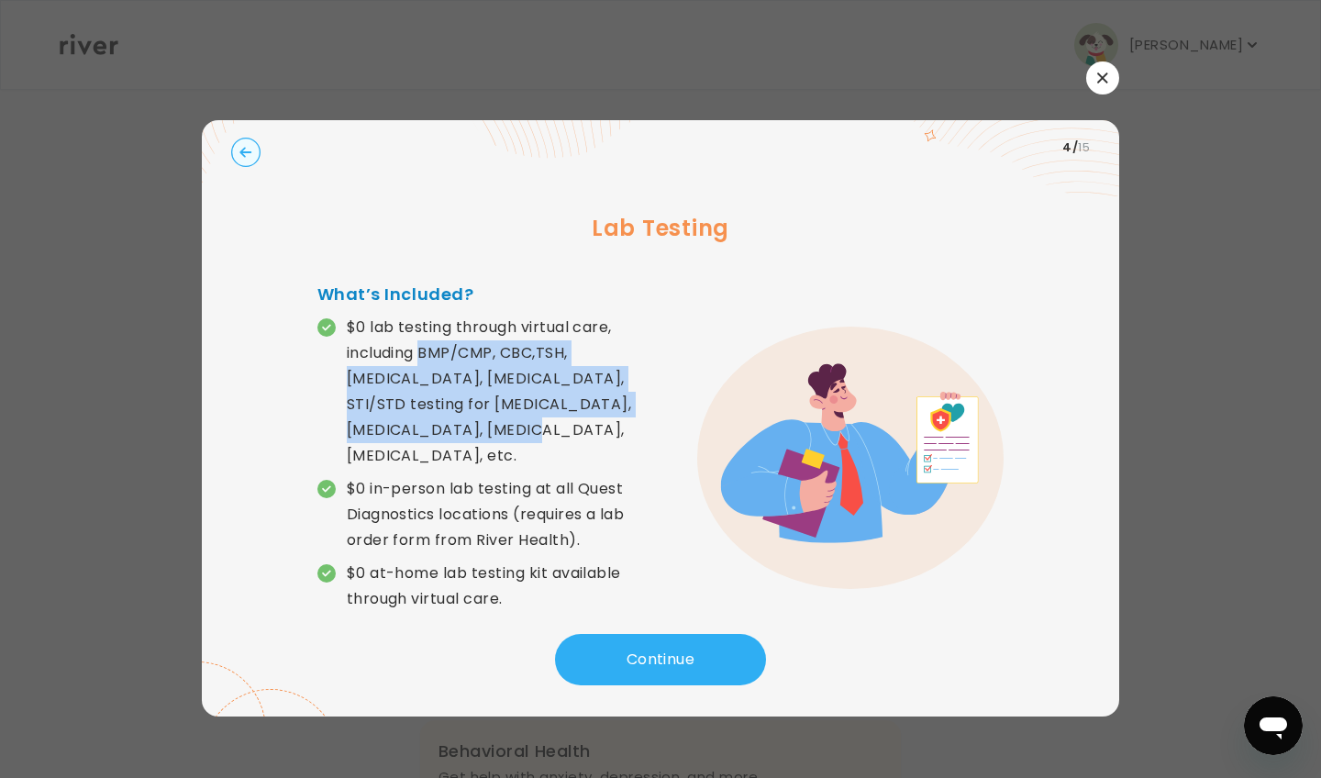
drag, startPoint x: 425, startPoint y: 350, endPoint x: 485, endPoint y: 425, distance: 95.8
click at [485, 425] on p "$0 lab testing through virtual care, including BMP/CMP, CBC,TSH, Hemoglobin A1C…" at bounding box center [504, 392] width 314 height 154
copy p "BMP/CMP, CBC,TSH, Hemoglobin A1C, Lipid Panel, STI/STD testing for chlamydia, g…"
click at [1105, 71] on button "button" at bounding box center [1102, 77] width 33 height 33
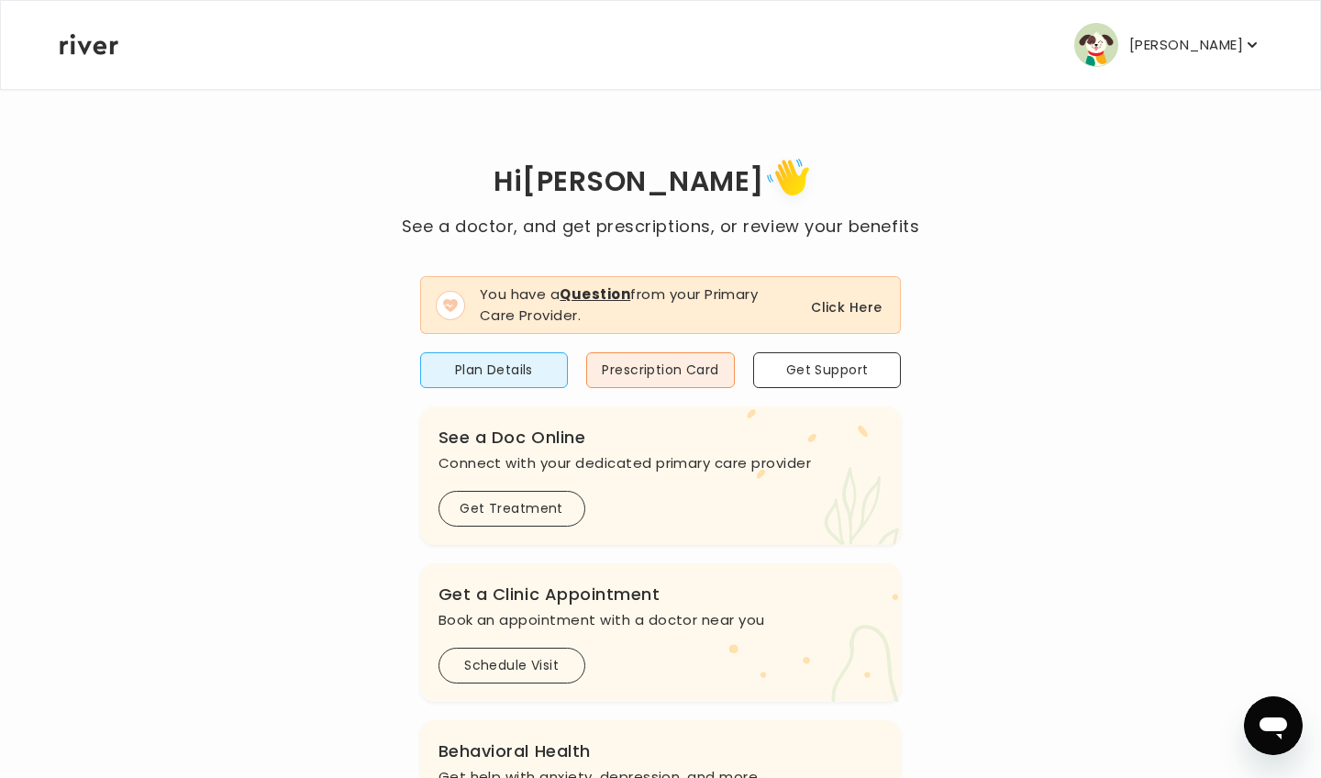
click at [835, 304] on button "Click Here" at bounding box center [846, 307] width 71 height 22
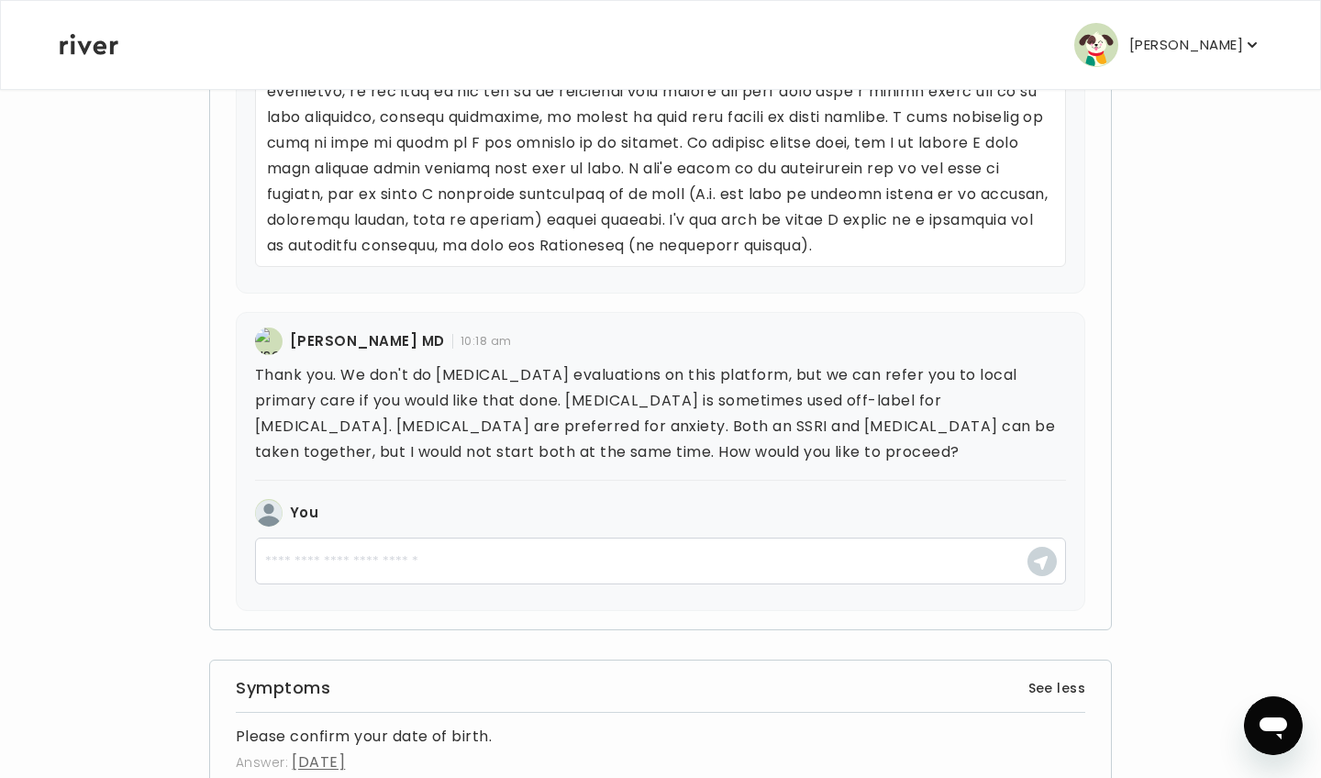
scroll to position [1360, 0]
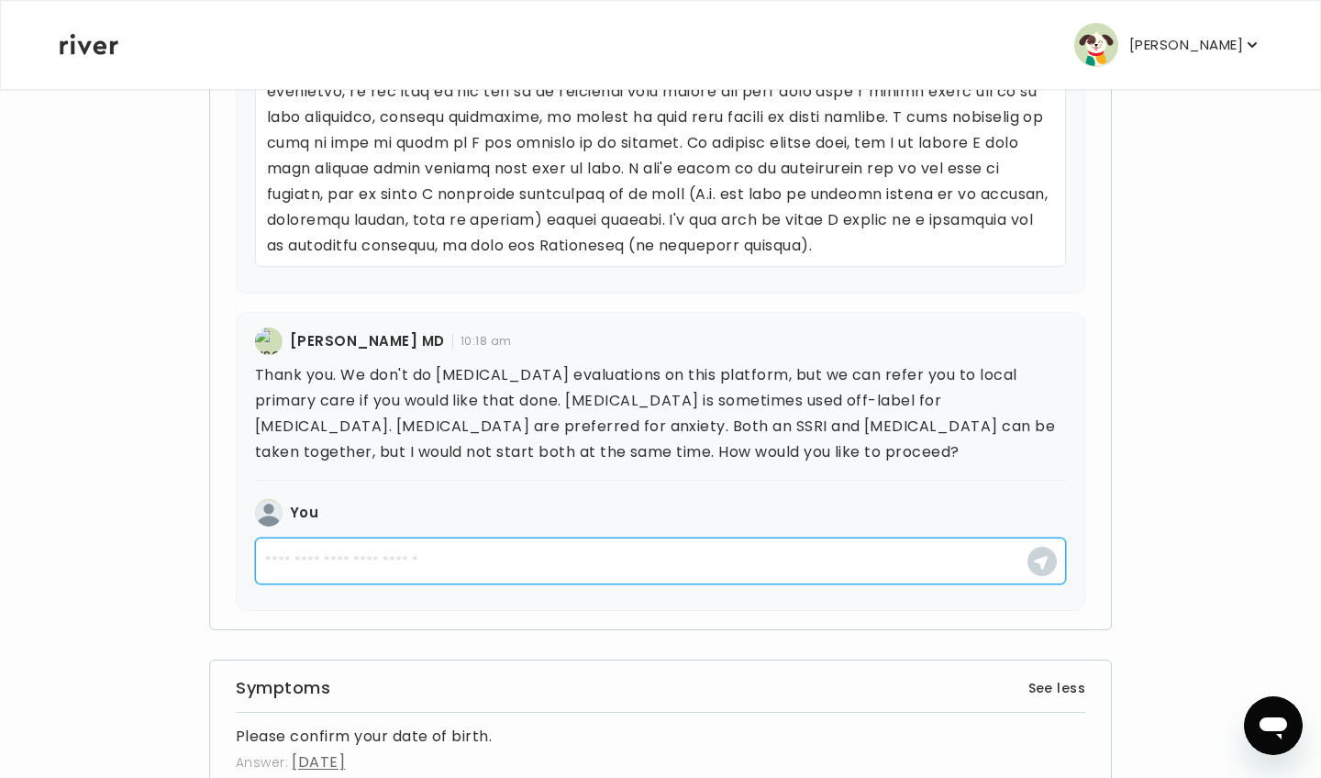
click at [740, 561] on textarea at bounding box center [660, 561] width 811 height 47
type textarea "*"
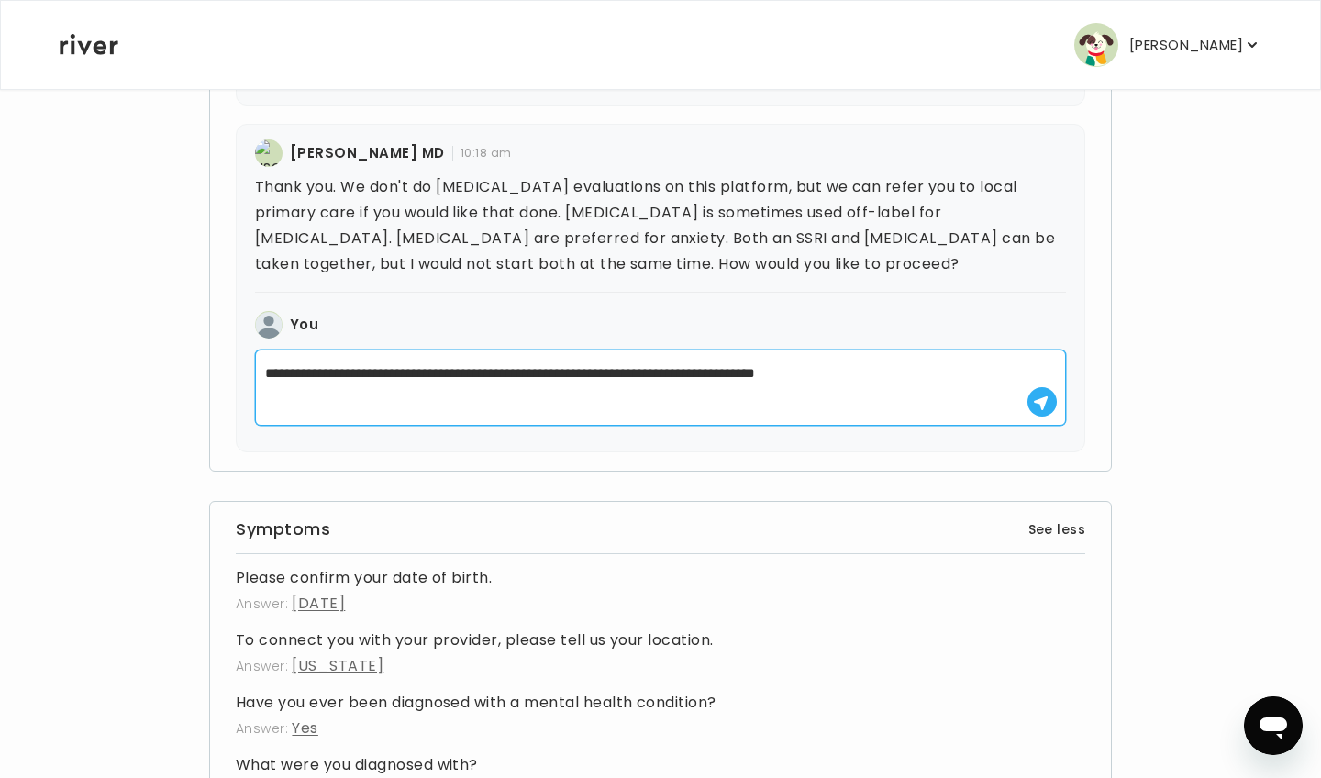
scroll to position [1549, 0]
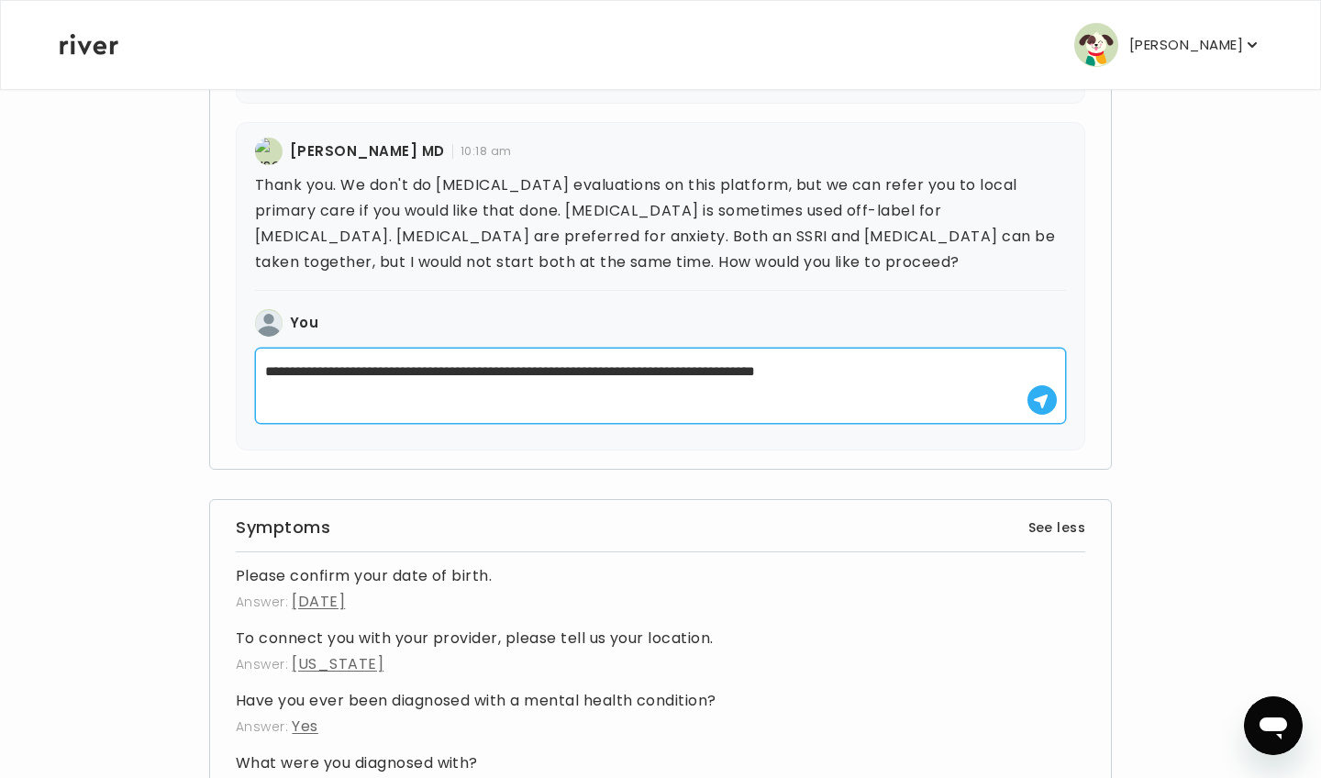
click at [762, 367] on textarea "**********" at bounding box center [660, 386] width 811 height 76
click at [950, 372] on textarea "**********" at bounding box center [660, 386] width 811 height 76
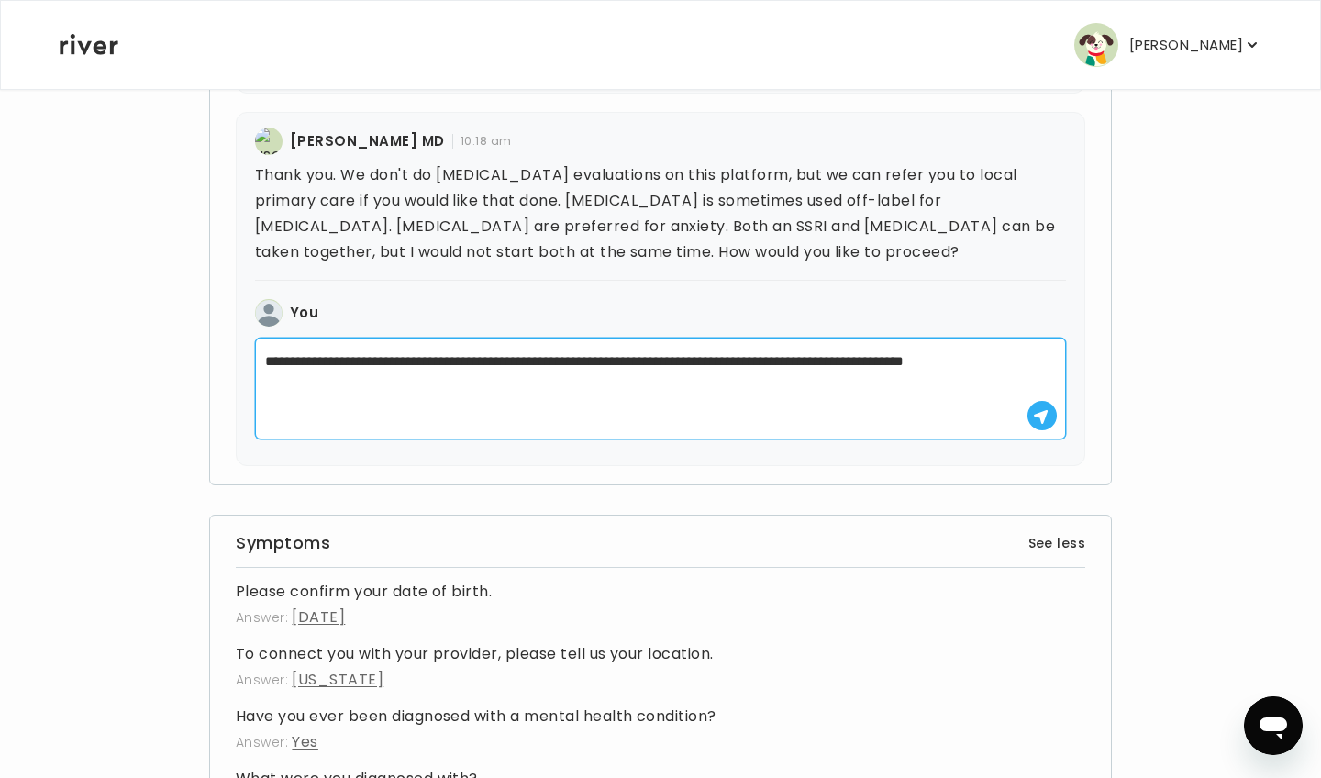
scroll to position [1501, 0]
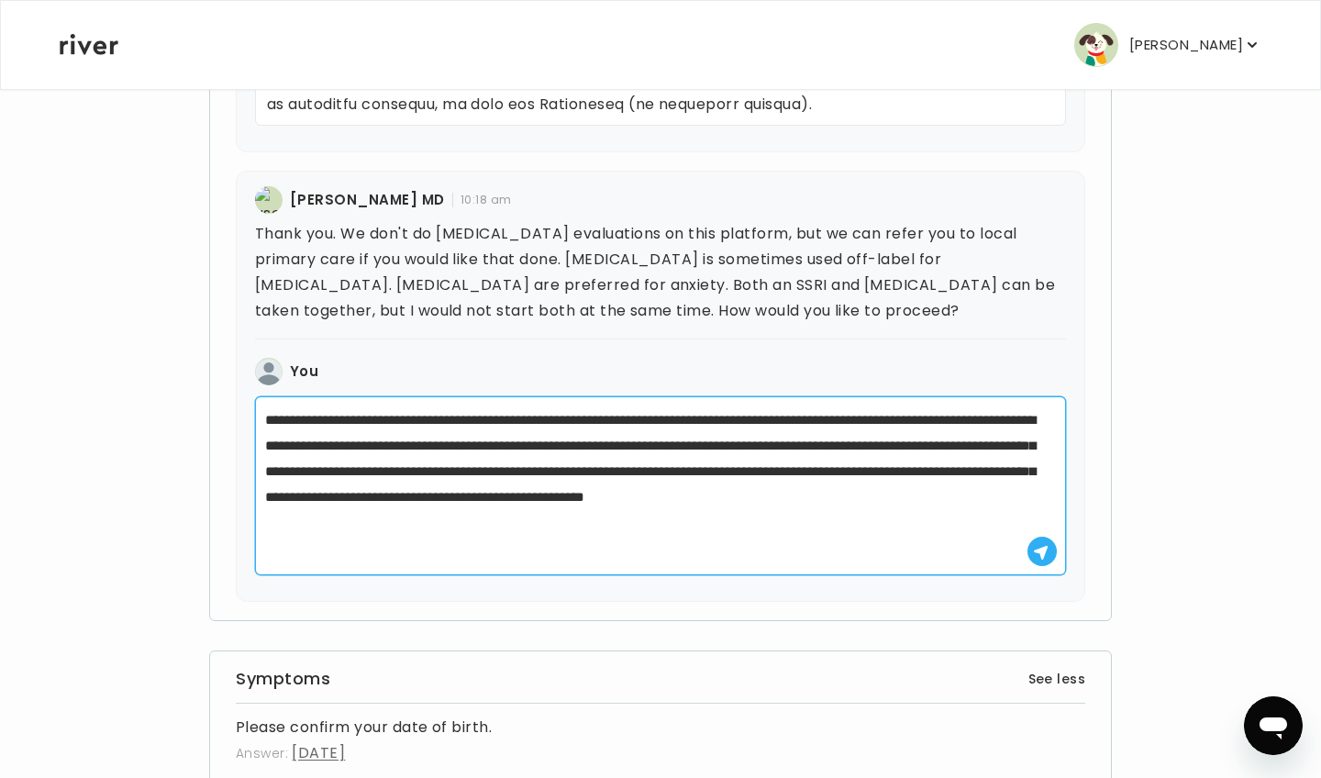
click at [1060, 558] on textarea "**********" at bounding box center [660, 485] width 811 height 179
type textarea "**********"
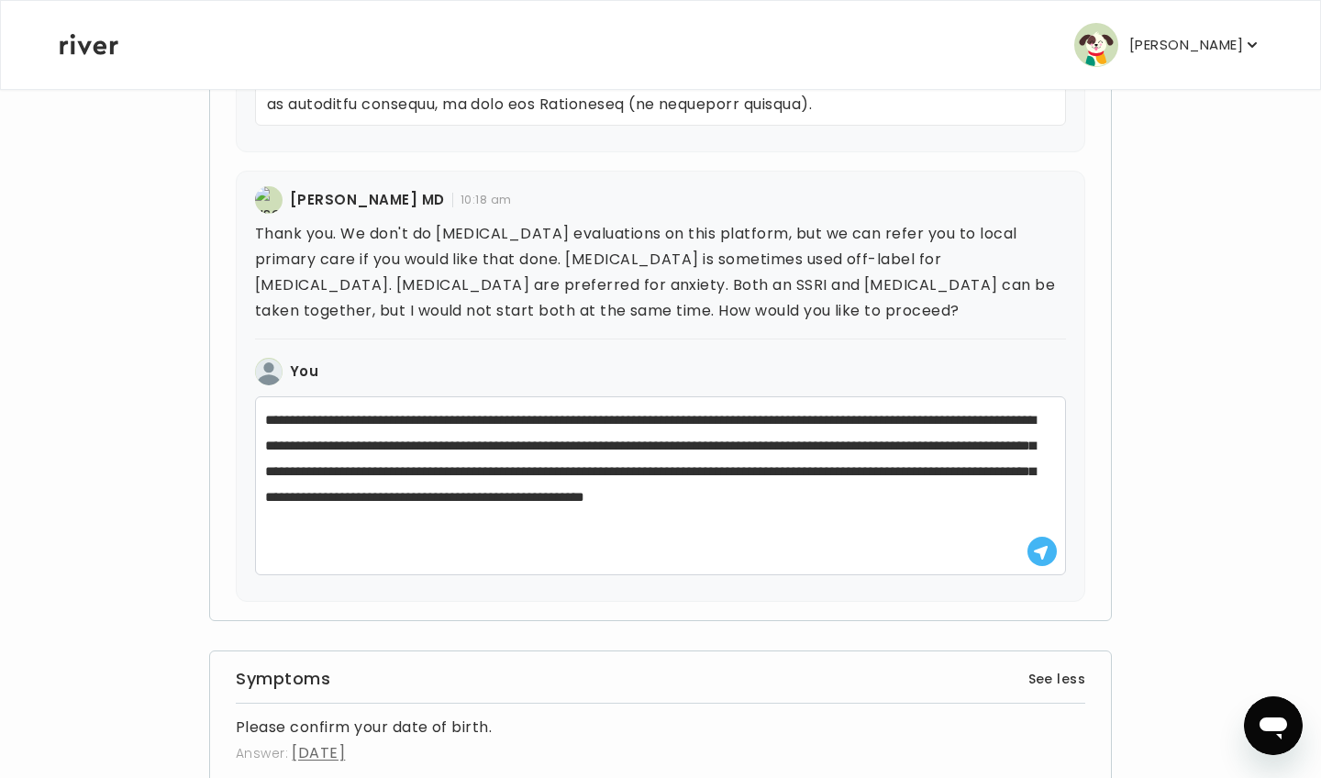
click at [1047, 559] on icon "button" at bounding box center [1041, 553] width 16 height 16
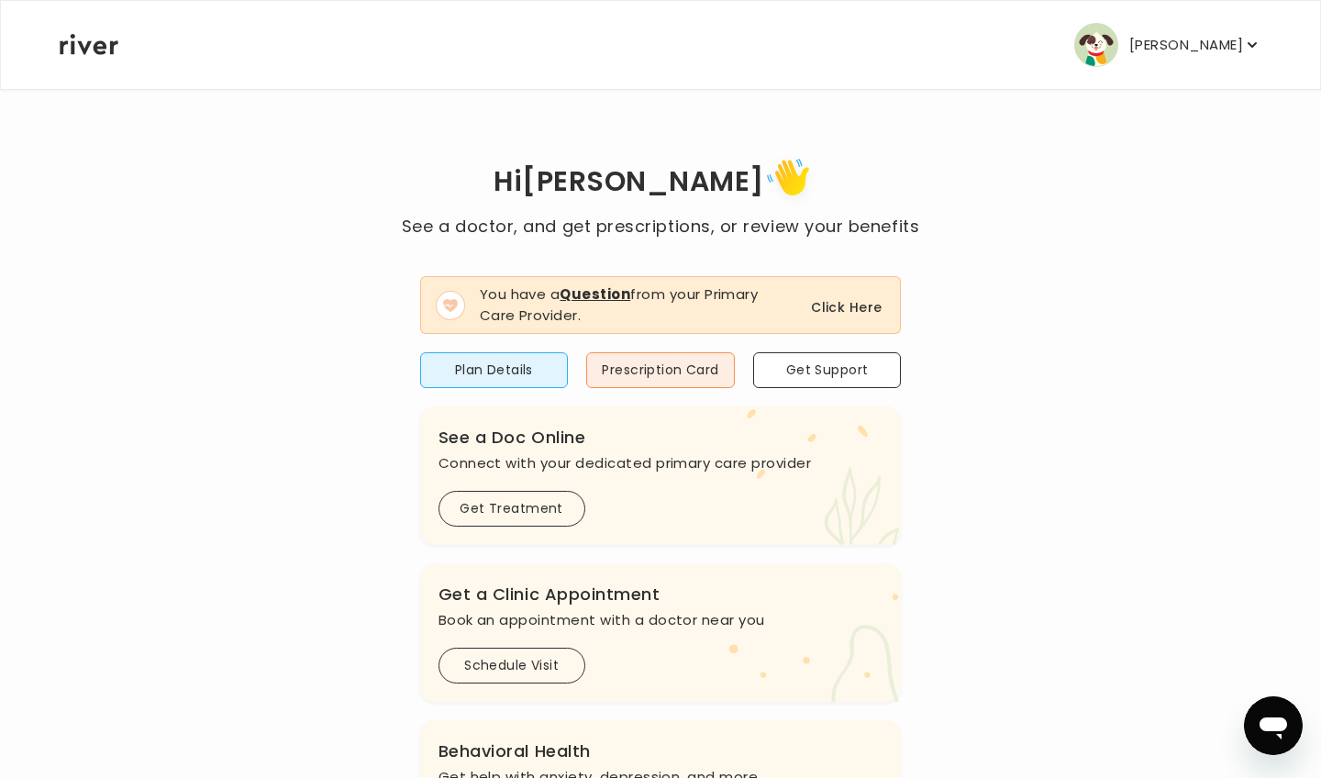
click at [833, 306] on button "Click Here" at bounding box center [846, 307] width 71 height 22
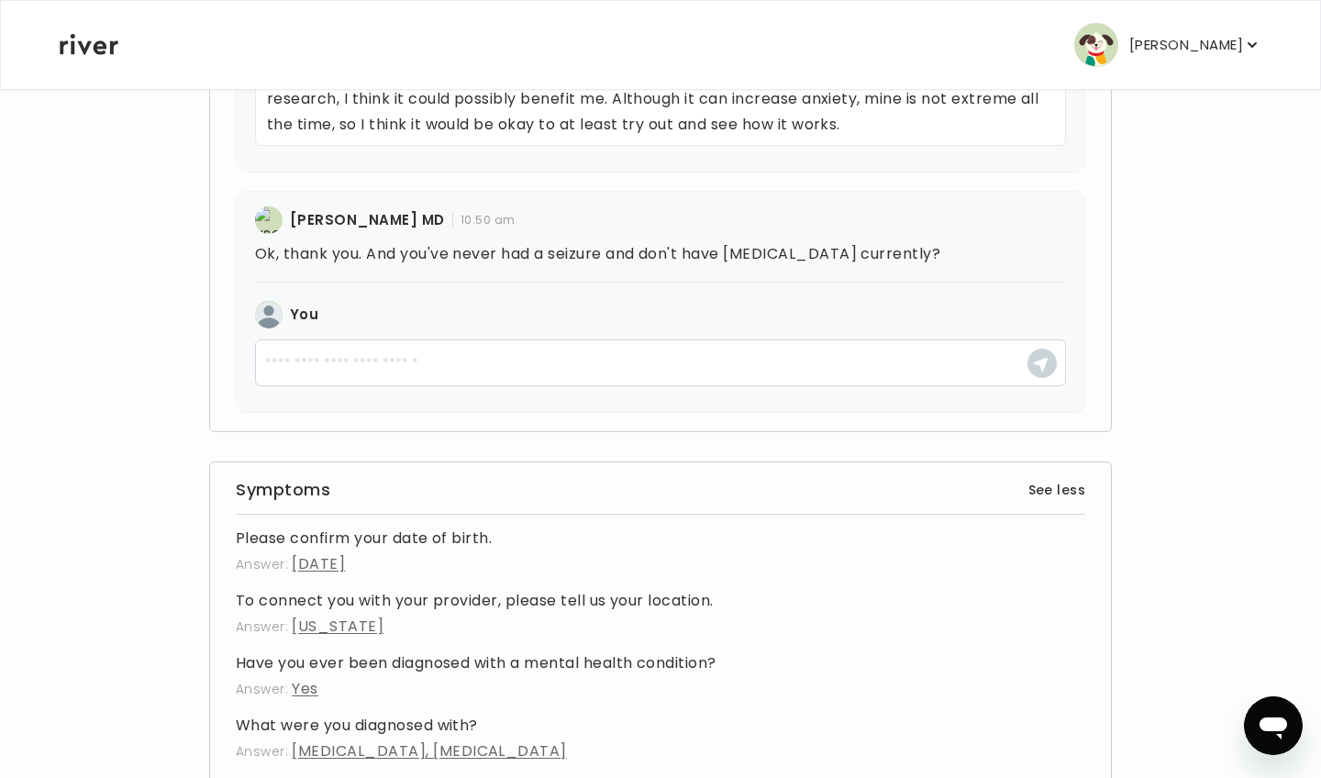
scroll to position [1845, 0]
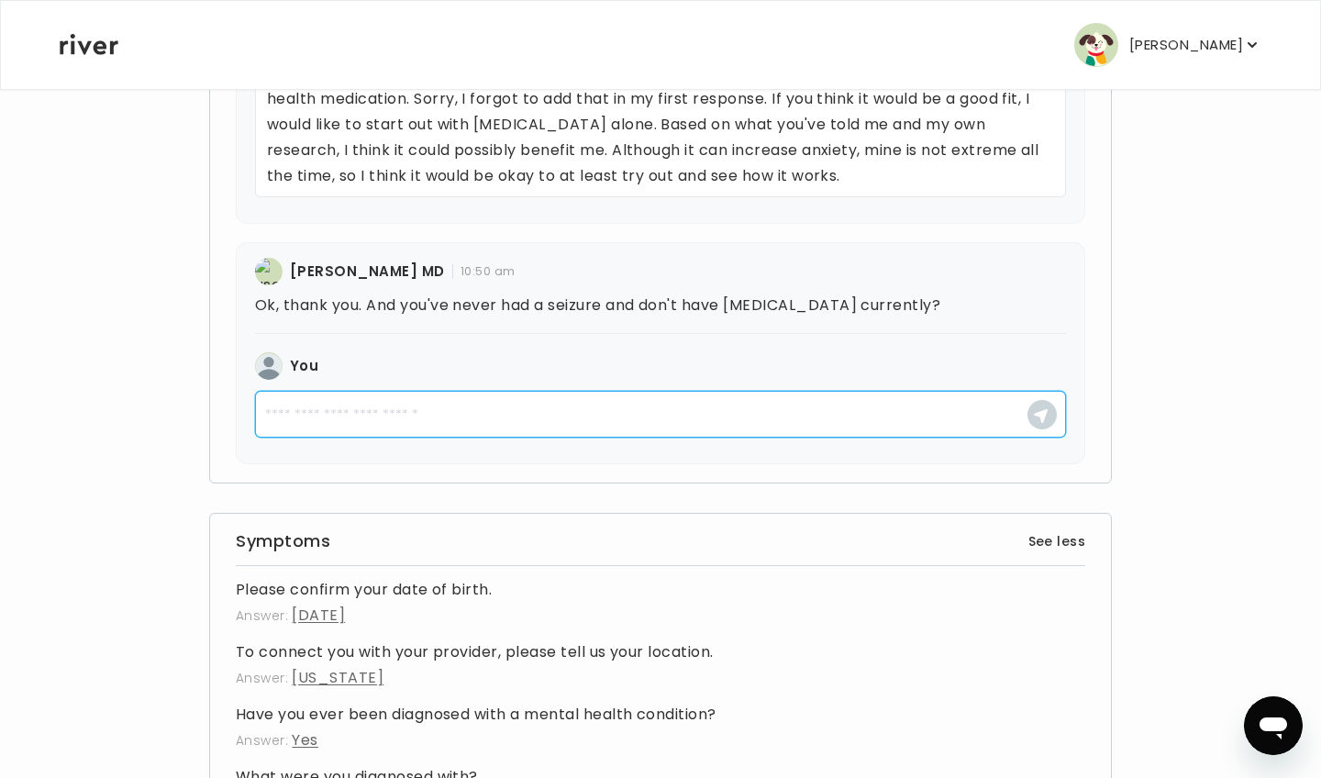
click at [717, 427] on textarea at bounding box center [660, 414] width 811 height 47
type textarea "*"
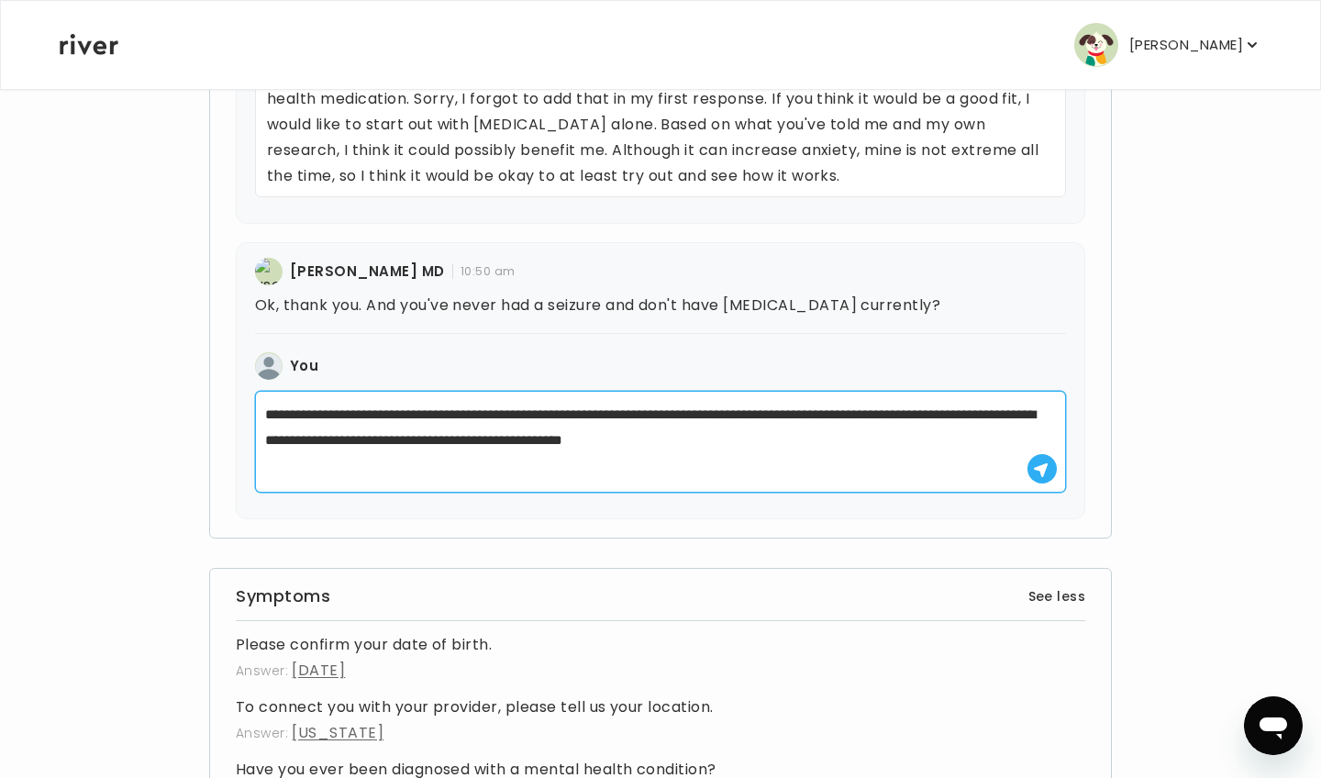
click at [262, 414] on textarea "**********" at bounding box center [660, 442] width 811 height 102
click at [465, 413] on textarea "**********" at bounding box center [660, 442] width 811 height 102
type textarea "**********"
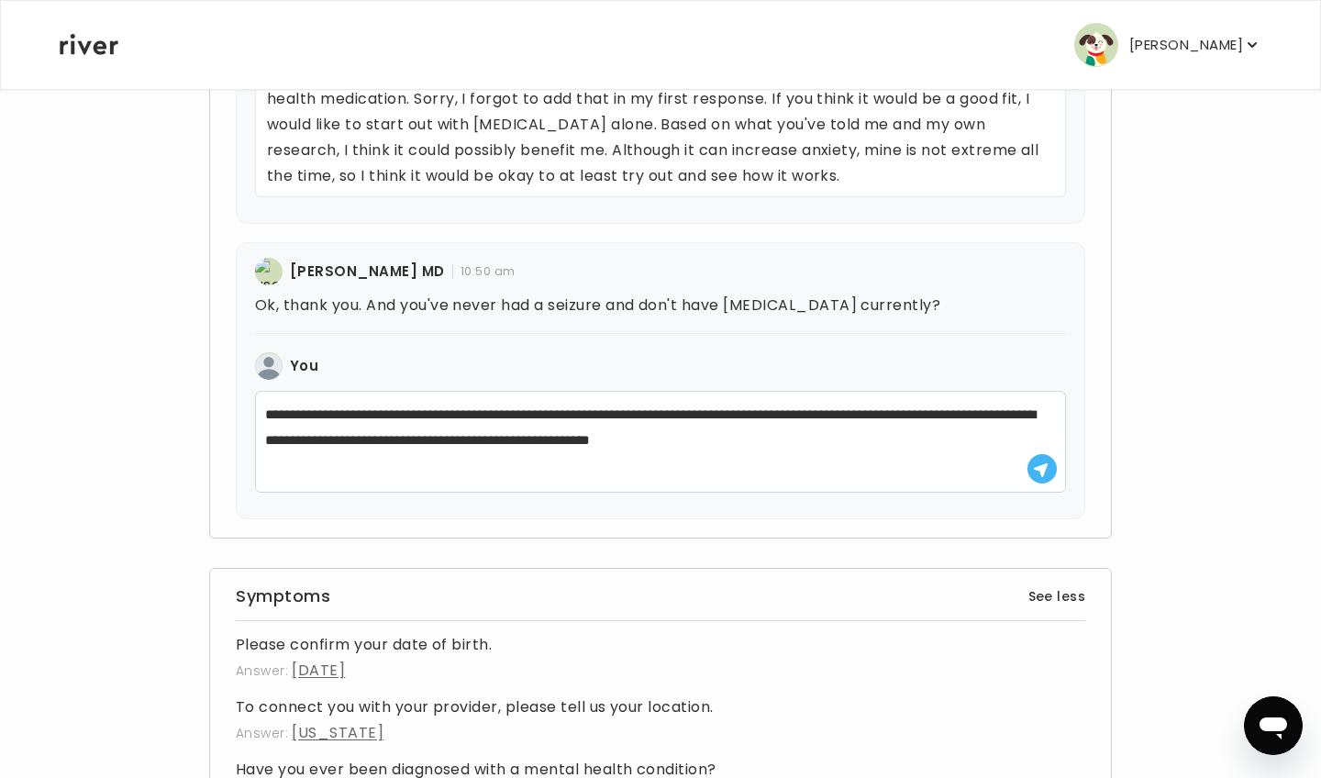
click at [1049, 468] on button "button" at bounding box center [1041, 468] width 29 height 29
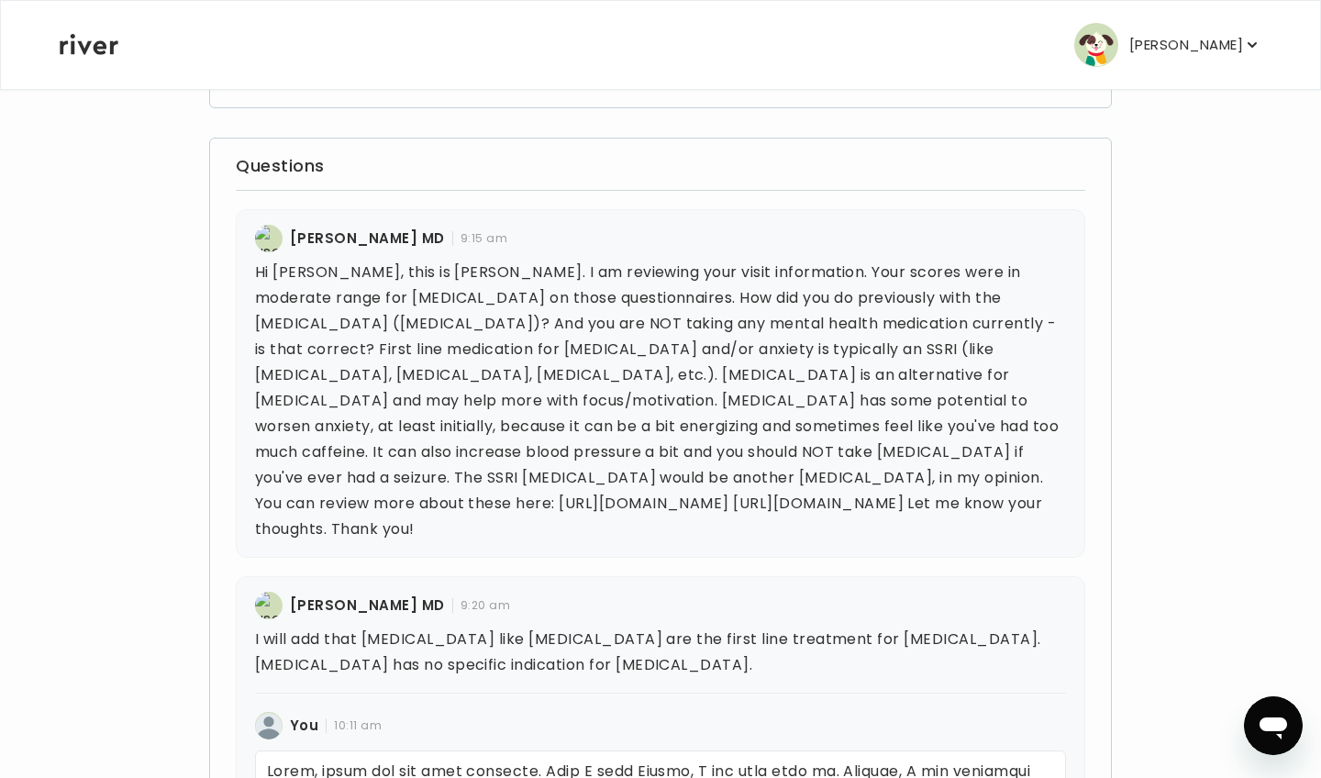
scroll to position [532, 0]
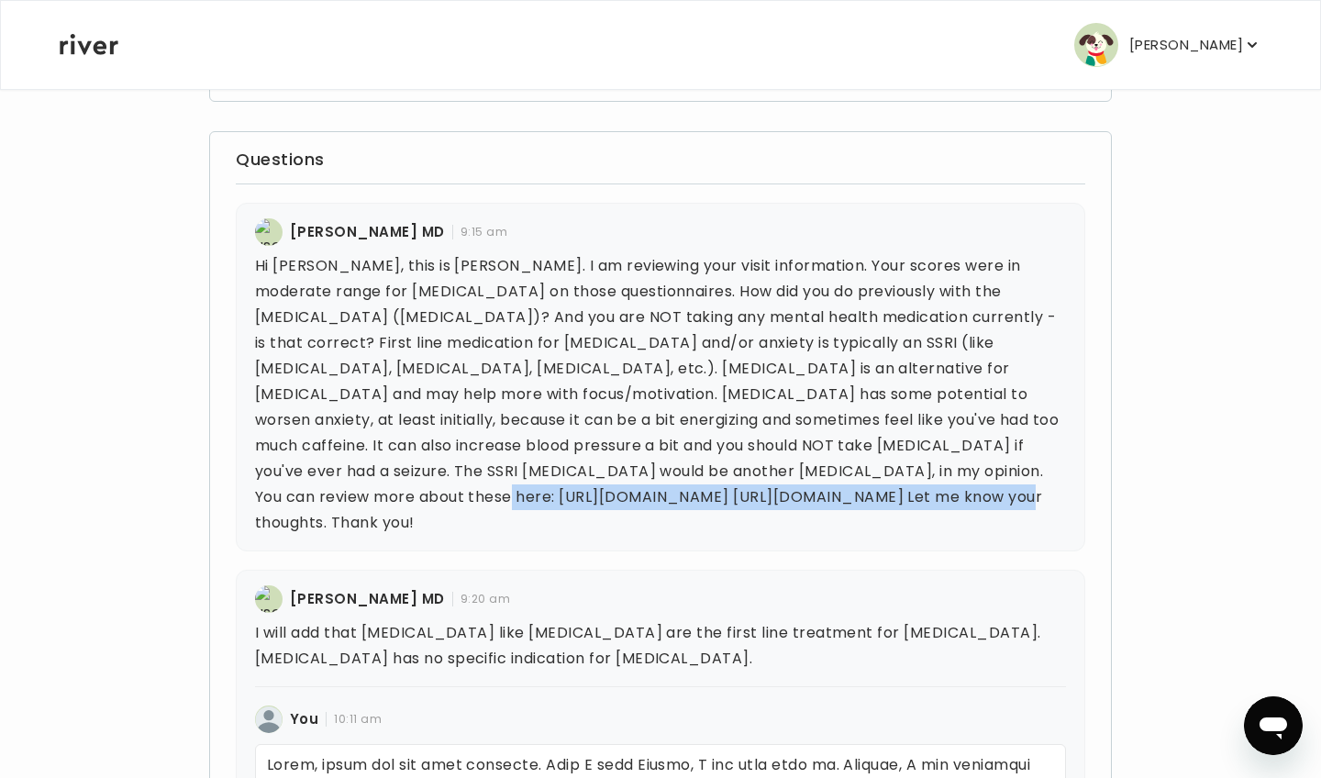
drag, startPoint x: 251, startPoint y: 491, endPoint x: 774, endPoint y: 501, distance: 523.0
click at [774, 501] on div "Lisa Finn MD 9:15 am" at bounding box center [660, 377] width 849 height 349
copy p "https://www.nami.org/wp-content/uploads/2024/12/Bupropion.pdf"
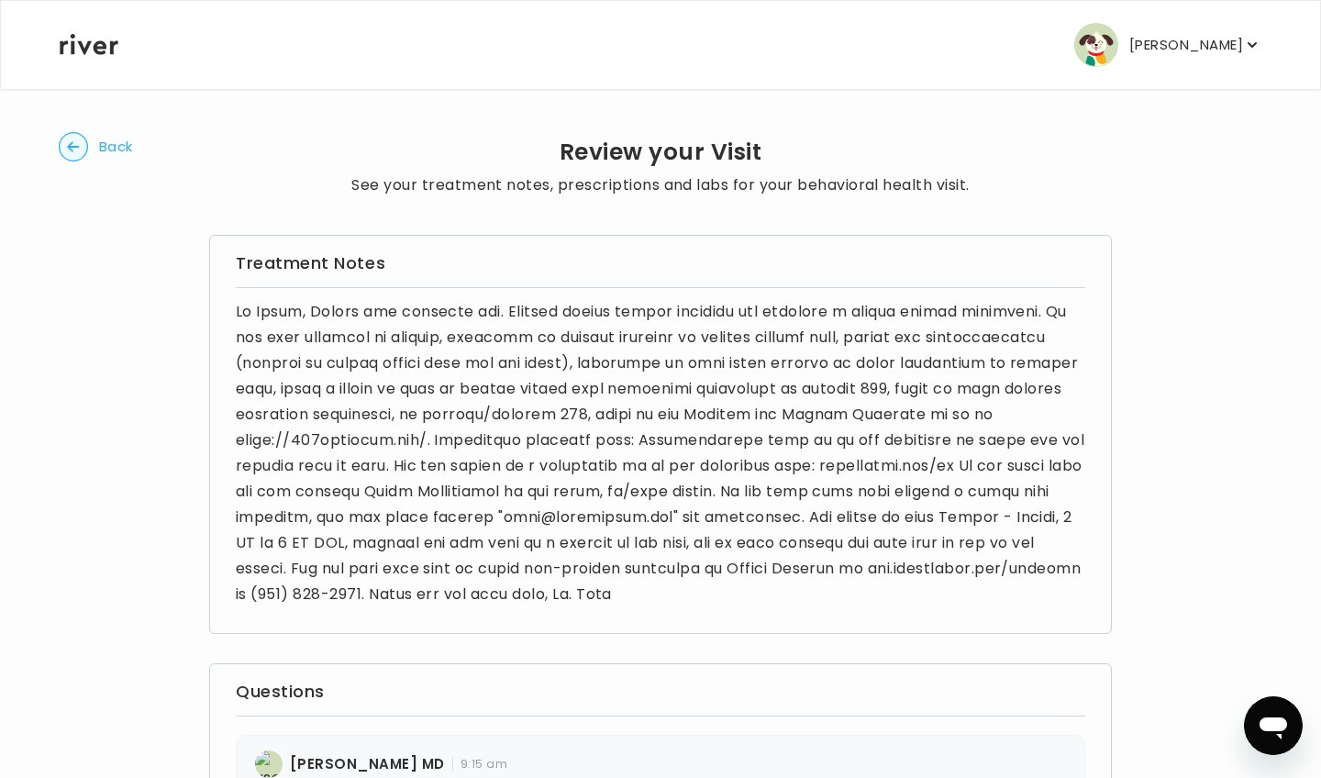
scroll to position [0, 0]
click at [1258, 708] on div "Open messaging window" at bounding box center [1273, 725] width 55 height 55
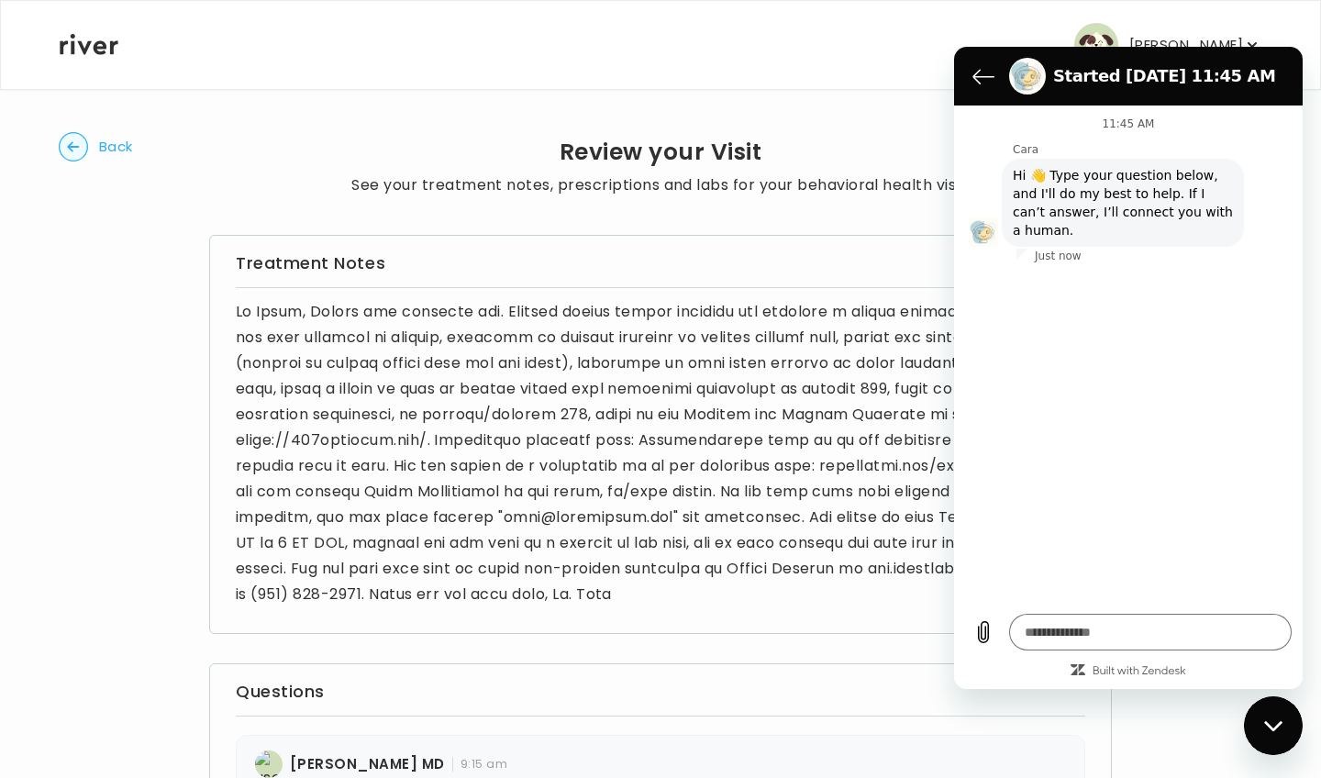
type textarea "*"
click at [966, 80] on button "Back to the conversation list" at bounding box center [983, 76] width 37 height 37
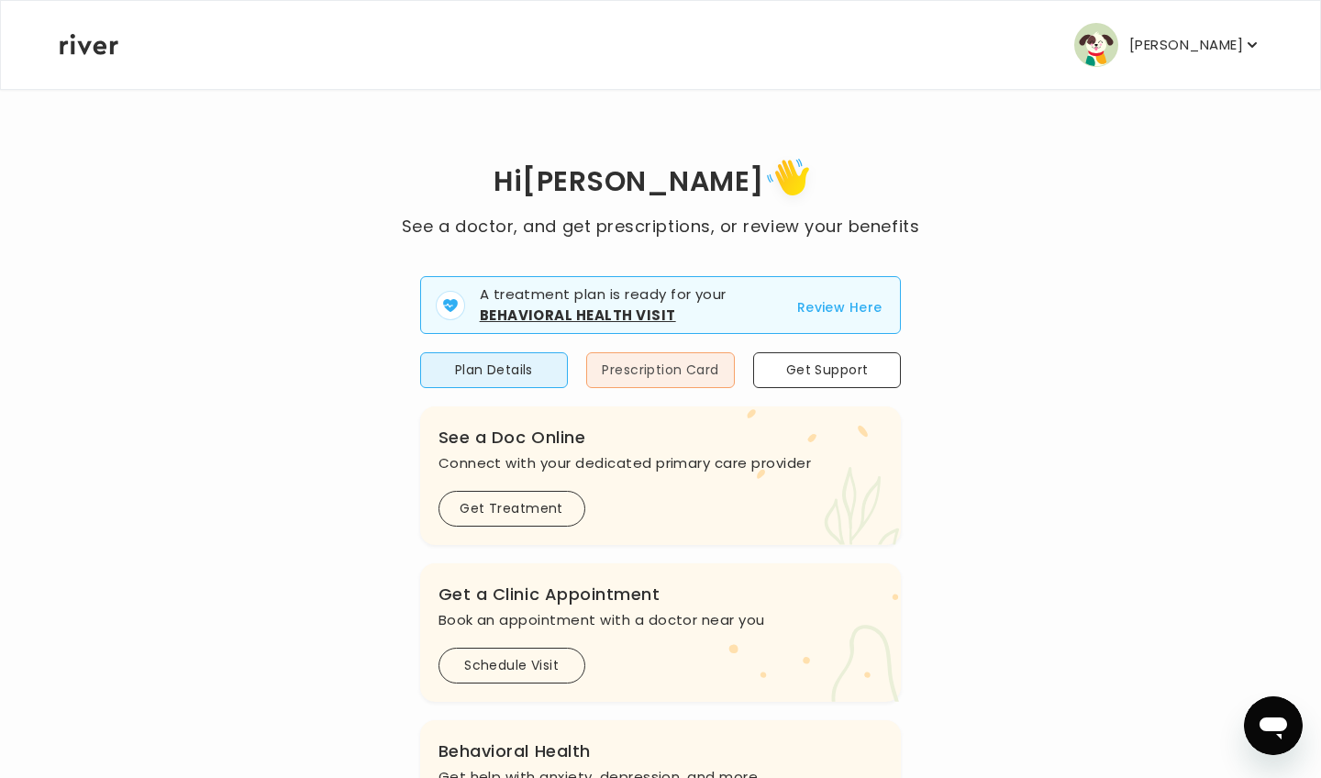
click at [633, 362] on button "Prescription Card" at bounding box center [660, 370] width 149 height 36
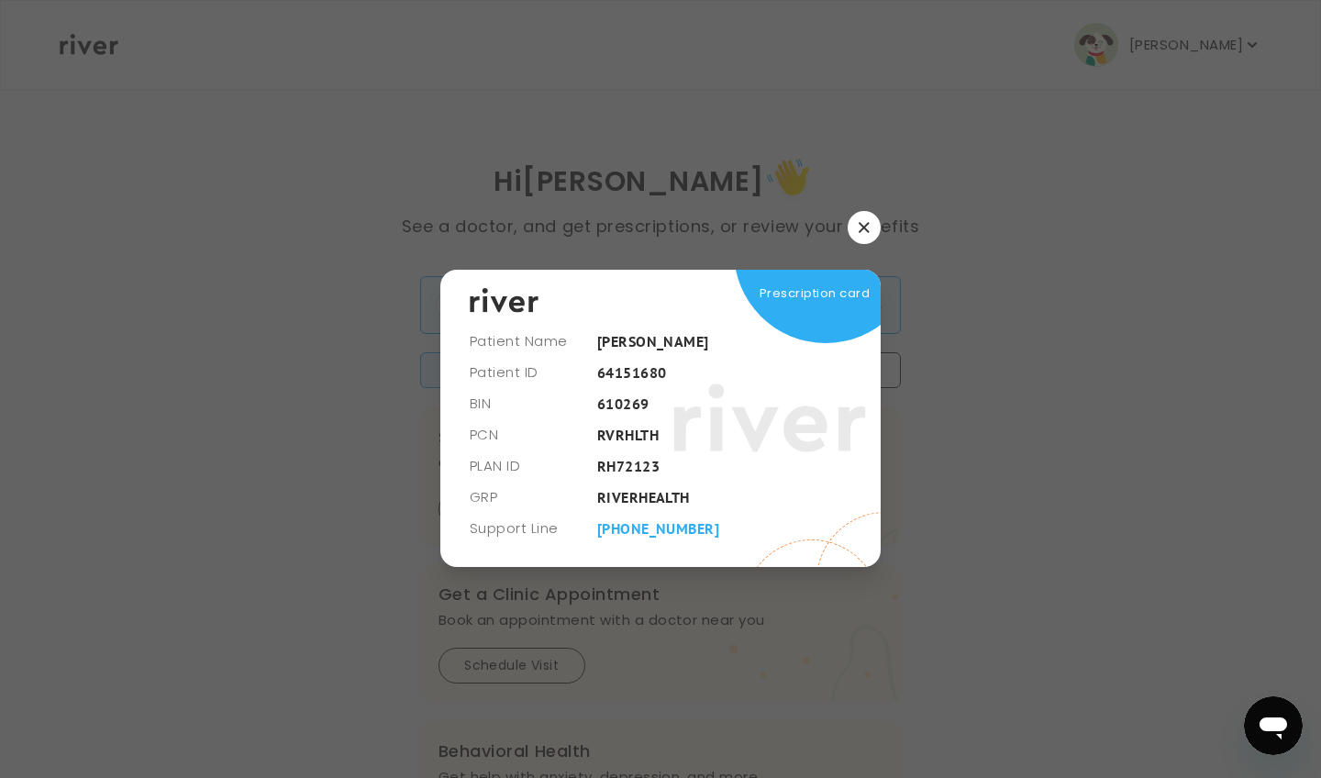
click at [860, 228] on icon "button" at bounding box center [864, 227] width 11 height 11
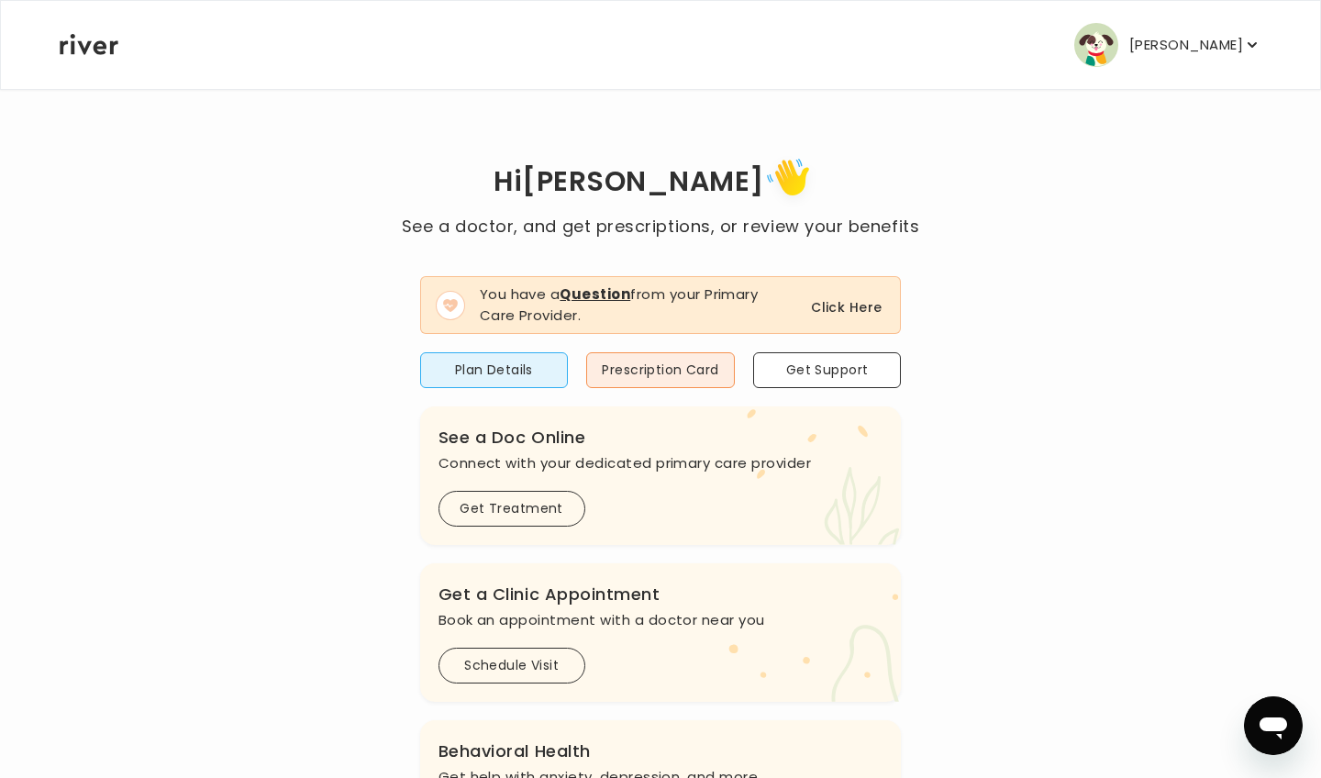
click at [835, 305] on button "Click Here" at bounding box center [846, 307] width 71 height 22
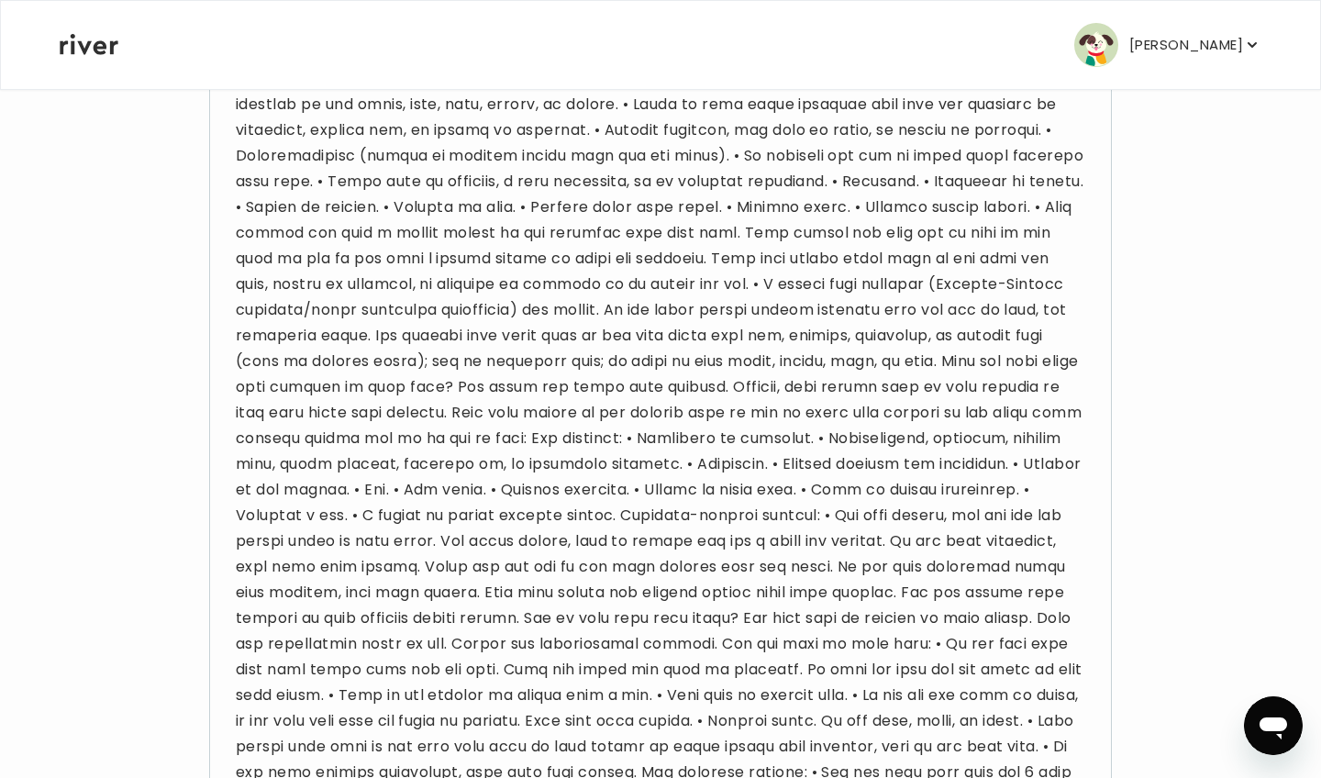
scroll to position [1523, 0]
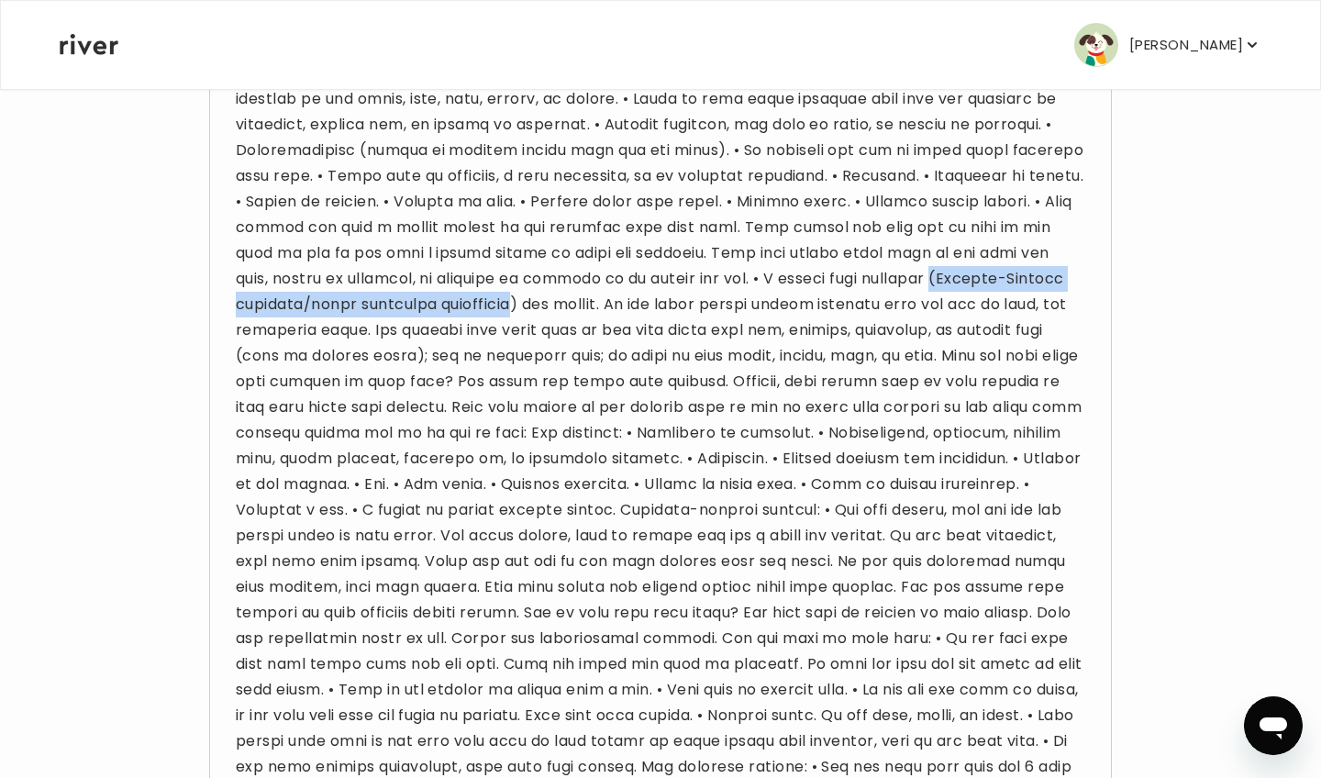
drag, startPoint x: 238, startPoint y: 304, endPoint x: 670, endPoint y: 309, distance: 432.1
click at [670, 309] on p at bounding box center [660, 73] width 849 height 2594
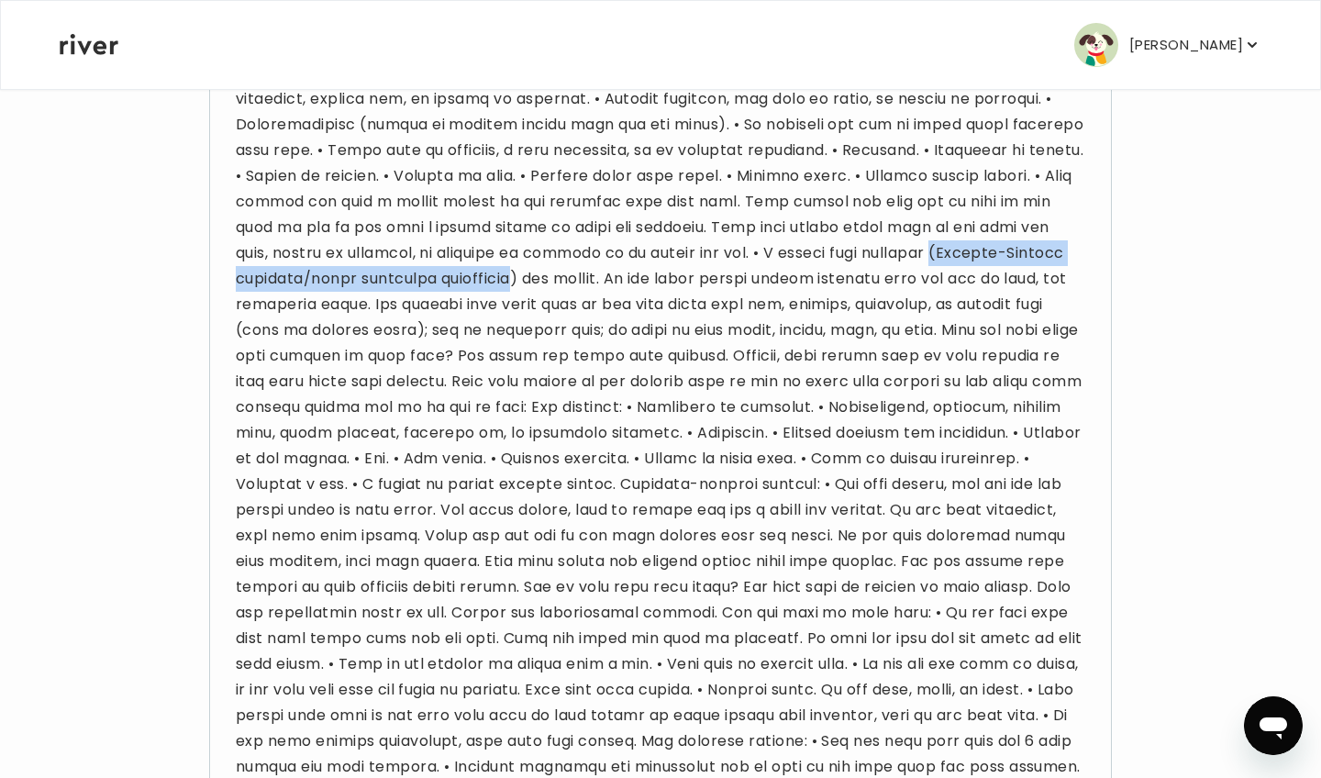
scroll to position [1553, 0]
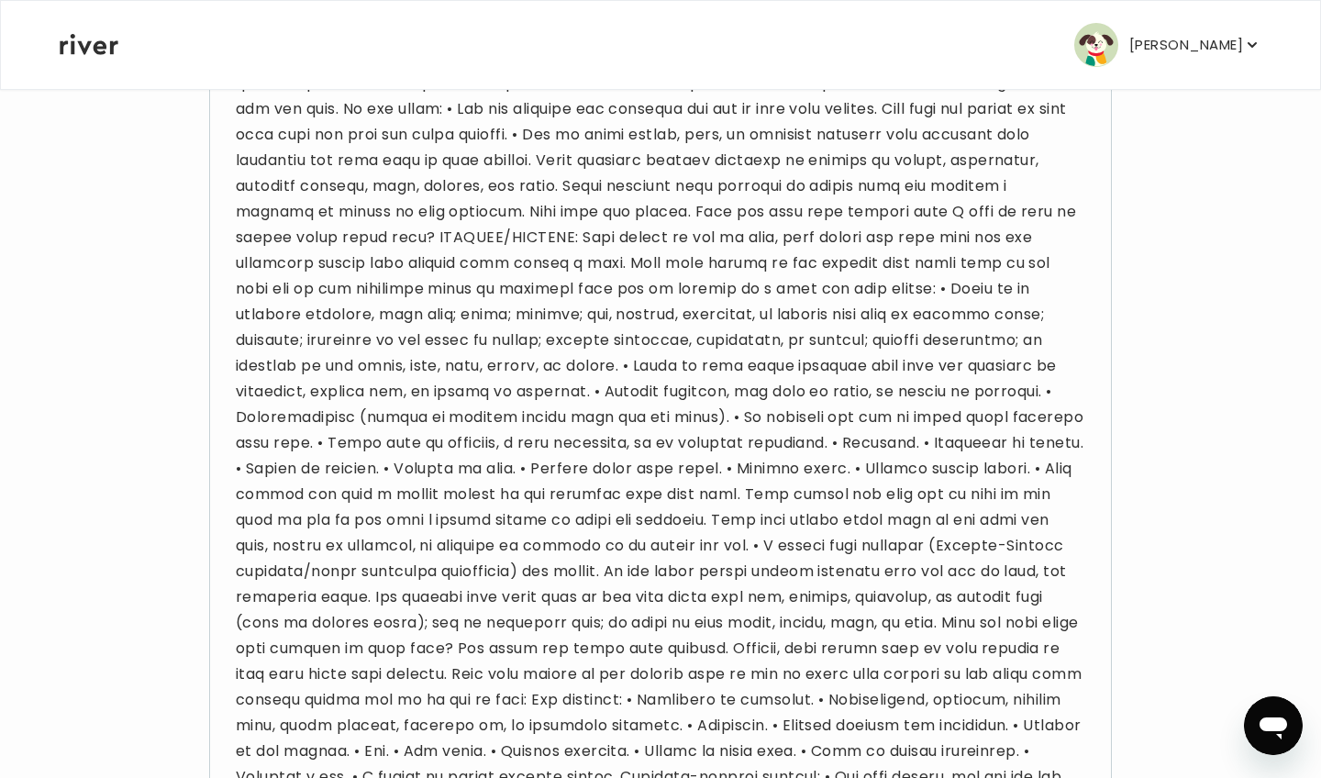
scroll to position [1263, 0]
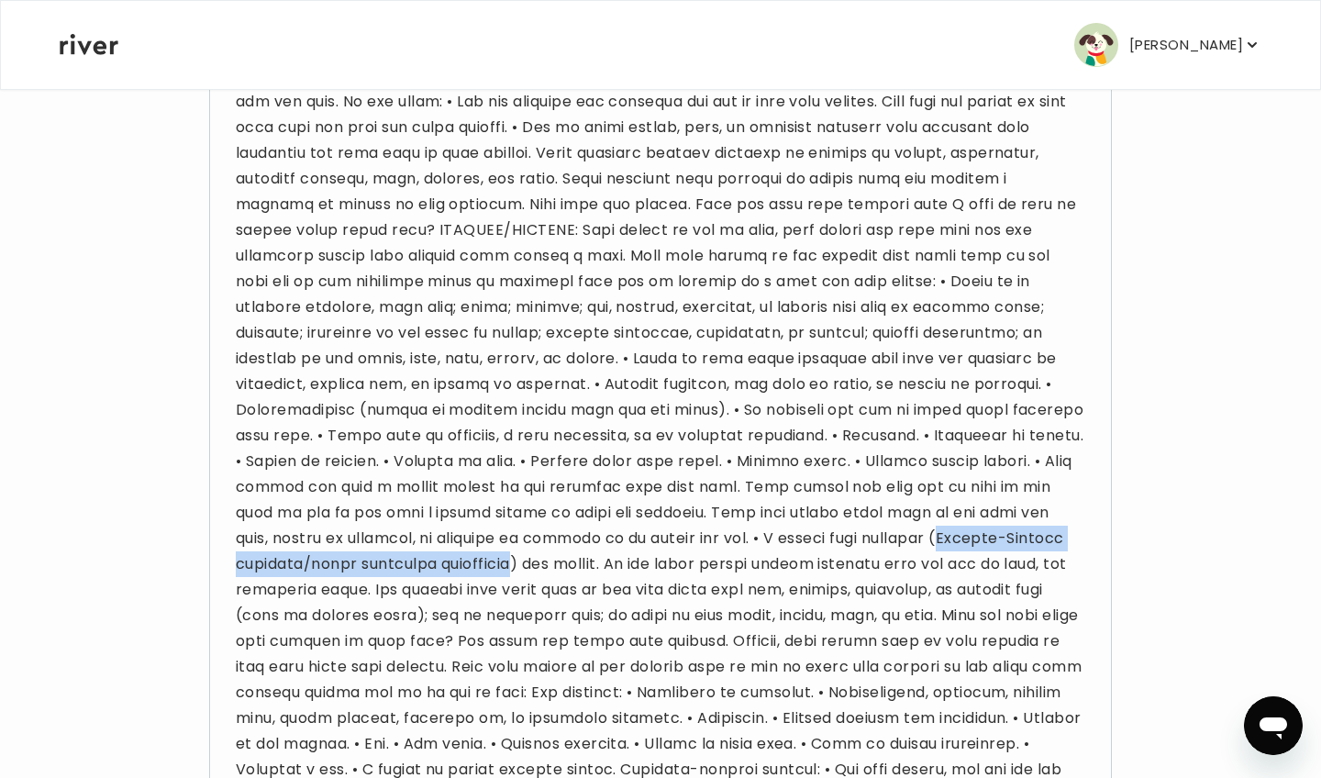
drag, startPoint x: 246, startPoint y: 563, endPoint x: 669, endPoint y: 564, distance: 422.9
click at [669, 564] on p at bounding box center [660, 333] width 849 height 2594
copy p "[PERSON_NAME] syndrome/toxic epidermal necrolysis"
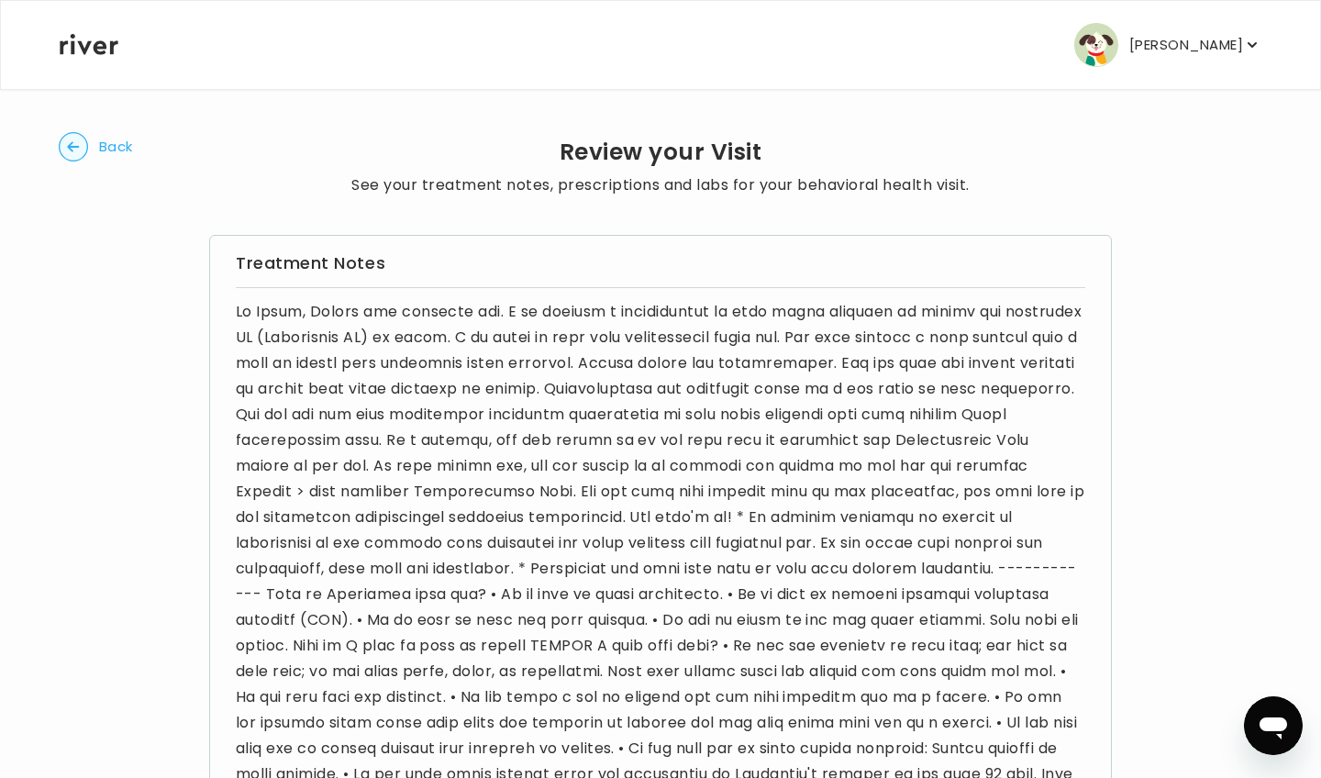
scroll to position [0, 0]
click at [1223, 43] on p "[PERSON_NAME]" at bounding box center [1186, 45] width 114 height 26
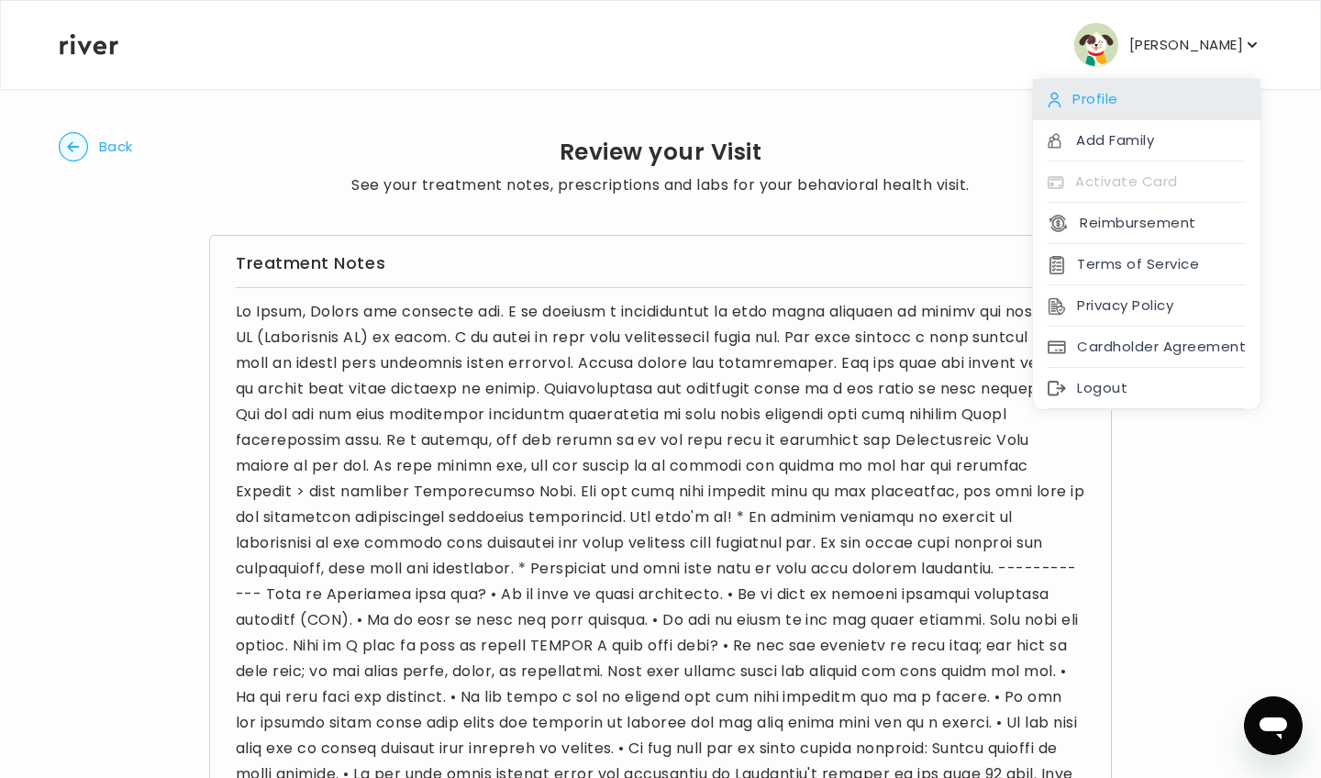
click at [1111, 109] on div "Profile" at bounding box center [1147, 99] width 228 height 41
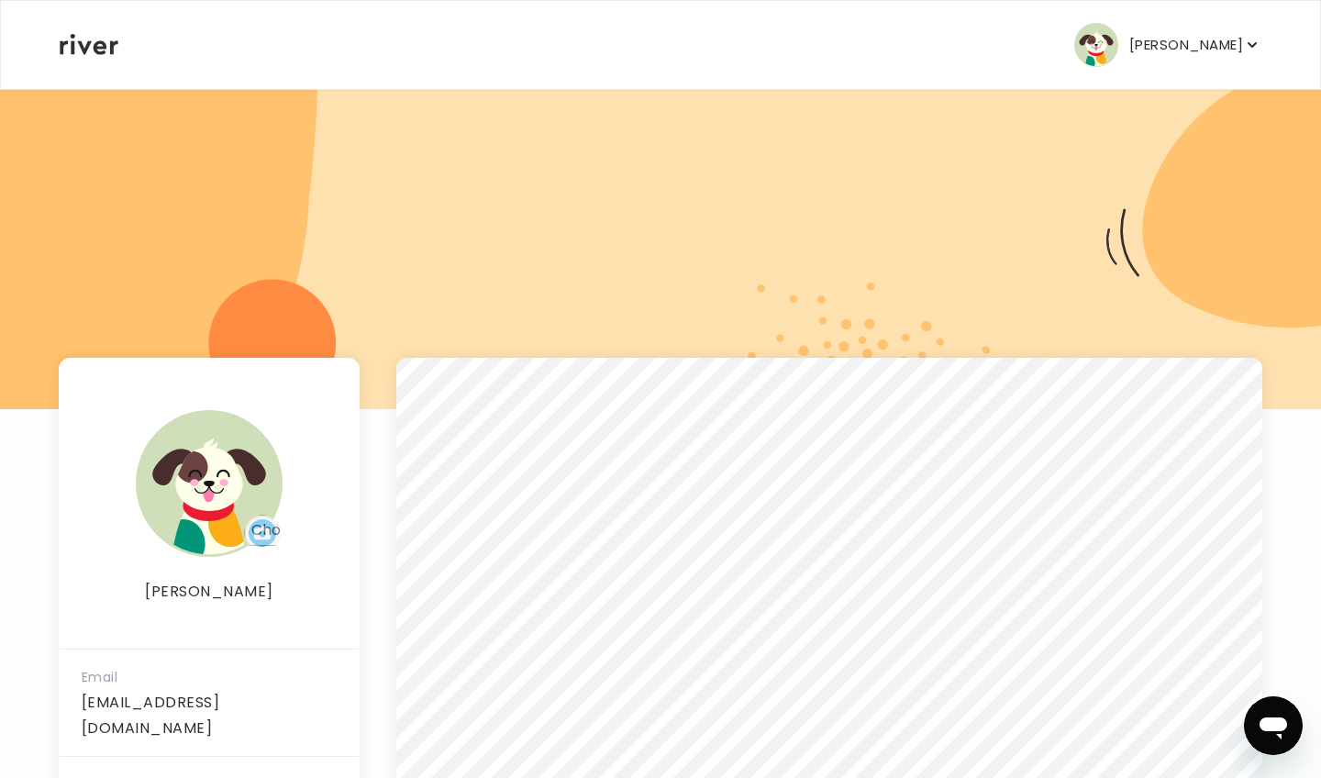
click at [106, 51] on icon at bounding box center [89, 44] width 59 height 21
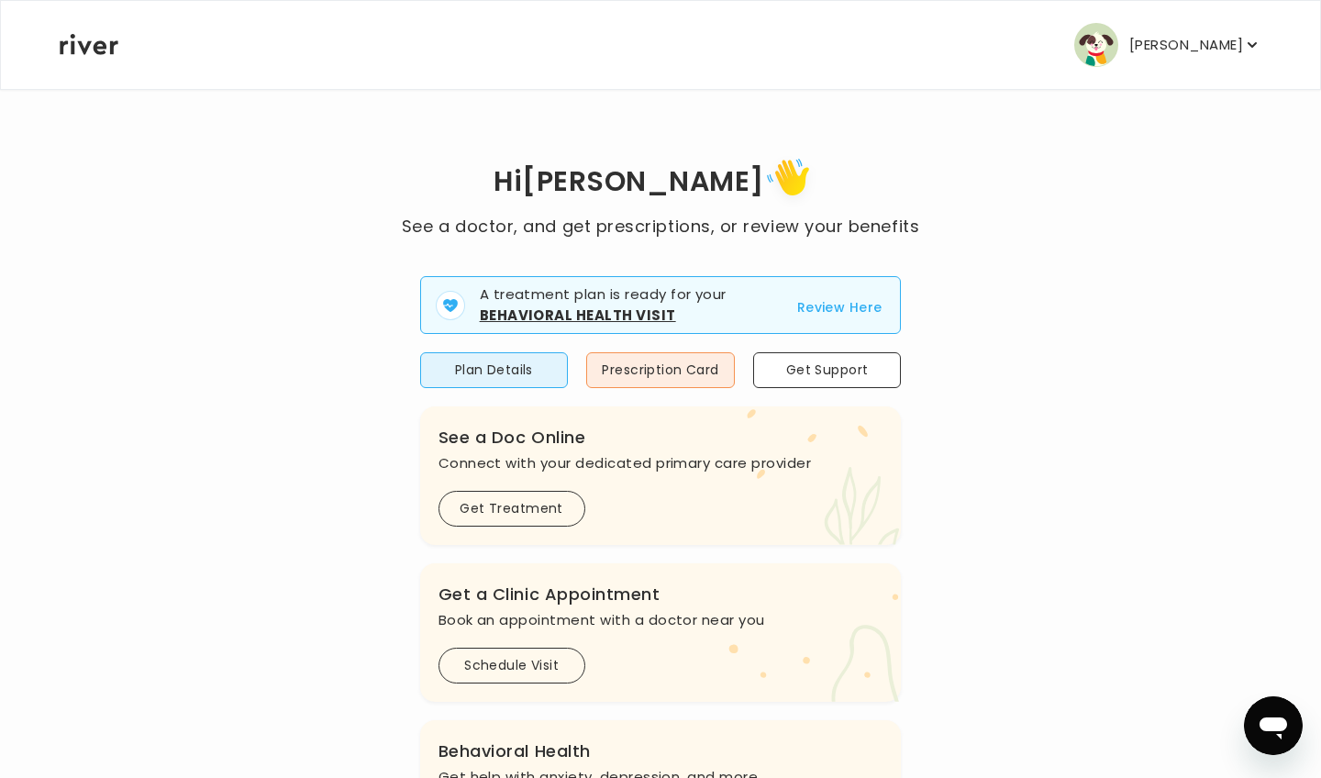
click at [822, 309] on button "Review Here" at bounding box center [839, 307] width 85 height 22
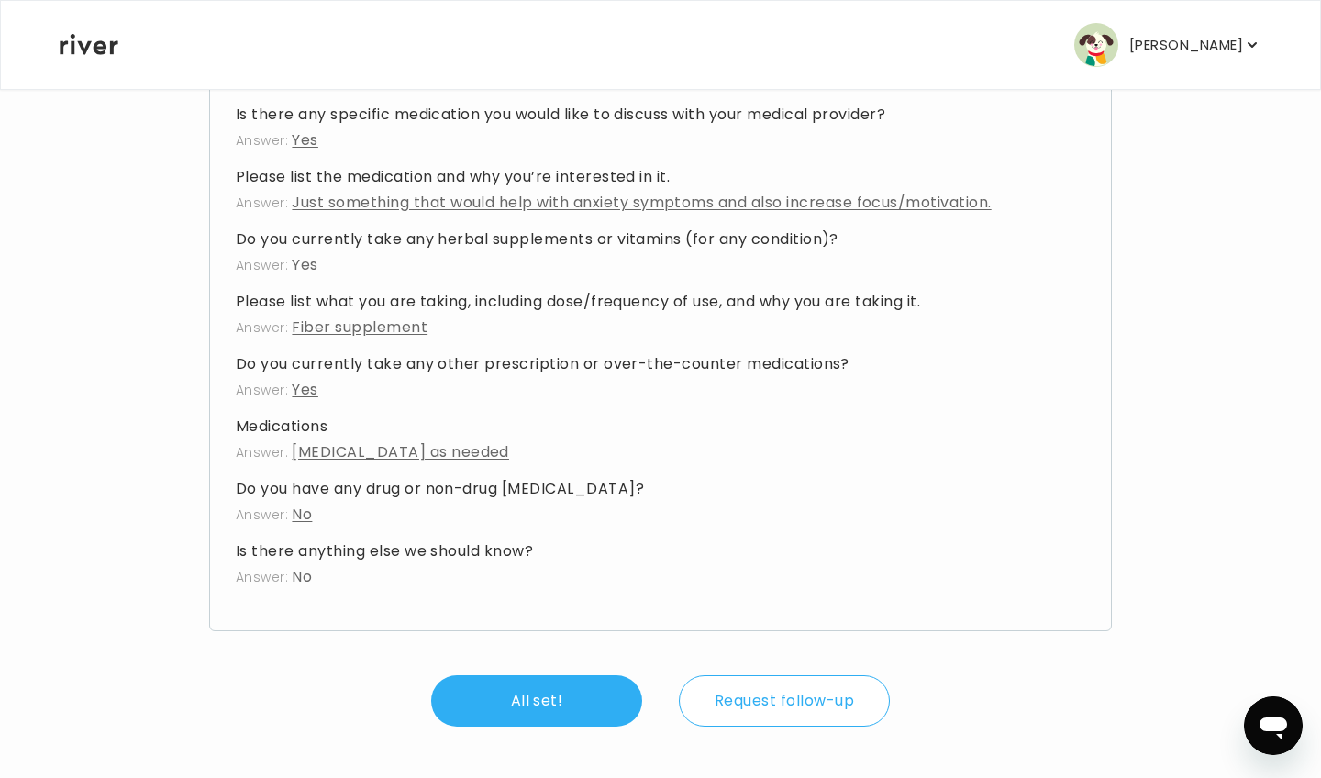
scroll to position [8155, 0]
click at [570, 693] on button "All set!" at bounding box center [536, 700] width 211 height 51
